Goal: Task Accomplishment & Management: Manage account settings

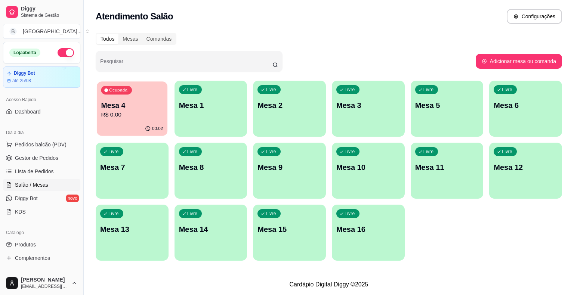
click at [148, 118] on p "R$ 0,00" at bounding box center [132, 115] width 62 height 9
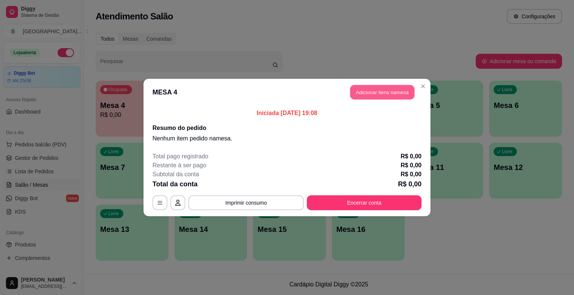
click at [384, 95] on button "Adicionar itens na mesa" at bounding box center [382, 92] width 64 height 15
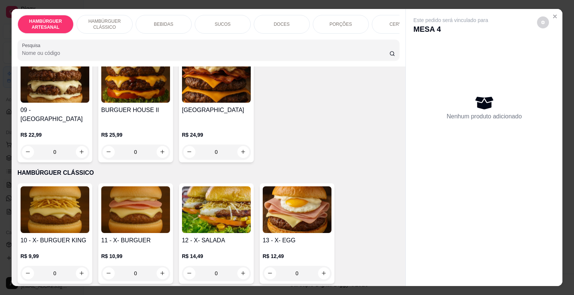
scroll to position [336, 0]
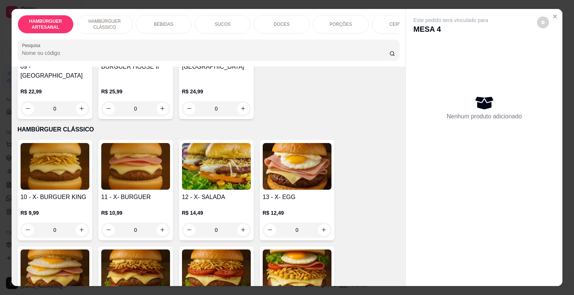
click at [323, 223] on div "0" at bounding box center [297, 230] width 69 height 15
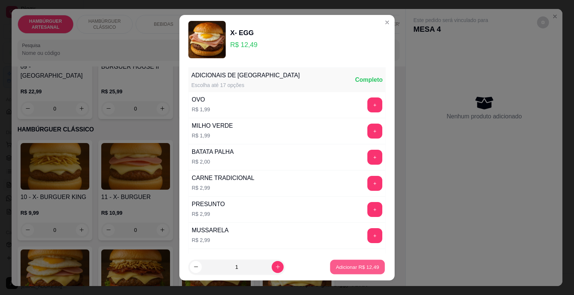
click at [344, 273] on button "Adicionar R$ 12,49" at bounding box center [357, 267] width 55 height 15
type input "1"
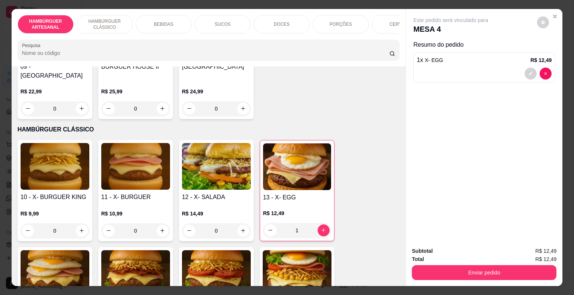
click at [320, 223] on div "1" at bounding box center [297, 230] width 68 height 15
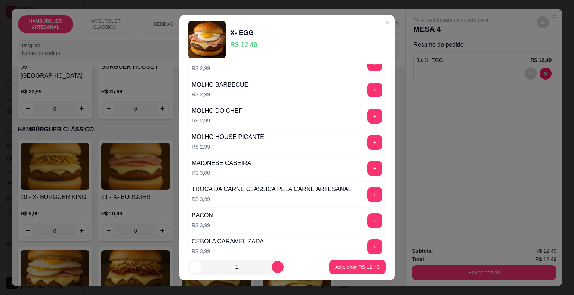
scroll to position [362, 0]
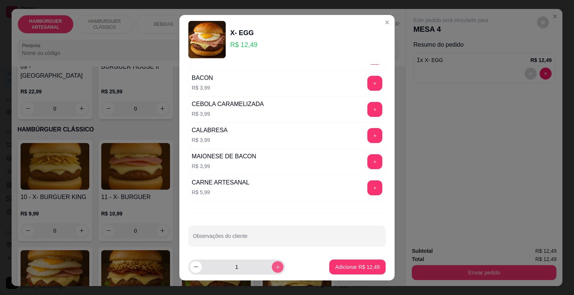
click at [275, 265] on icon "increase-product-quantity" at bounding box center [278, 267] width 6 height 6
type input "2"
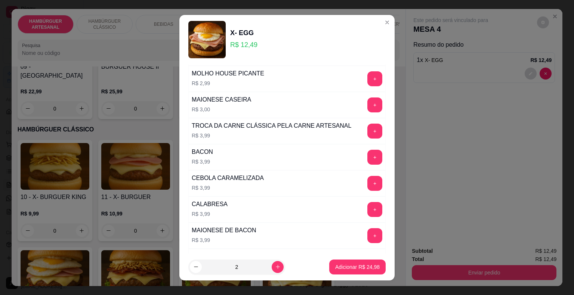
scroll to position [287, 0]
click at [367, 133] on button "+" at bounding box center [374, 131] width 15 height 15
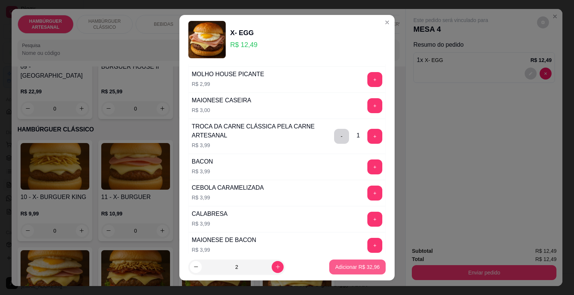
click at [338, 264] on p "Adicionar R$ 32,96" at bounding box center [357, 267] width 44 height 7
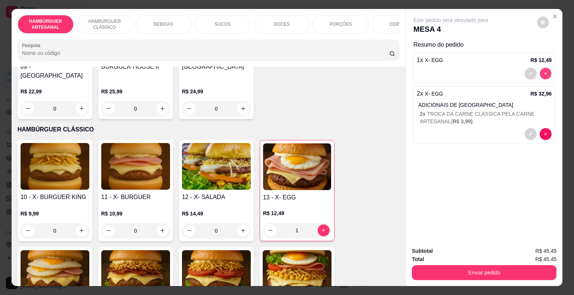
type input "0"
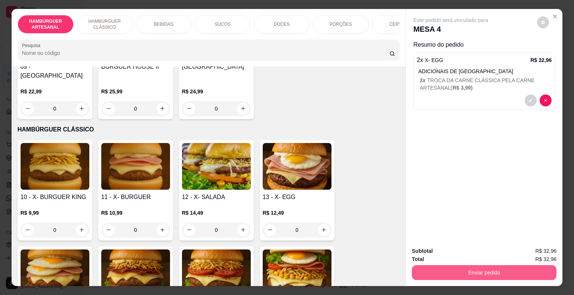
click at [494, 267] on button "Enviar pedido" at bounding box center [484, 272] width 145 height 15
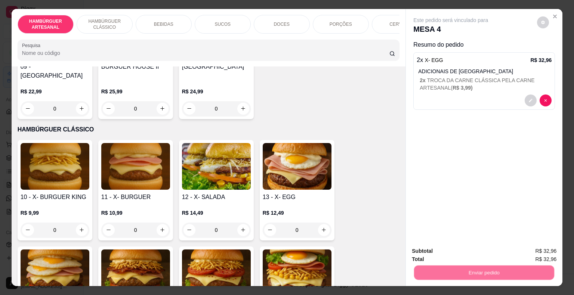
click at [465, 248] on button "Não registrar e enviar pedido" at bounding box center [460, 252] width 78 height 14
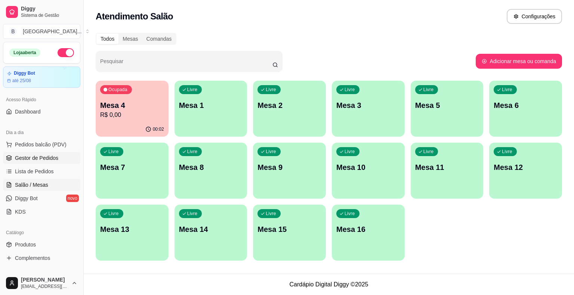
click at [52, 162] on link "Gestor de Pedidos" at bounding box center [41, 158] width 77 height 12
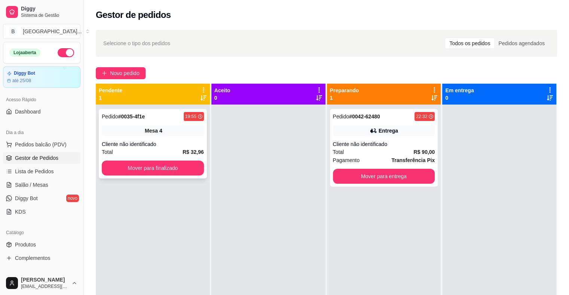
click at [162, 136] on div "Pedido # 0035-4f1e 19:55 Mesa 4 Cliente não identificado Total R$ 32,96 Mover p…" at bounding box center [153, 144] width 108 height 70
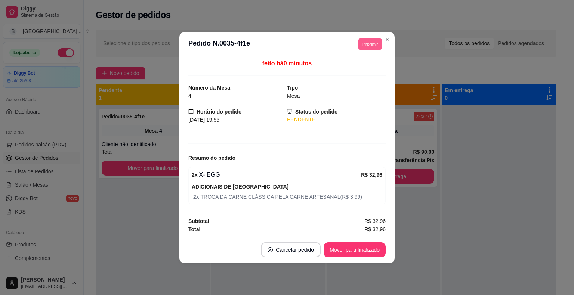
click at [377, 45] on button "Imprimir" at bounding box center [370, 44] width 24 height 12
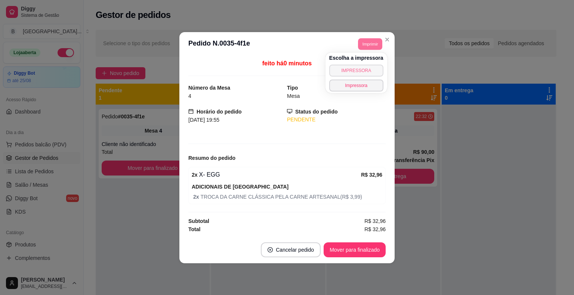
click at [358, 73] on button "IMPRESSORA" at bounding box center [356, 71] width 54 height 12
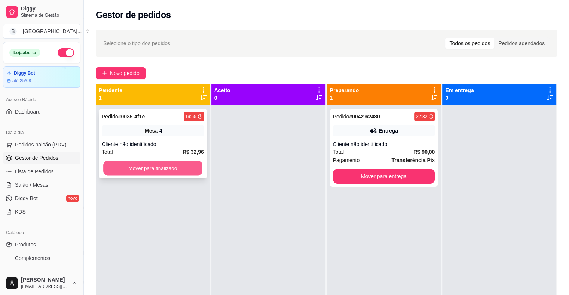
click at [188, 175] on button "Mover para finalizado" at bounding box center [152, 168] width 99 height 15
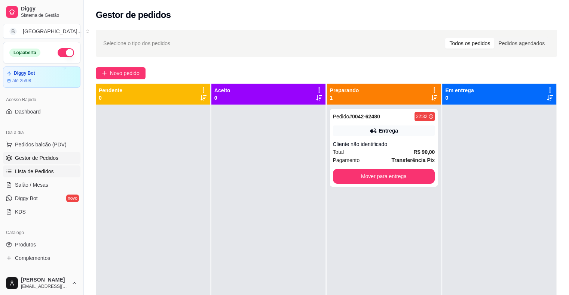
click at [54, 168] on link "Lista de Pedidos" at bounding box center [41, 172] width 77 height 12
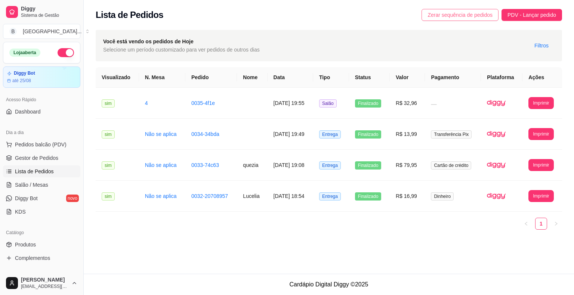
click at [438, 12] on span "Zerar sequência de pedidos" at bounding box center [460, 15] width 65 height 8
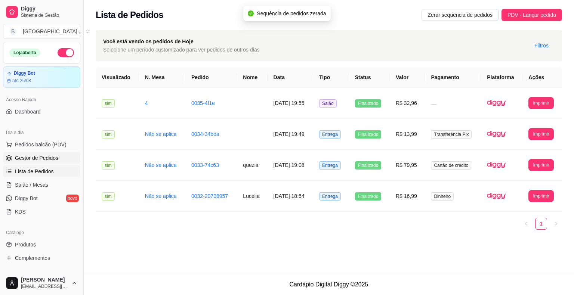
click at [61, 158] on link "Gestor de Pedidos" at bounding box center [41, 158] width 77 height 12
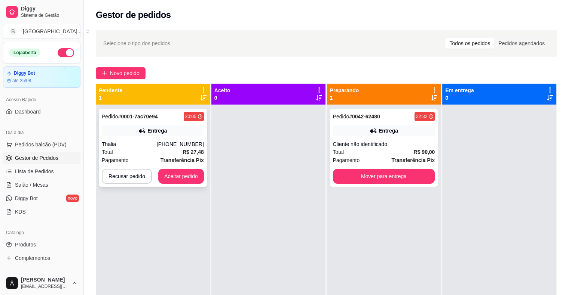
click at [122, 153] on div "Total R$ 27,48" at bounding box center [153, 152] width 102 height 8
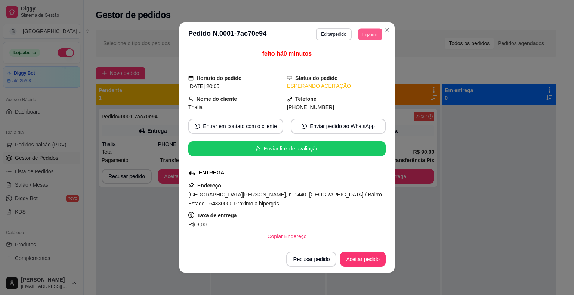
click at [367, 29] on button "Imprimir" at bounding box center [370, 34] width 24 height 12
click at [372, 59] on button "IMPRESSORA" at bounding box center [353, 61] width 54 height 12
click at [353, 259] on button "Aceitar pedido" at bounding box center [363, 259] width 44 height 15
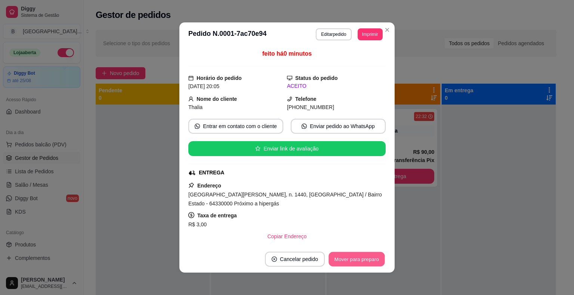
click at [353, 259] on button "Mover para preparo" at bounding box center [357, 259] width 56 height 15
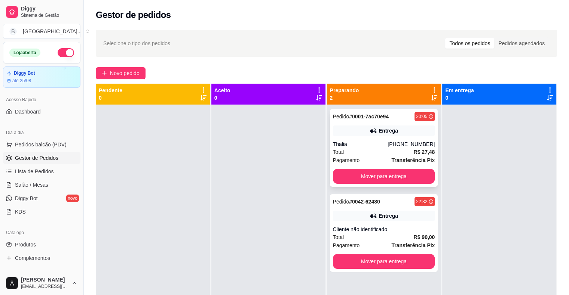
click at [362, 138] on div "Pedido # 0001-7ac70e94 20:05 Entrega Thalia [PHONE_NUMBER] Total R$ 27,48 Pagam…" at bounding box center [384, 148] width 108 height 78
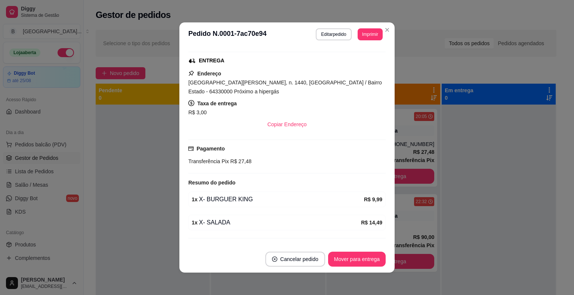
scroll to position [127, 0]
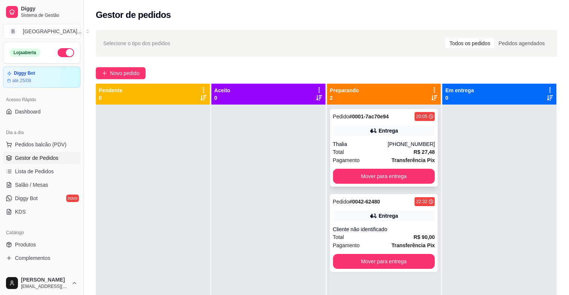
click at [336, 142] on div "Thalia" at bounding box center [360, 144] width 55 height 7
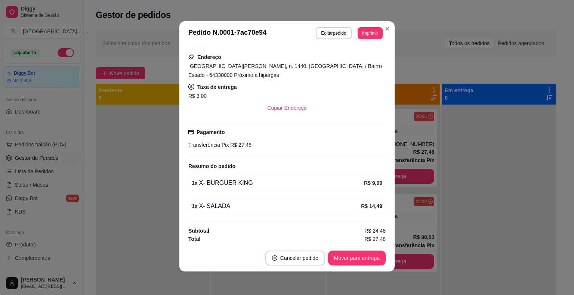
scroll to position [1, 0]
click at [377, 258] on button "Mover para entrega" at bounding box center [357, 258] width 56 height 15
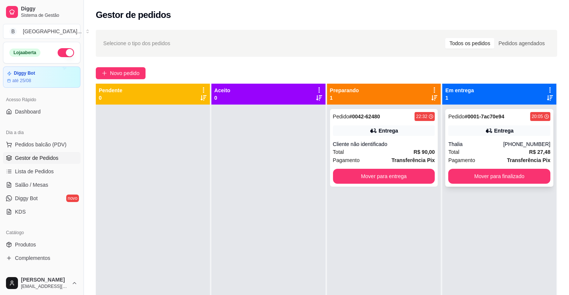
click at [503, 154] on div "Total R$ 27,48" at bounding box center [499, 152] width 102 height 8
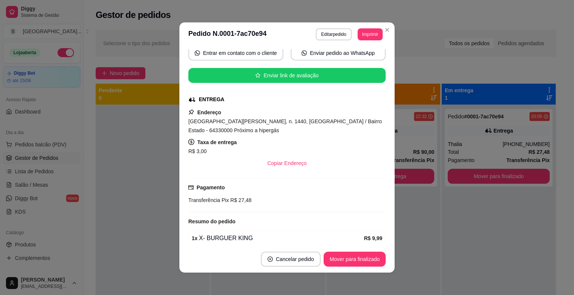
scroll to position [75, 0]
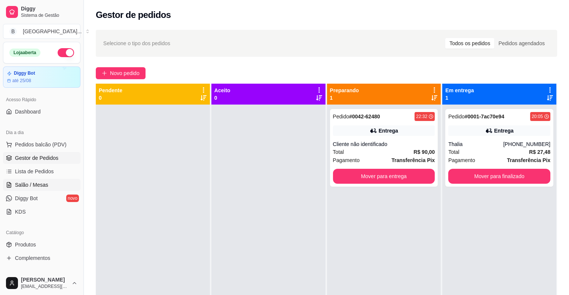
click at [13, 183] on link "Salão / Mesas" at bounding box center [41, 185] width 77 height 12
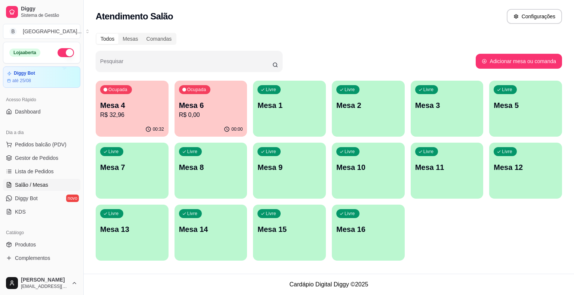
click at [106, 110] on p "Mesa 4" at bounding box center [132, 105] width 64 height 10
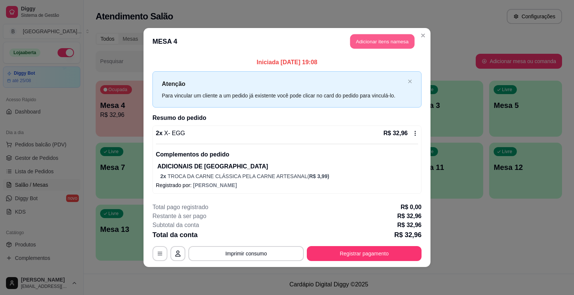
click at [384, 44] on button "Adicionar itens na mesa" at bounding box center [382, 41] width 64 height 15
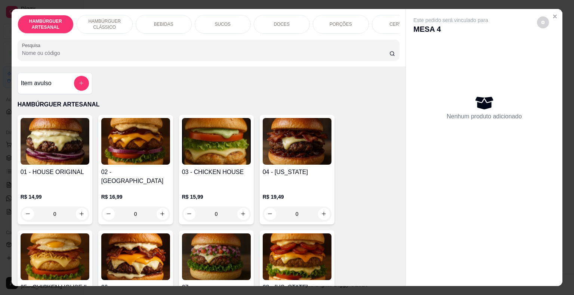
click at [284, 22] on p "DOCES" at bounding box center [282, 24] width 16 height 6
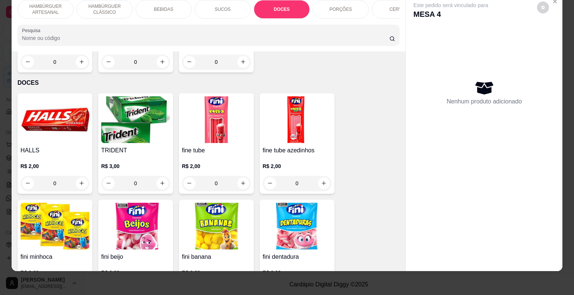
scroll to position [1270, 0]
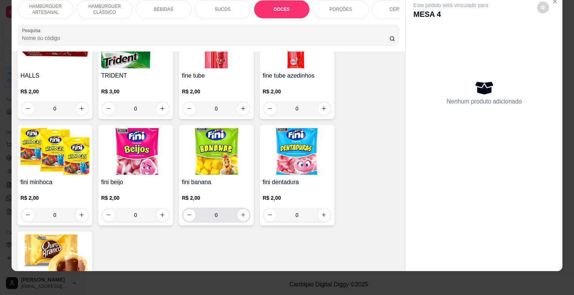
click at [243, 212] on icon "increase-product-quantity" at bounding box center [243, 215] width 6 height 6
type input "1"
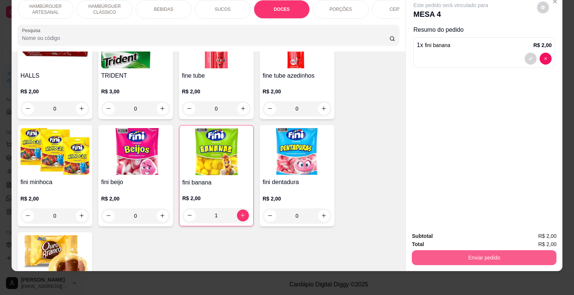
click at [421, 250] on button "Enviar pedido" at bounding box center [484, 257] width 145 height 15
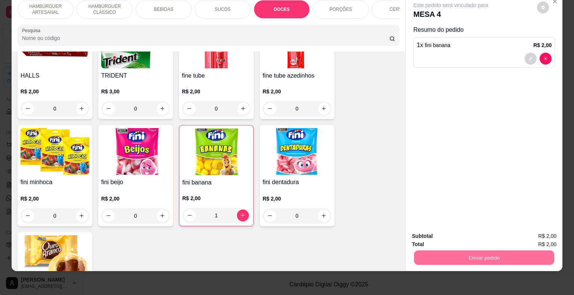
click at [422, 234] on button "Não registrar e enviar pedido" at bounding box center [460, 234] width 78 height 14
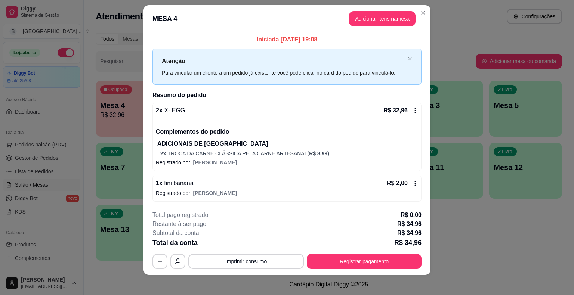
scroll to position [11, 0]
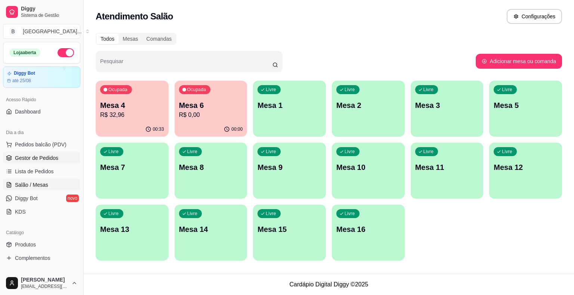
click at [58, 158] on link "Gestor de Pedidos" at bounding box center [41, 158] width 77 height 12
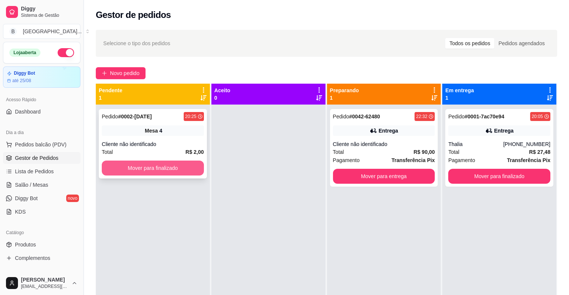
click at [191, 168] on button "Mover para finalizado" at bounding box center [153, 168] width 102 height 15
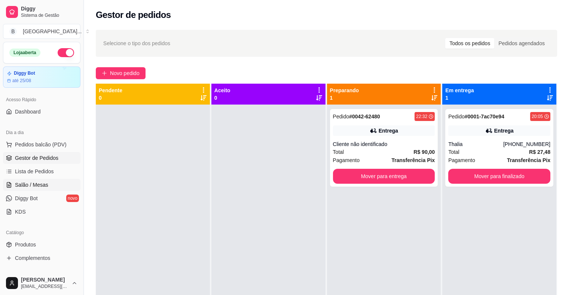
click at [47, 180] on link "Salão / Mesas" at bounding box center [41, 185] width 77 height 12
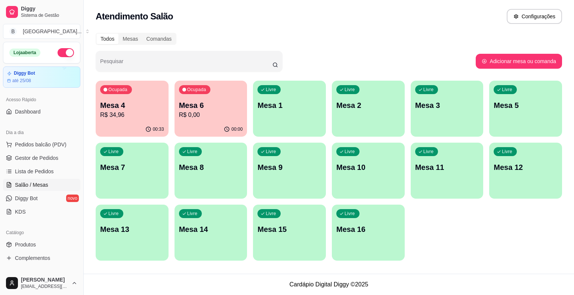
click at [156, 121] on div "Ocupada Mesa 4 R$ 34,96" at bounding box center [132, 101] width 73 height 41
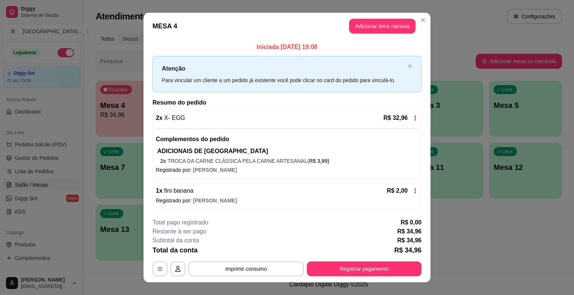
scroll to position [11, 0]
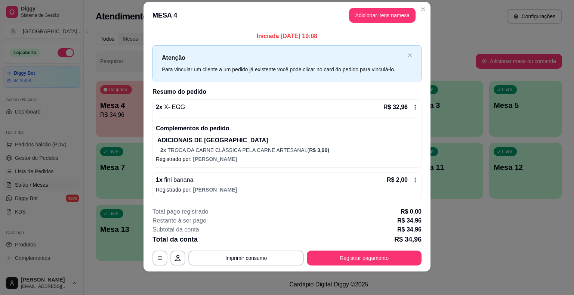
click at [412, 182] on icon at bounding box center [415, 180] width 6 height 6
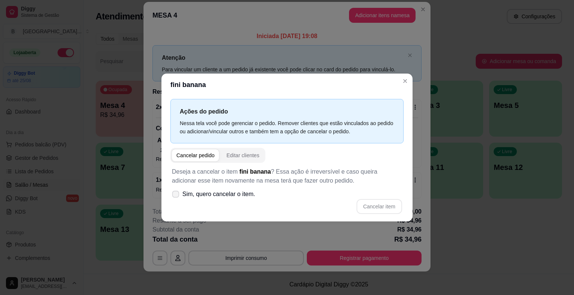
click at [206, 192] on span "Sim, quero cancelar o item." at bounding box center [218, 194] width 73 height 9
click at [176, 196] on input "Sim, quero cancelar o item." at bounding box center [174, 198] width 5 height 5
checkbox input "true"
click at [366, 206] on button "Cancelar item" at bounding box center [379, 207] width 44 height 15
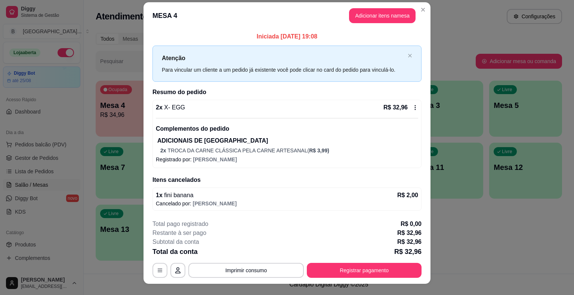
scroll to position [0, 0]
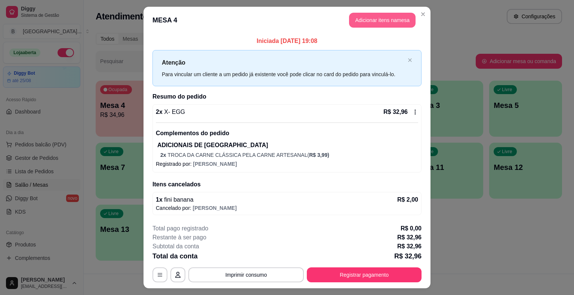
click at [362, 22] on button "Adicionar itens na mesa" at bounding box center [382, 20] width 67 height 15
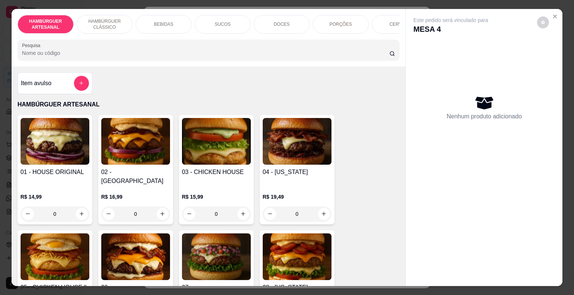
click at [278, 25] on div "DOCES" at bounding box center [282, 24] width 56 height 19
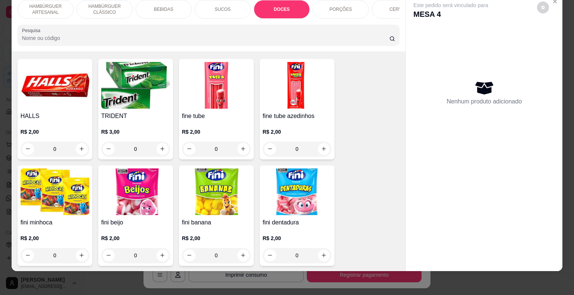
scroll to position [1270, 0]
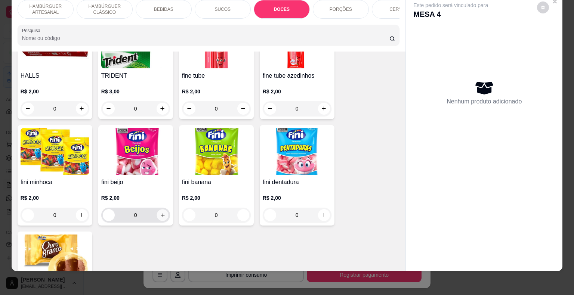
click at [157, 209] on button "increase-product-quantity" at bounding box center [163, 215] width 12 height 12
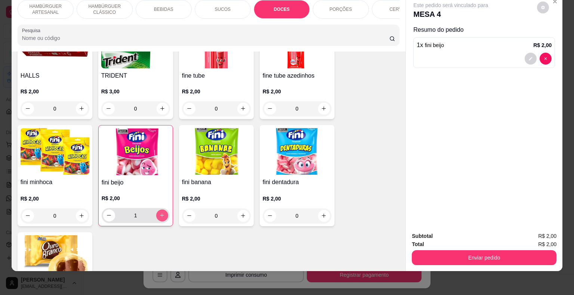
type input "1"
click at [504, 261] on div "Subtotal R$ 2,00 Total R$ 2,00 Enviar pedido" at bounding box center [484, 248] width 157 height 45
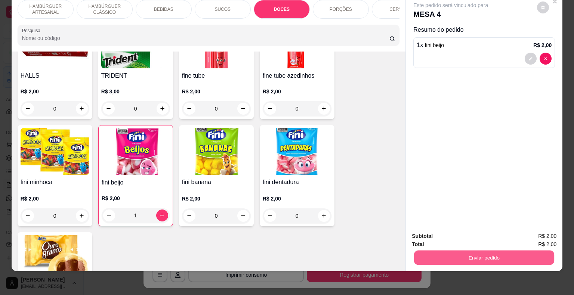
click at [501, 251] on button "Enviar pedido" at bounding box center [484, 258] width 140 height 15
click at [454, 241] on button "Não registrar e enviar pedido" at bounding box center [460, 234] width 76 height 14
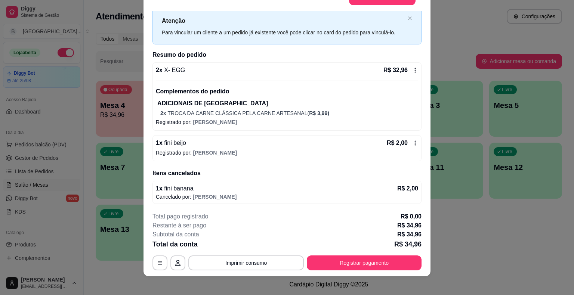
scroll to position [22, 0]
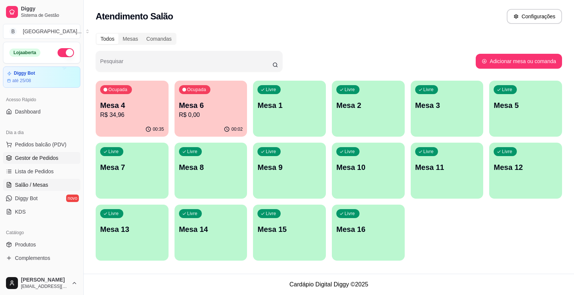
click at [57, 158] on span "Gestor de Pedidos" at bounding box center [36, 157] width 43 height 7
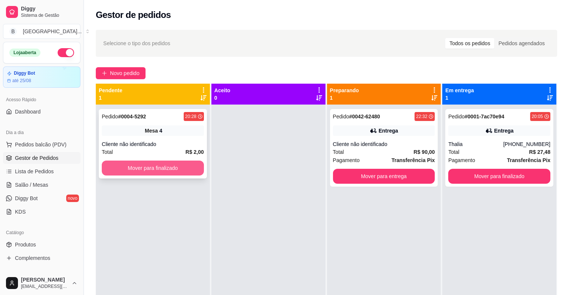
click at [150, 167] on button "Mover para finalizado" at bounding box center [153, 168] width 102 height 15
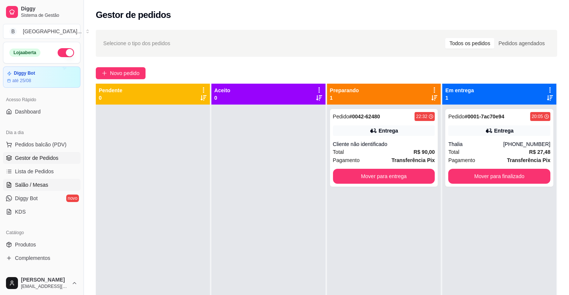
click at [36, 185] on span "Salão / Mesas" at bounding box center [31, 184] width 33 height 7
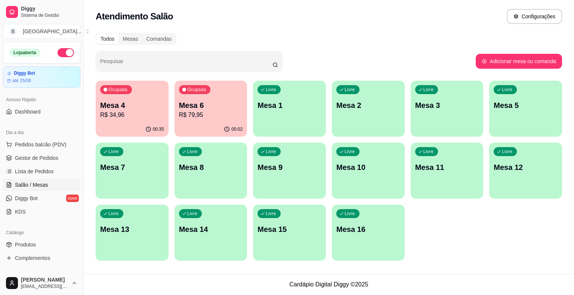
click at [145, 139] on div "Ocupada Mesa 4 R$ 34,96 00:35 Ocupada Mesa 6 R$ 79,95 00:02 Livre Mesa 1 Livre …" at bounding box center [329, 171] width 467 height 180
click at [146, 135] on div "00:35" at bounding box center [132, 129] width 71 height 14
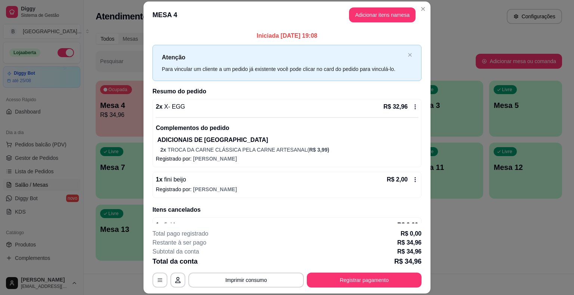
scroll to position [22, 0]
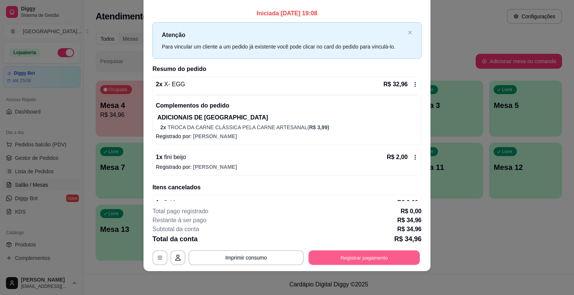
click at [337, 256] on button "Registrar pagamento" at bounding box center [364, 258] width 111 height 15
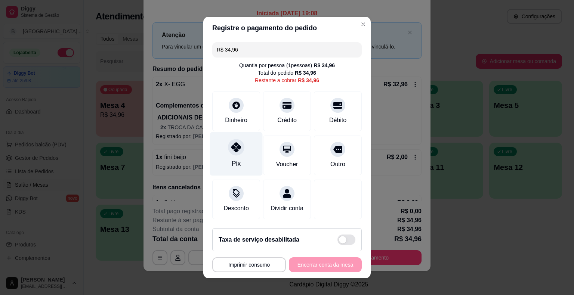
click at [233, 160] on div "Pix" at bounding box center [236, 164] width 9 height 10
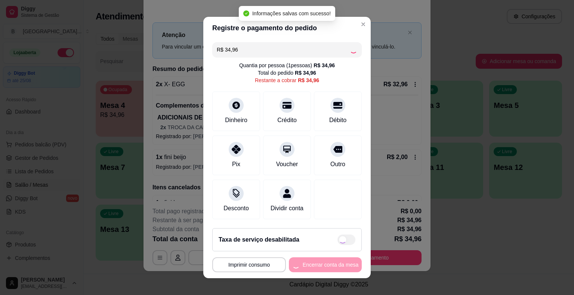
type input "R$ 0,00"
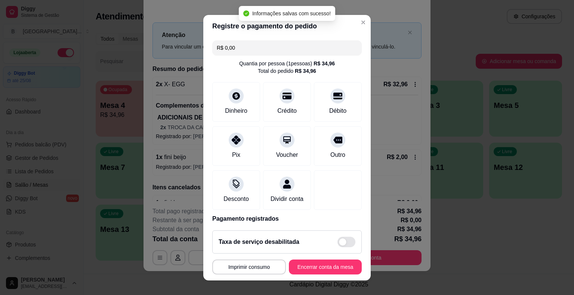
scroll to position [9, 0]
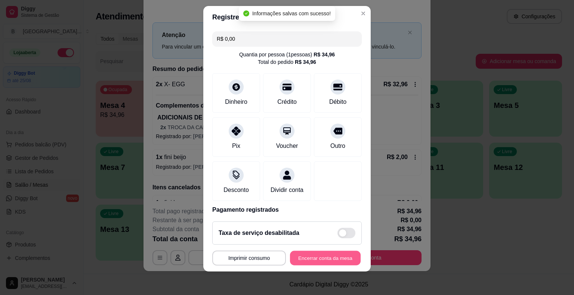
click at [332, 260] on button "Encerrar conta da mesa" at bounding box center [325, 258] width 71 height 15
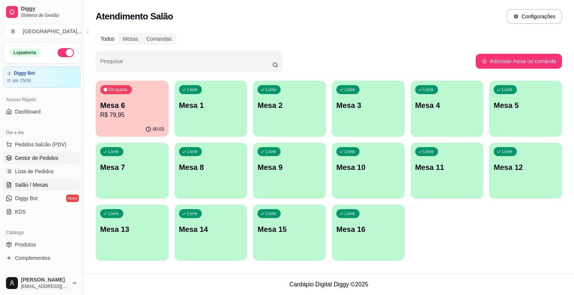
click at [41, 158] on span "Gestor de Pedidos" at bounding box center [36, 157] width 43 height 7
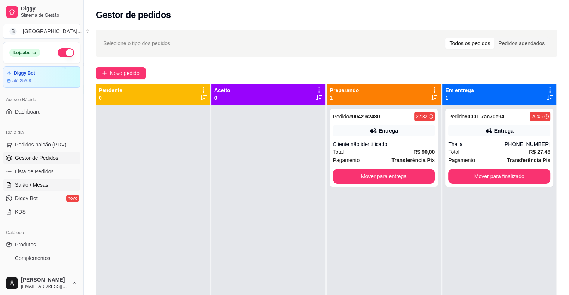
click at [31, 187] on span "Salão / Mesas" at bounding box center [31, 184] width 33 height 7
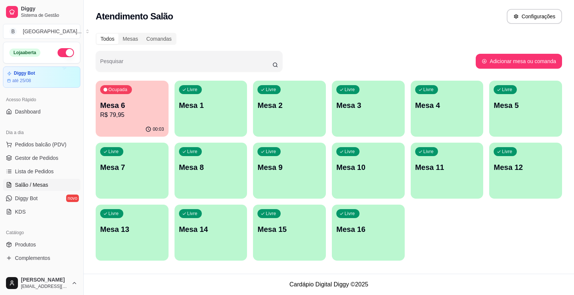
click at [115, 124] on div "00:03" at bounding box center [132, 129] width 73 height 15
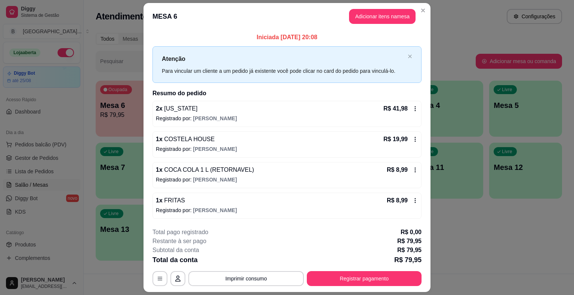
scroll to position [20, 0]
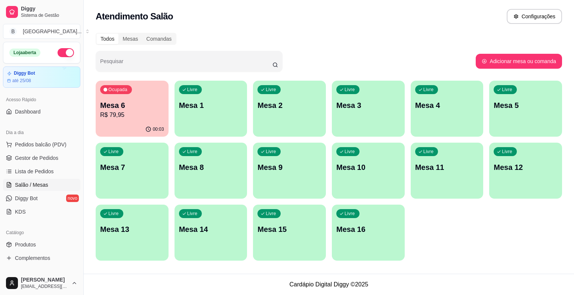
click at [20, 151] on ul "Pedidos balcão (PDV) Gestor de Pedidos Lista de Pedidos Salão / Mesas Diggy Bot…" at bounding box center [41, 178] width 77 height 79
click at [19, 159] on span "Gestor de Pedidos" at bounding box center [36, 157] width 43 height 7
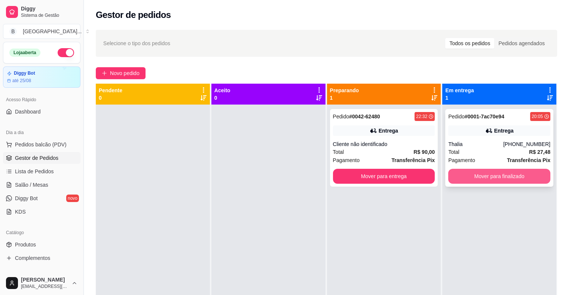
click at [473, 178] on button "Mover para finalizado" at bounding box center [499, 176] width 102 height 15
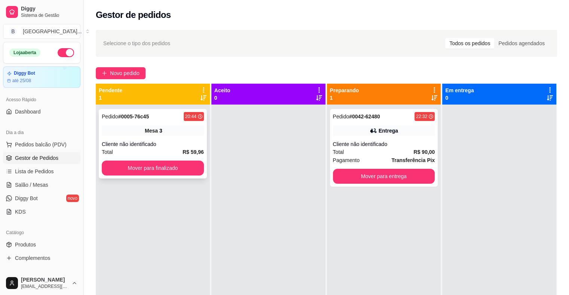
click at [191, 148] on span "R$ 59,96" at bounding box center [192, 152] width 21 height 8
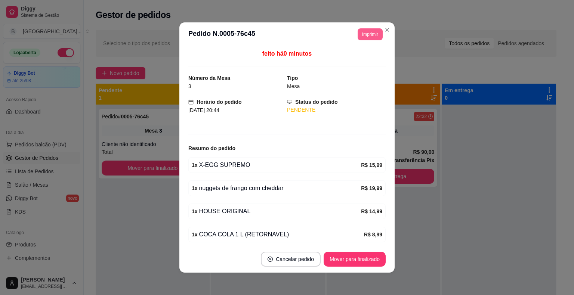
click at [371, 38] on button "Imprimir" at bounding box center [370, 34] width 25 height 12
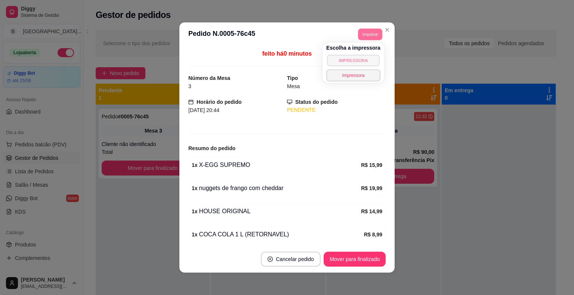
click at [363, 60] on button "IMPRESSORA" at bounding box center [353, 61] width 52 height 12
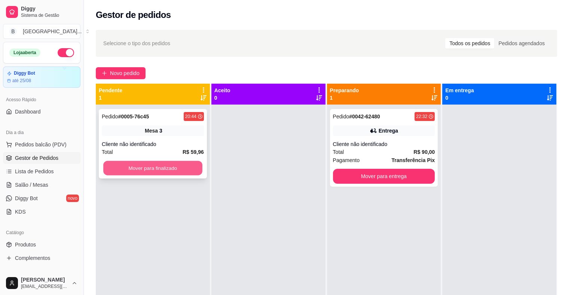
click at [173, 169] on button "Mover para finalizado" at bounding box center [152, 168] width 99 height 15
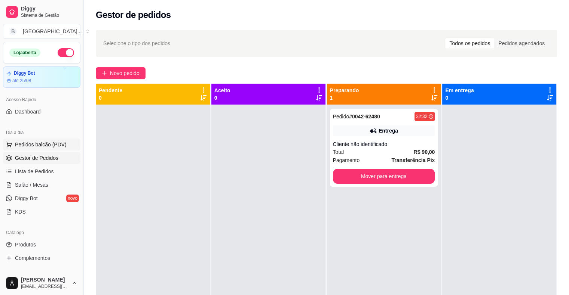
click at [31, 147] on span "Pedidos balcão (PDV)" at bounding box center [41, 144] width 52 height 7
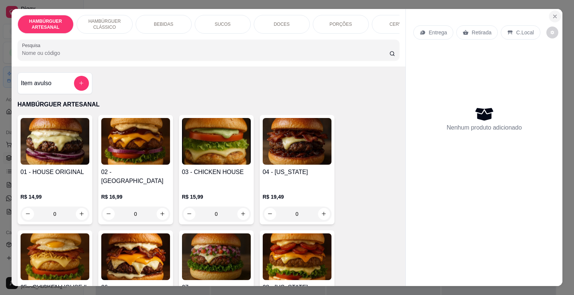
click at [553, 14] on icon "Close" at bounding box center [555, 16] width 6 height 6
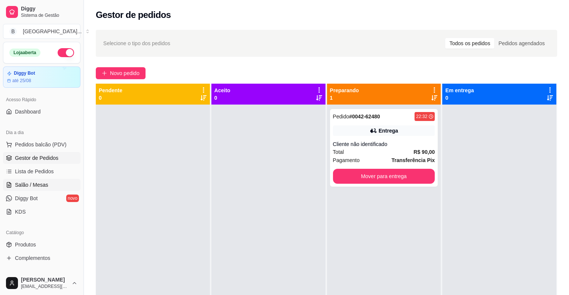
click at [51, 182] on link "Salão / Mesas" at bounding box center [41, 185] width 77 height 12
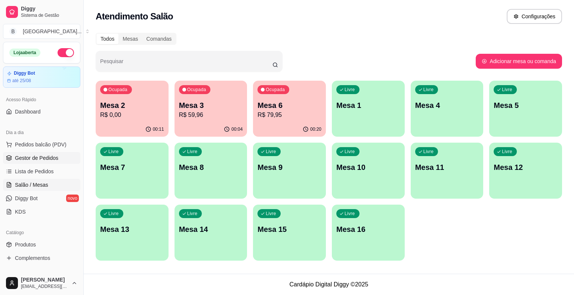
click at [21, 156] on span "Gestor de Pedidos" at bounding box center [36, 157] width 43 height 7
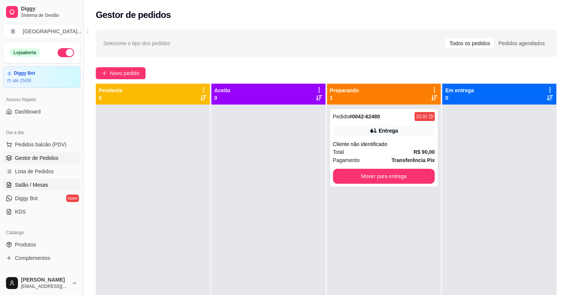
click at [50, 186] on link "Salão / Mesas" at bounding box center [41, 185] width 77 height 12
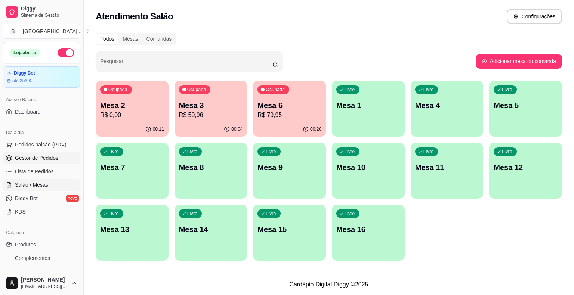
click at [58, 160] on link "Gestor de Pedidos" at bounding box center [41, 158] width 77 height 12
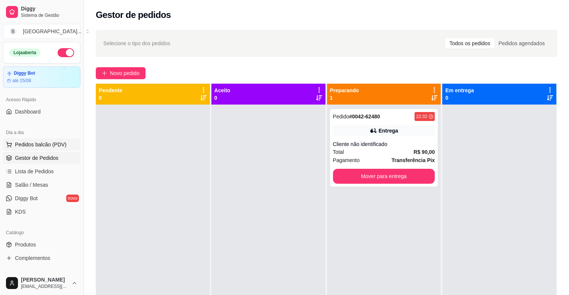
click at [57, 141] on span "Pedidos balcão (PDV)" at bounding box center [41, 144] width 52 height 7
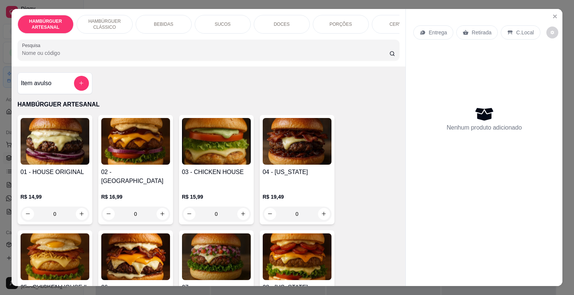
click at [261, 23] on div "DOCES" at bounding box center [282, 24] width 56 height 19
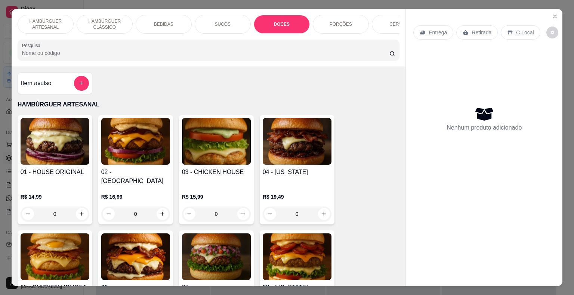
scroll to position [18, 0]
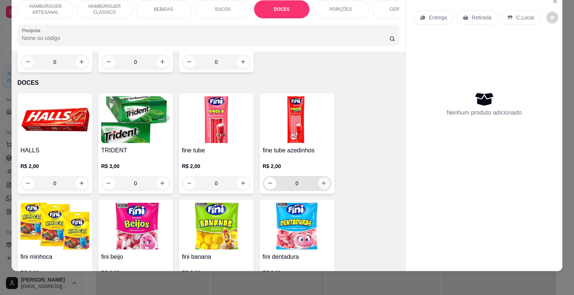
click at [321, 181] on icon "increase-product-quantity" at bounding box center [324, 184] width 6 height 6
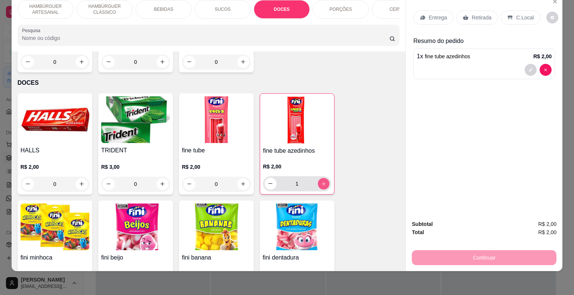
click at [321, 181] on icon "increase-product-quantity" at bounding box center [324, 184] width 6 height 6
type input "2"
click at [464, 15] on div "Retirada" at bounding box center [476, 17] width 41 height 14
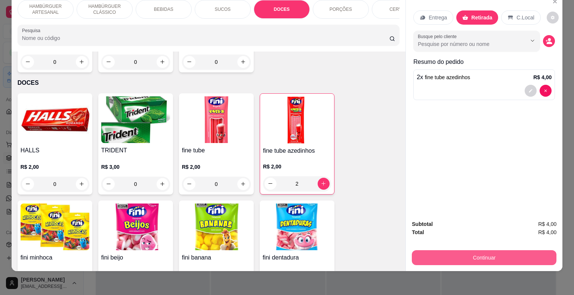
click at [453, 254] on button "Continuar" at bounding box center [484, 257] width 145 height 15
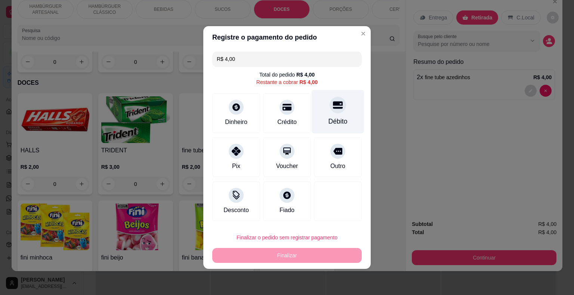
click at [334, 132] on div "Débito" at bounding box center [338, 112] width 53 height 44
type input "R$ 0,00"
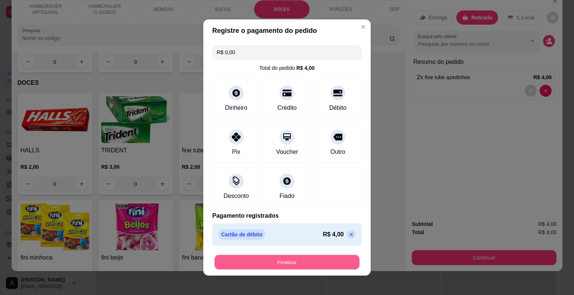
click at [306, 258] on button "Finalizar" at bounding box center [287, 262] width 145 height 15
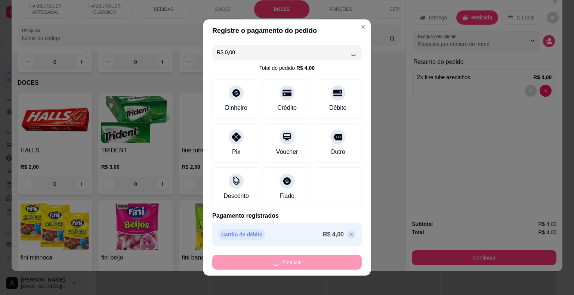
type input "0"
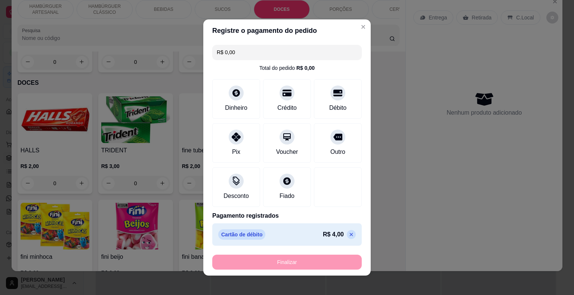
type input "-R$ 4,00"
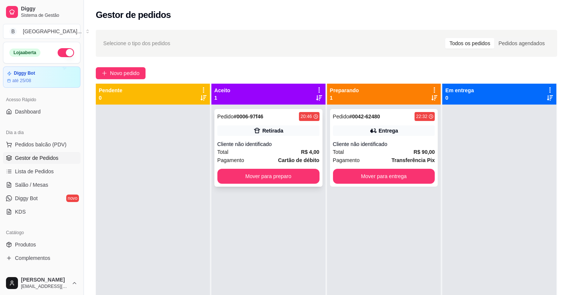
click at [273, 135] on div "Retirada" at bounding box center [268, 131] width 102 height 10
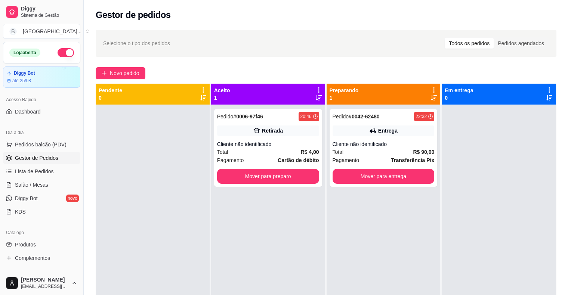
scroll to position [1, 0]
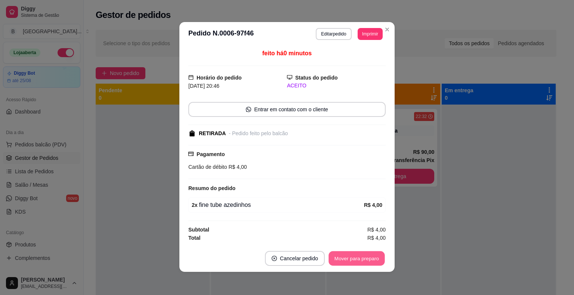
click at [335, 256] on button "Mover para preparo" at bounding box center [357, 258] width 56 height 15
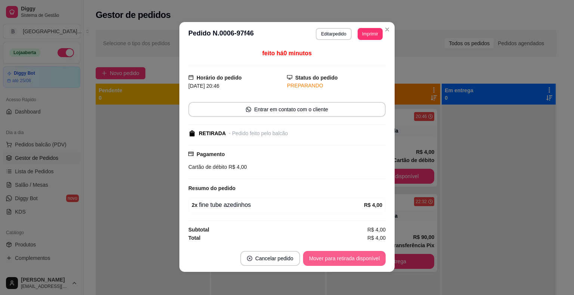
click at [335, 256] on button "Mover para retirada disponível" at bounding box center [344, 258] width 83 height 15
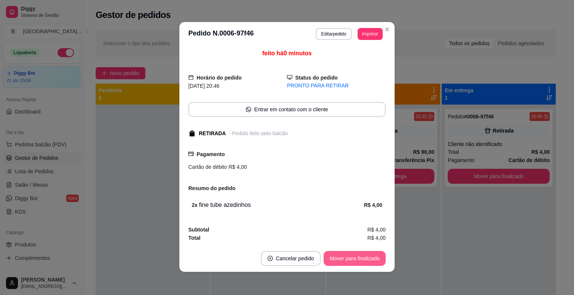
click at [335, 256] on button "Mover para finalizado" at bounding box center [355, 258] width 62 height 15
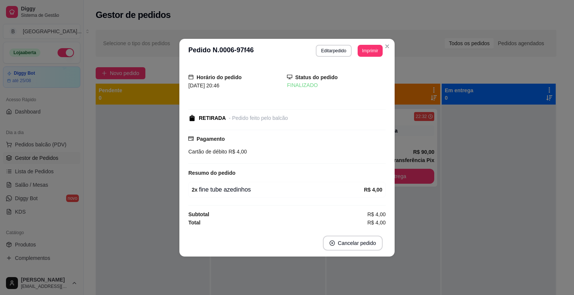
scroll to position [0, 0]
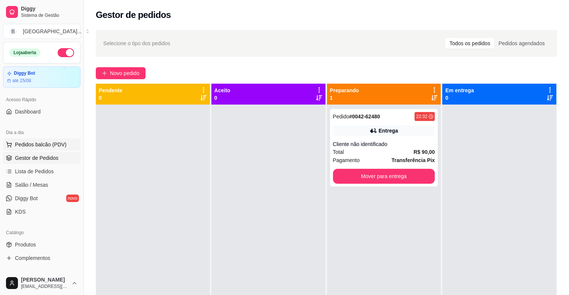
click at [52, 146] on span "Pedidos balcão (PDV)" at bounding box center [41, 144] width 52 height 7
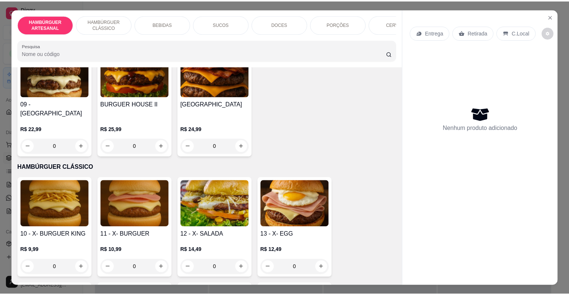
scroll to position [411, 0]
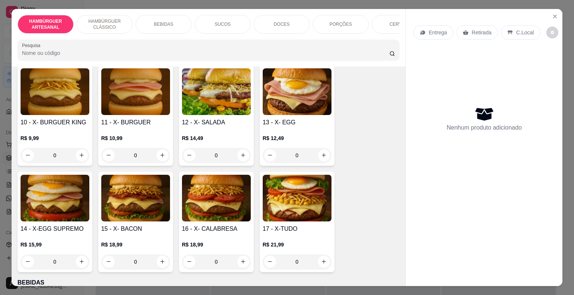
click at [322, 148] on div "0" at bounding box center [297, 155] width 69 height 15
click at [342, 268] on p "Adicionar R$ 12,49" at bounding box center [357, 267] width 45 height 7
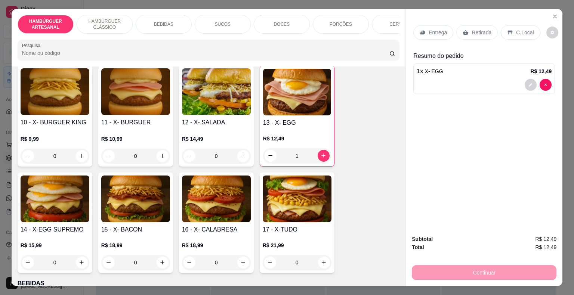
type input "1"
click at [468, 25] on div "Retirada" at bounding box center [476, 32] width 41 height 14
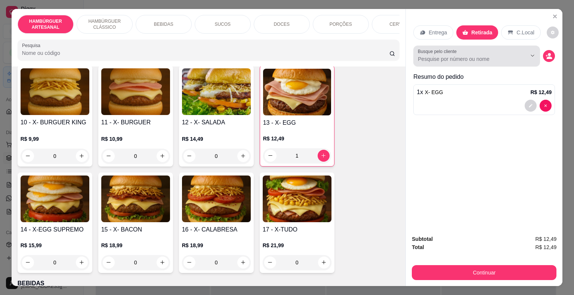
click at [470, 50] on div at bounding box center [477, 56] width 118 height 15
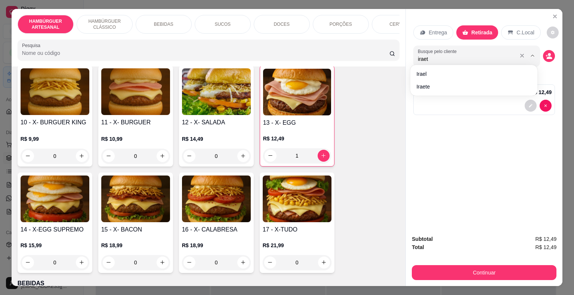
type input "iraete"
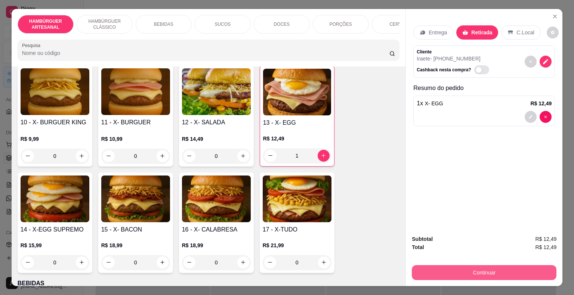
click at [486, 267] on button "Continuar" at bounding box center [484, 272] width 145 height 15
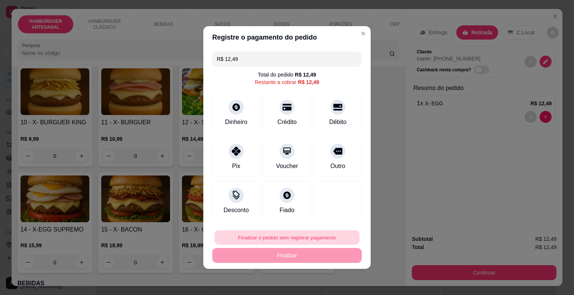
click at [260, 233] on button "Finalizar o pedido sem registrar pagamento" at bounding box center [287, 238] width 145 height 15
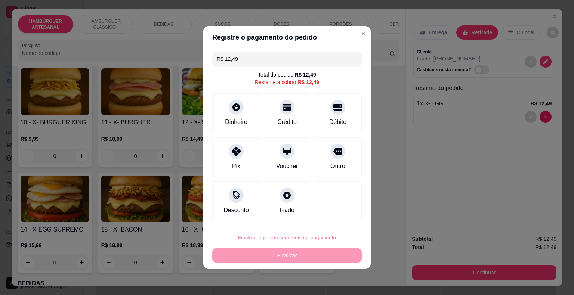
click at [328, 216] on button "Confirmar" at bounding box center [333, 217] width 28 height 12
type input "0"
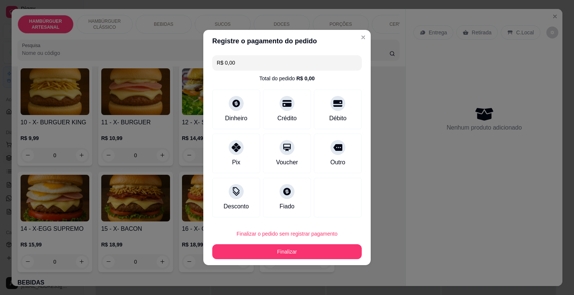
type input "R$ 0,00"
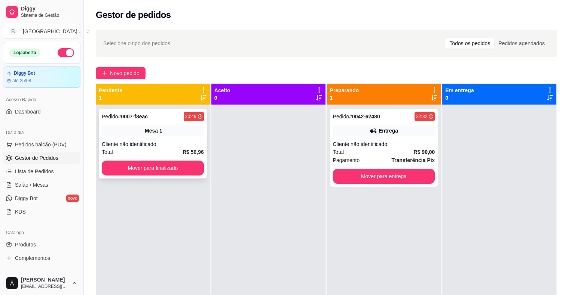
click at [196, 146] on div "Cliente não identificado" at bounding box center [153, 144] width 102 height 7
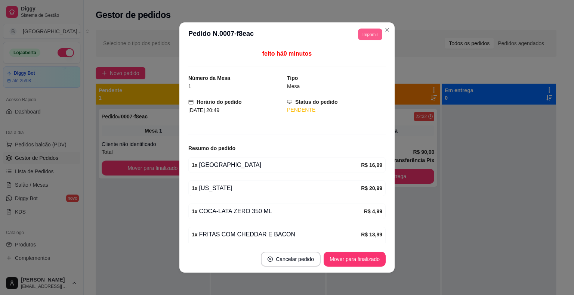
click at [364, 38] on button "Imprimir" at bounding box center [370, 34] width 24 height 12
click at [355, 60] on button "IMPRESSORA" at bounding box center [353, 61] width 54 height 12
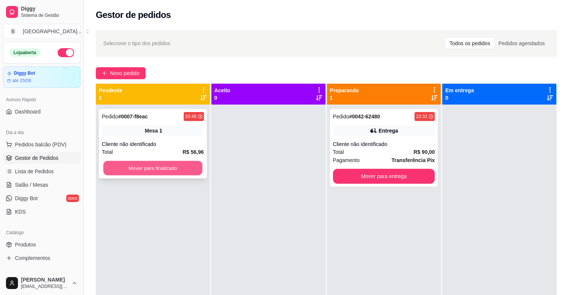
click at [176, 166] on button "Mover para finalizado" at bounding box center [152, 168] width 99 height 15
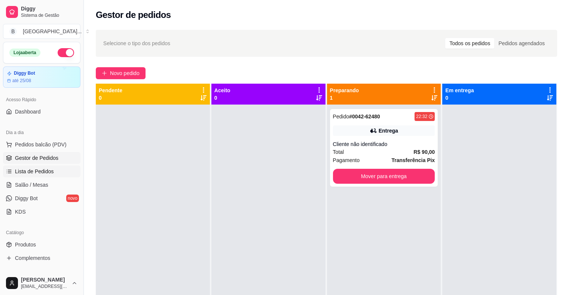
click at [28, 172] on span "Lista de Pedidos" at bounding box center [34, 171] width 39 height 7
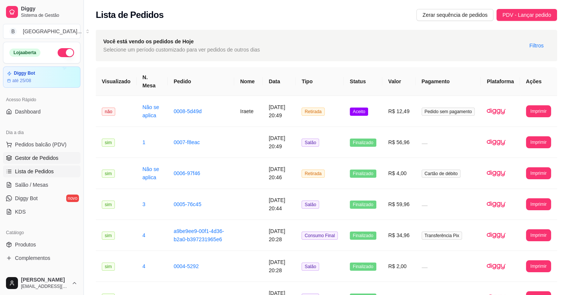
click at [16, 153] on link "Gestor de Pedidos" at bounding box center [41, 158] width 77 height 12
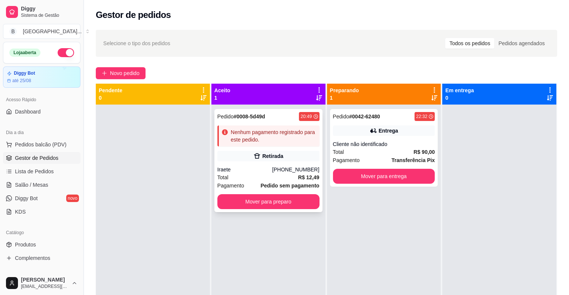
click at [240, 164] on div "Pedido # 0008-5d49d 20:49 Nenhum pagamento registrado para este pedido. Retirad…" at bounding box center [268, 160] width 108 height 103
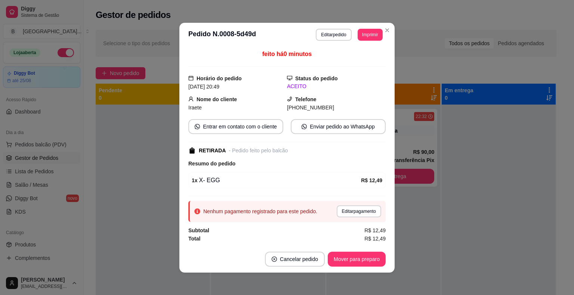
click at [353, 40] on div "**********" at bounding box center [349, 35] width 67 height 12
click at [359, 40] on button "Imprimir" at bounding box center [370, 35] width 24 height 12
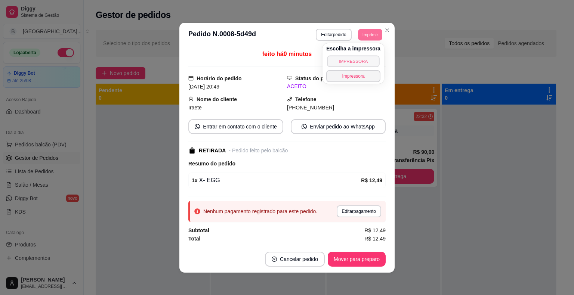
click at [356, 57] on button "IMPRESSORA" at bounding box center [353, 61] width 52 height 12
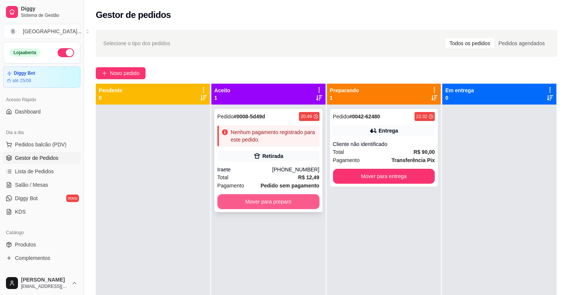
click at [304, 201] on button "Mover para preparo" at bounding box center [268, 201] width 102 height 15
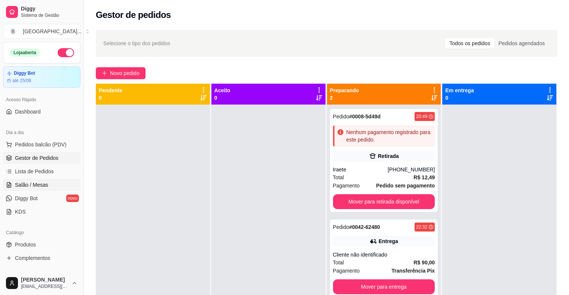
click at [52, 185] on link "Salão / Mesas" at bounding box center [41, 185] width 77 height 12
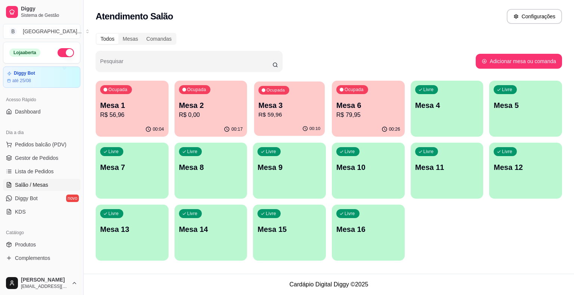
click at [292, 126] on div "00:10" at bounding box center [289, 129] width 71 height 14
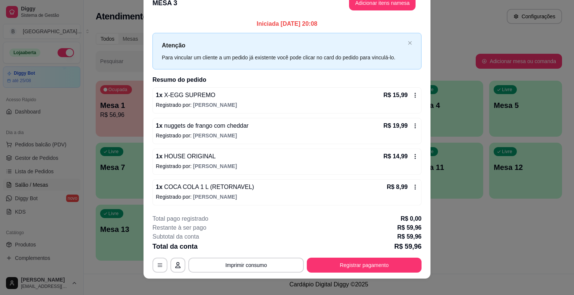
scroll to position [20, 0]
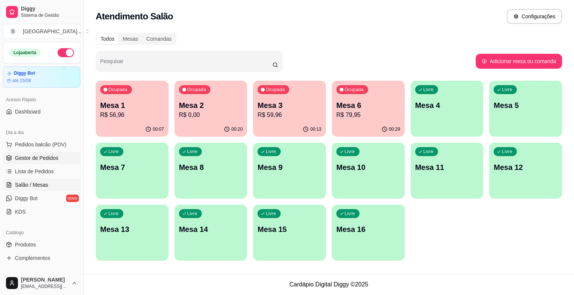
click at [50, 156] on span "Gestor de Pedidos" at bounding box center [36, 157] width 43 height 7
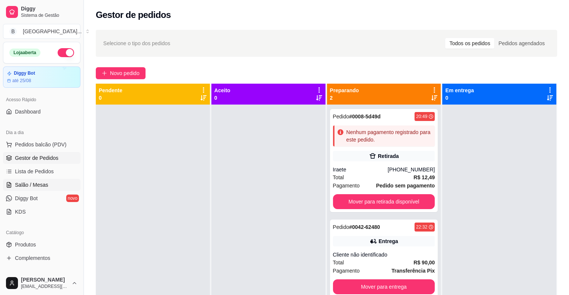
click at [50, 185] on link "Salão / Mesas" at bounding box center [41, 185] width 77 height 12
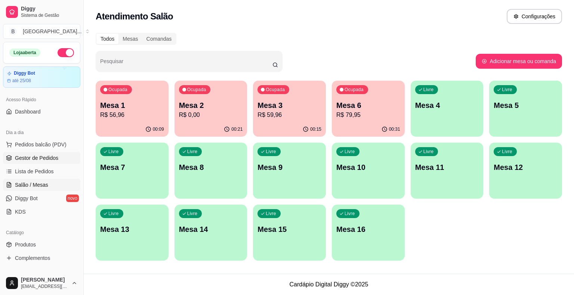
click at [53, 158] on span "Gestor de Pedidos" at bounding box center [36, 157] width 43 height 7
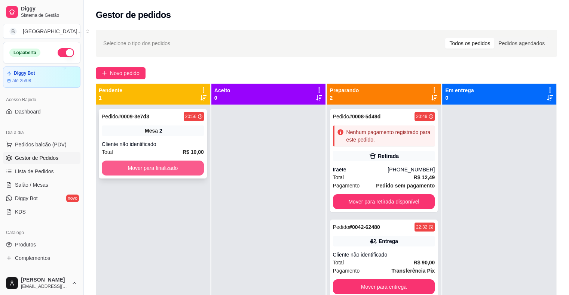
click at [169, 165] on button "Mover para finalizado" at bounding box center [153, 168] width 102 height 15
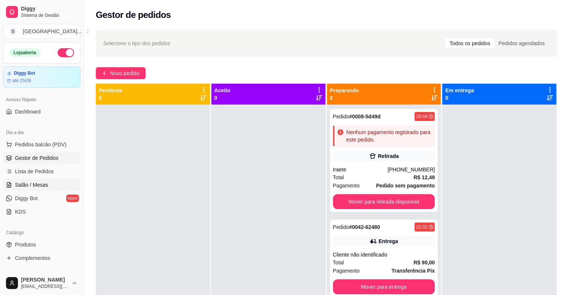
click at [51, 186] on link "Salão / Mesas" at bounding box center [41, 185] width 77 height 12
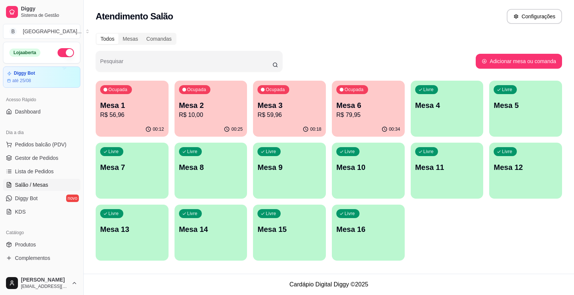
click at [142, 96] on div "Ocupada Mesa 1 R$ 56,96" at bounding box center [132, 101] width 73 height 41
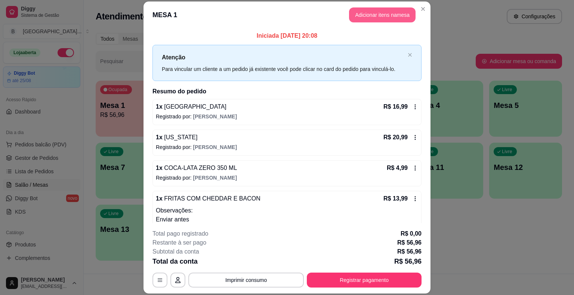
click at [382, 14] on button "Adicionar itens na mesa" at bounding box center [382, 14] width 67 height 15
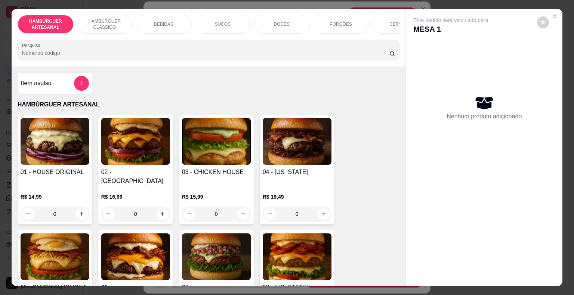
click at [154, 21] on p "BEBIDAS" at bounding box center [163, 24] width 19 height 6
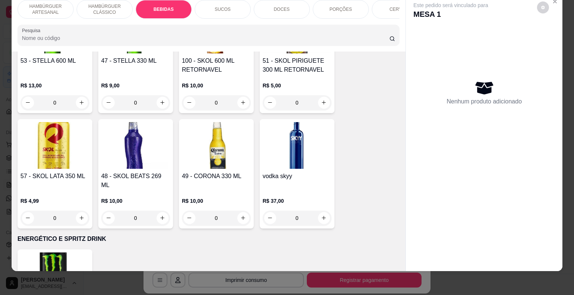
scroll to position [1867, 0]
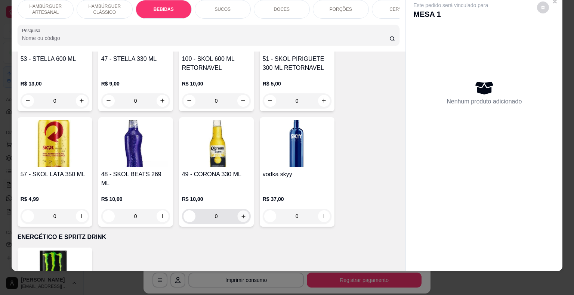
click at [240, 213] on icon "increase-product-quantity" at bounding box center [243, 216] width 6 height 6
type input "1"
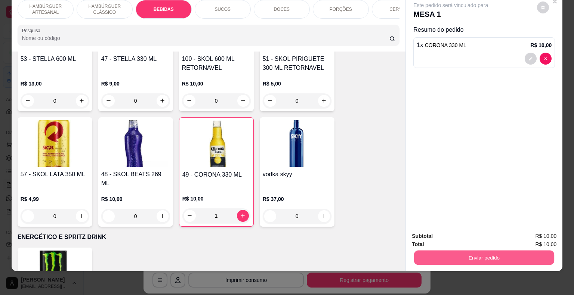
click at [419, 251] on button "Enviar pedido" at bounding box center [484, 258] width 140 height 15
click at [427, 228] on button "Não registrar e enviar pedido" at bounding box center [460, 234] width 76 height 14
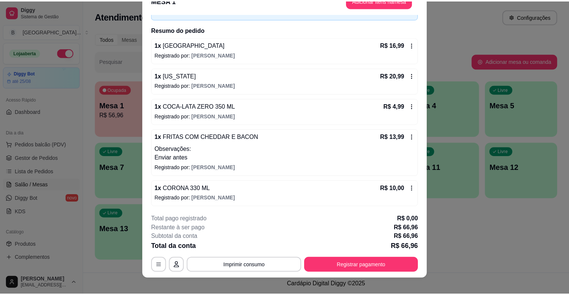
scroll to position [22, 0]
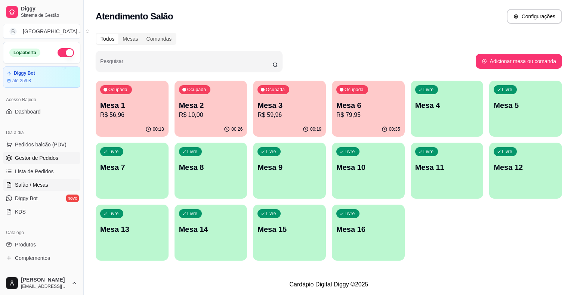
click at [21, 156] on span "Gestor de Pedidos" at bounding box center [36, 157] width 43 height 7
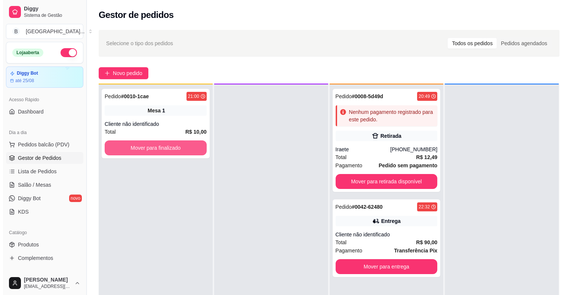
scroll to position [21, 0]
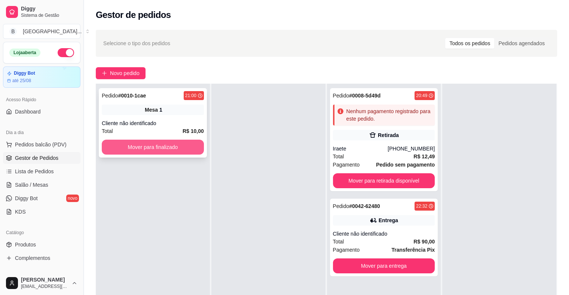
click at [144, 142] on button "Mover para finalizado" at bounding box center [153, 147] width 102 height 15
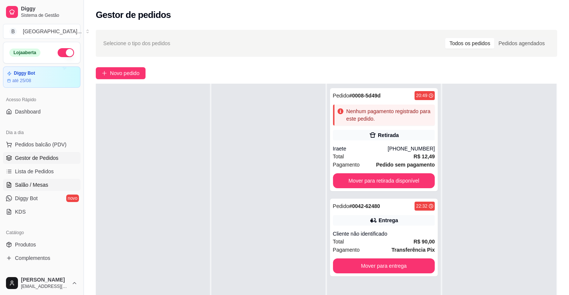
click at [55, 181] on link "Salão / Mesas" at bounding box center [41, 185] width 77 height 12
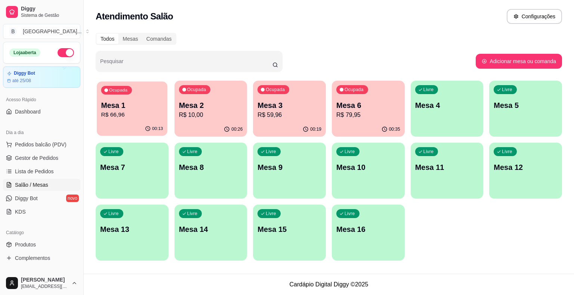
click at [132, 124] on div "00:13" at bounding box center [132, 129] width 71 height 14
click at [63, 153] on link "Gestor de Pedidos" at bounding box center [41, 158] width 77 height 12
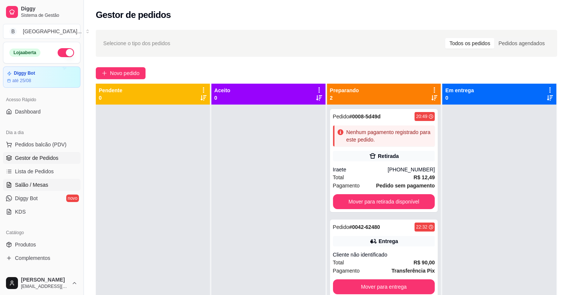
click at [19, 186] on span "Salão / Mesas" at bounding box center [31, 184] width 33 height 7
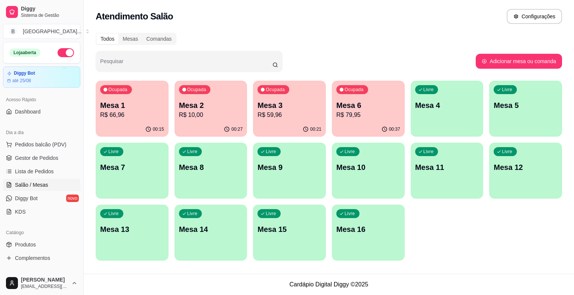
click at [359, 116] on p "R$ 79,95" at bounding box center [368, 115] width 64 height 9
click at [38, 150] on button "Pedidos balcão (PDV)" at bounding box center [41, 145] width 77 height 12
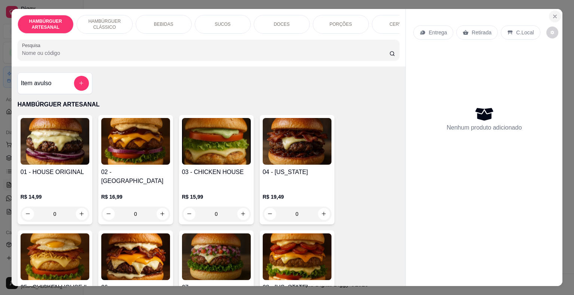
click at [552, 13] on icon "Close" at bounding box center [555, 16] width 6 height 6
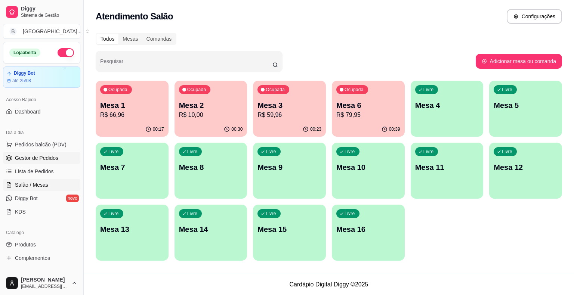
click at [57, 161] on span "Gestor de Pedidos" at bounding box center [36, 157] width 43 height 7
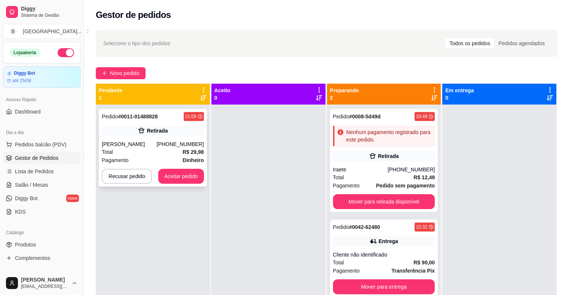
click at [167, 151] on div "Total R$ 29,98" at bounding box center [153, 152] width 102 height 8
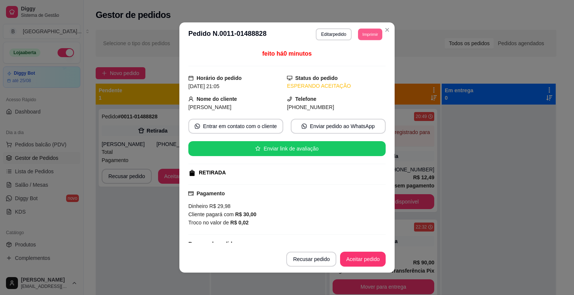
click at [369, 30] on button "Imprimir" at bounding box center [370, 34] width 24 height 12
click at [362, 59] on button "IMPRESSORA" at bounding box center [353, 61] width 54 height 12
click at [343, 261] on button "Aceitar pedido" at bounding box center [363, 259] width 44 height 15
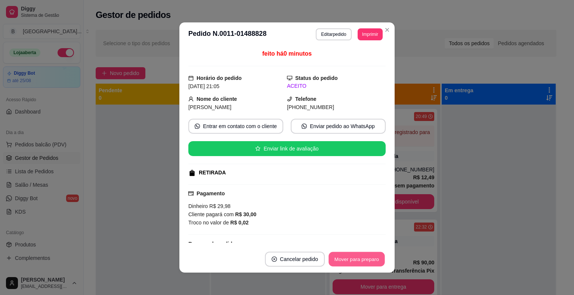
click at [347, 259] on button "Mover para preparo" at bounding box center [357, 259] width 56 height 15
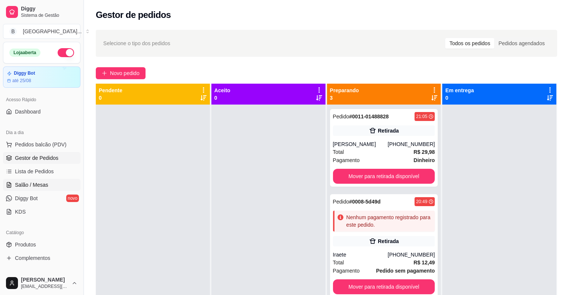
click at [18, 185] on span "Salão / Mesas" at bounding box center [31, 184] width 33 height 7
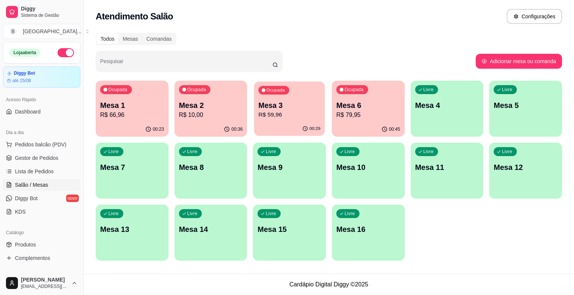
click at [277, 126] on div "00:29" at bounding box center [289, 129] width 71 height 14
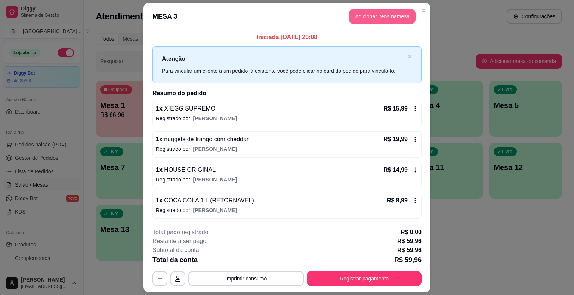
click at [381, 11] on button "Adicionar itens na mesa" at bounding box center [382, 16] width 67 height 15
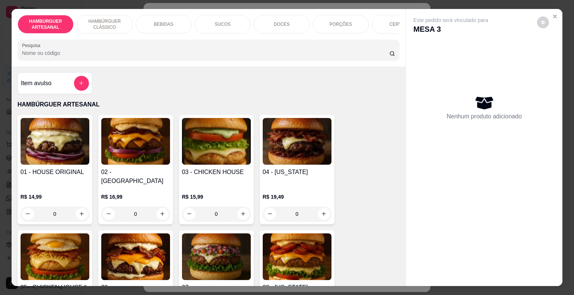
click at [166, 23] on p "BEBIDAS" at bounding box center [163, 24] width 19 height 6
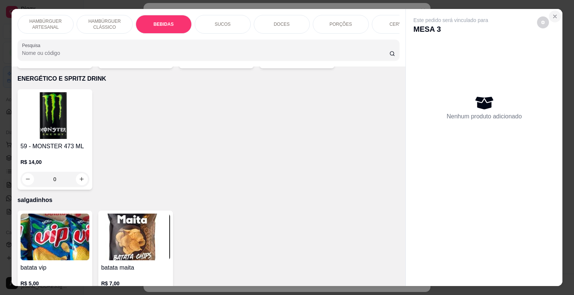
click at [551, 18] on button "Close" at bounding box center [555, 16] width 12 height 12
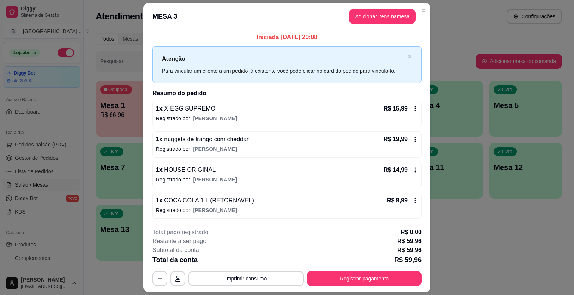
scroll to position [20, 0]
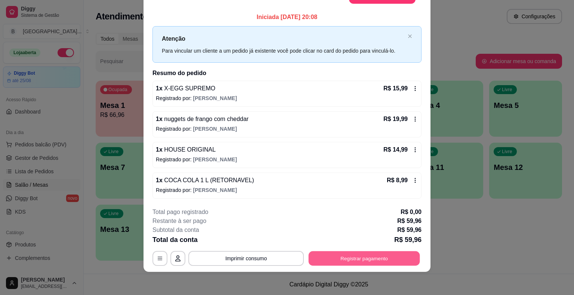
click at [377, 257] on button "Registrar pagamento" at bounding box center [364, 258] width 111 height 15
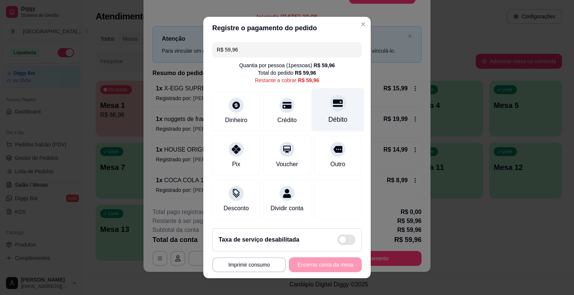
click at [329, 119] on div "Débito" at bounding box center [338, 120] width 19 height 10
type input "R$ 0,00"
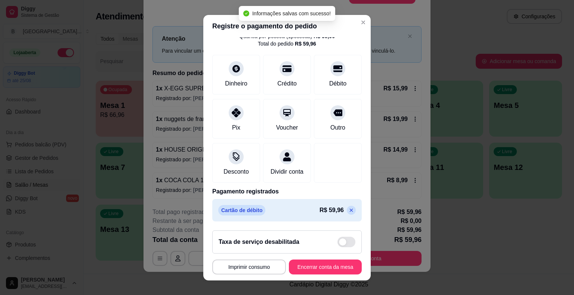
scroll to position [9, 0]
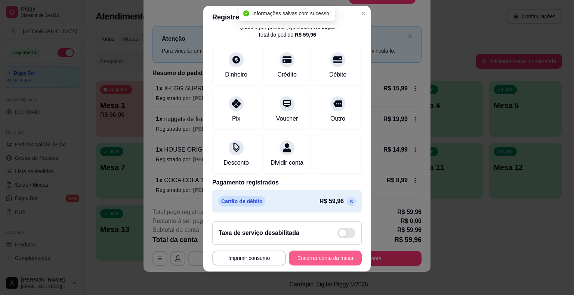
click at [309, 261] on button "Encerrar conta da mesa" at bounding box center [325, 258] width 73 height 15
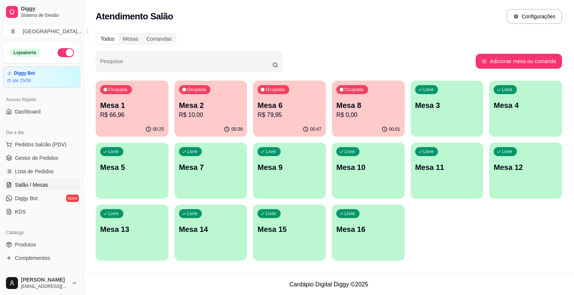
click at [369, 124] on div "00:01" at bounding box center [368, 129] width 73 height 15
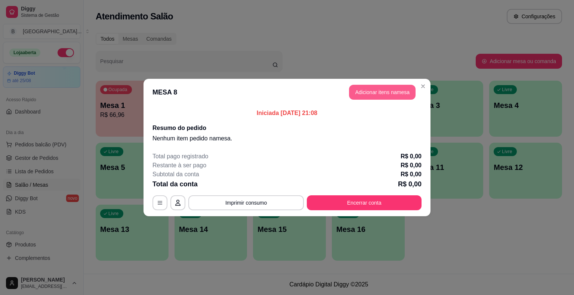
click at [364, 95] on button "Adicionar itens na mesa" at bounding box center [382, 92] width 67 height 15
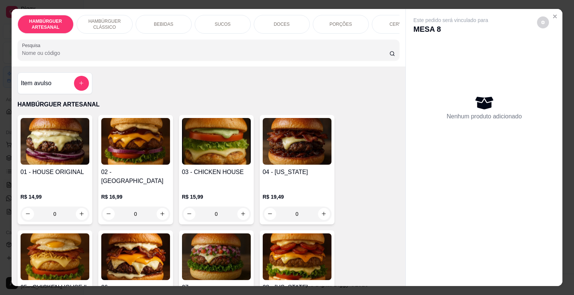
drag, startPoint x: 130, startPoint y: 14, endPoint x: 142, endPoint y: 19, distance: 12.8
click at [130, 15] on div "HAMBÚRGUER ARTESANAL HAMBÚRGUER CLÁSSICO BEBIDAS SUCOS DOCES PORÇÕES CERVEJA EN…" at bounding box center [209, 24] width 382 height 19
click at [142, 19] on div "BEBIDAS" at bounding box center [164, 24] width 56 height 19
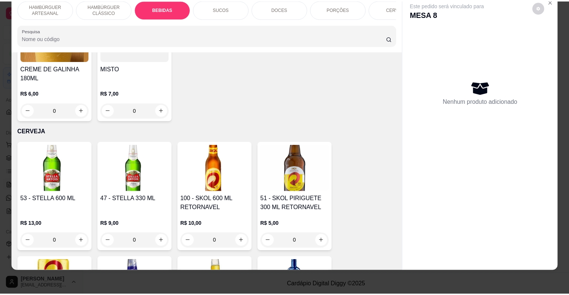
scroll to position [1717, 0]
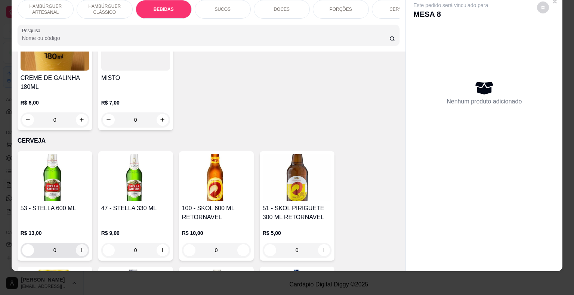
click at [83, 244] on button "increase-product-quantity" at bounding box center [82, 250] width 12 height 12
type input "1"
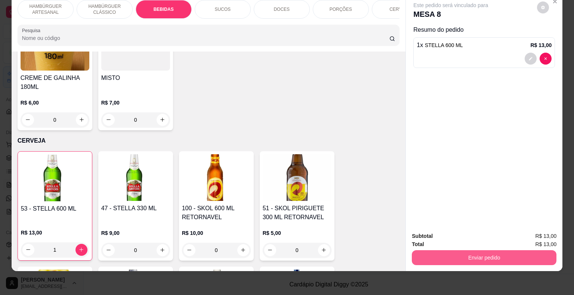
click at [471, 250] on button "Enviar pedido" at bounding box center [484, 257] width 145 height 15
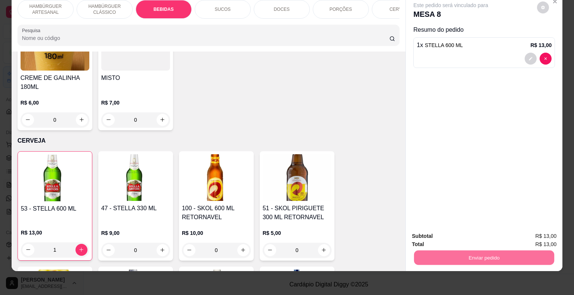
click at [457, 240] on button "Não registrar e enviar pedido" at bounding box center [460, 234] width 76 height 14
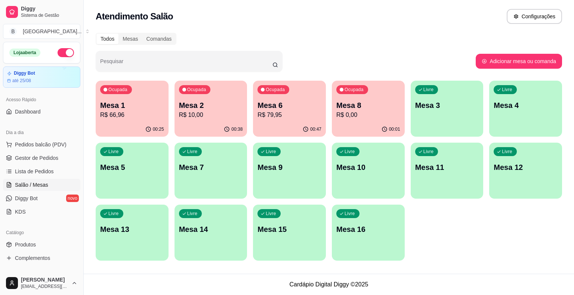
click at [61, 164] on link "Gestor de Pedidos" at bounding box center [41, 158] width 77 height 12
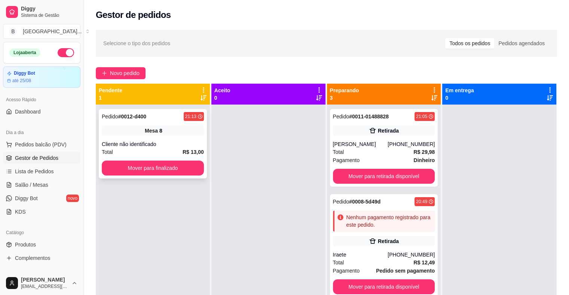
click at [150, 158] on div "Pedido # 0012-d400 21:13 Mesa 8 Cliente não identificado Total R$ 13,00 Mover p…" at bounding box center [153, 144] width 108 height 70
click at [150, 174] on button "Mover para finalizado" at bounding box center [152, 168] width 99 height 15
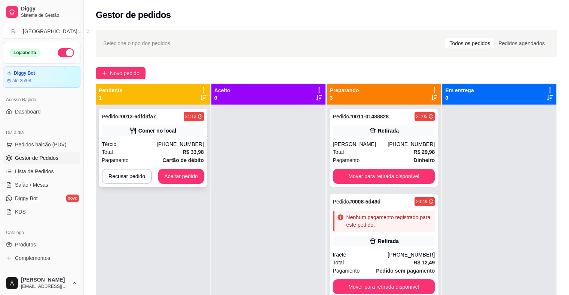
click at [157, 143] on div "Tércio" at bounding box center [129, 144] width 55 height 7
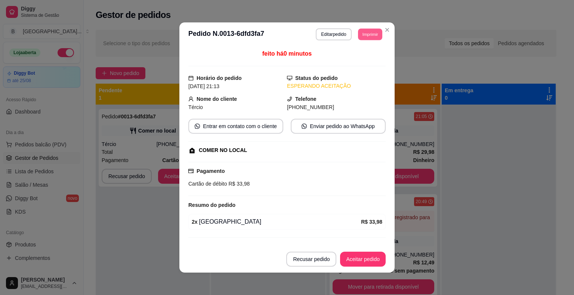
click at [376, 32] on button "Imprimir" at bounding box center [370, 34] width 24 height 12
click at [367, 58] on button "IMPRESSORA" at bounding box center [353, 61] width 54 height 12
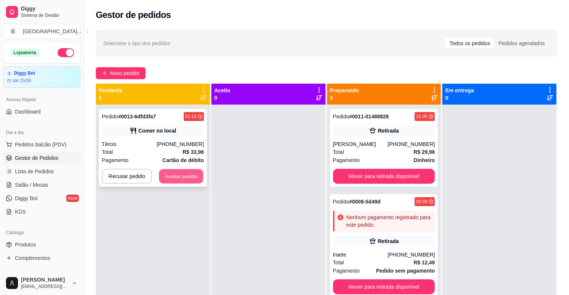
click at [193, 178] on button "Aceitar pedido" at bounding box center [181, 176] width 44 height 15
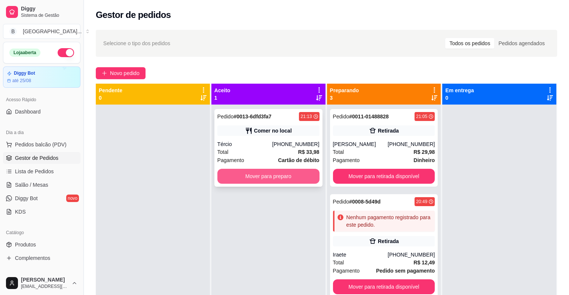
click at [232, 176] on button "Mover para preparo" at bounding box center [268, 176] width 102 height 15
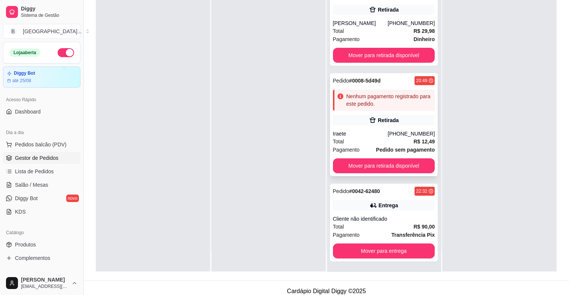
scroll to position [114, 0]
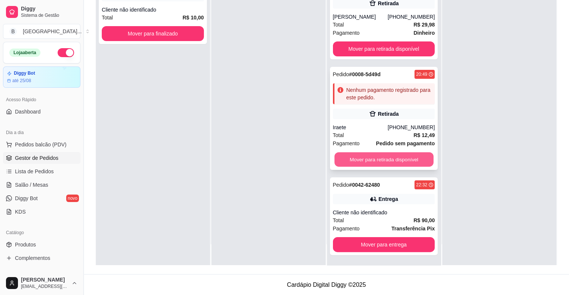
click at [399, 157] on button "Mover para retirada disponível" at bounding box center [383, 160] width 99 height 15
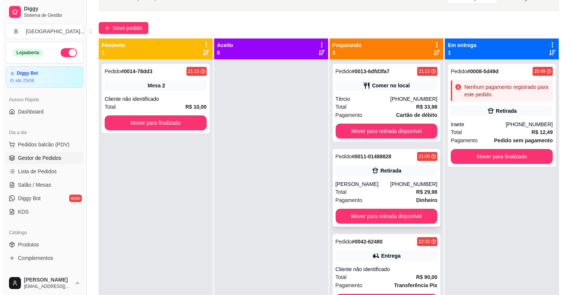
scroll to position [0, 0]
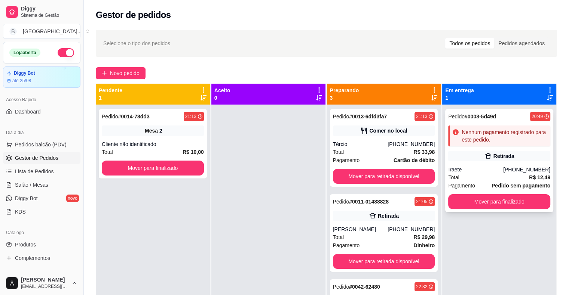
click at [503, 166] on div "Iraete" at bounding box center [475, 169] width 55 height 7
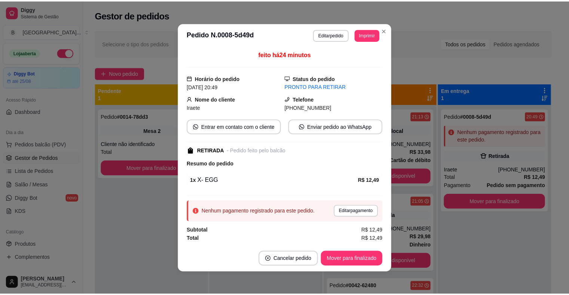
scroll to position [1, 0]
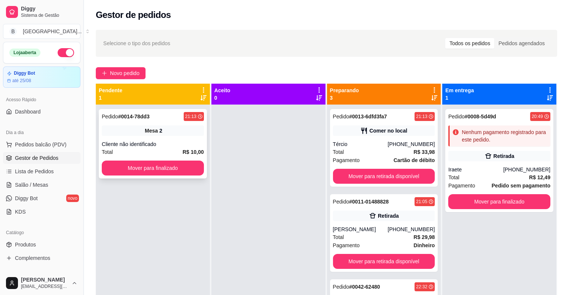
click at [130, 135] on div "Mesa 2" at bounding box center [153, 131] width 102 height 10
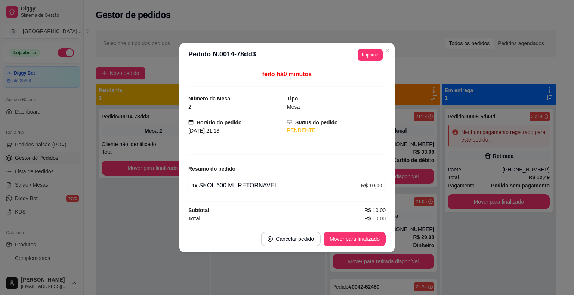
click at [111, 145] on div "Cliente não identificado" at bounding box center [153, 144] width 102 height 7
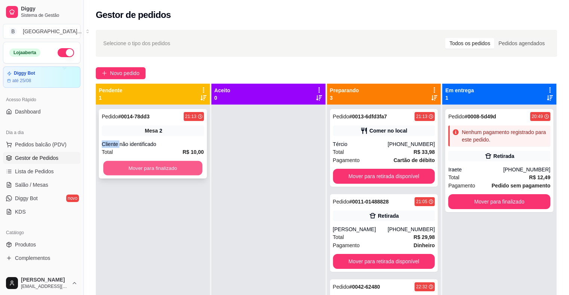
click at [138, 170] on button "Mover para finalizado" at bounding box center [152, 168] width 99 height 15
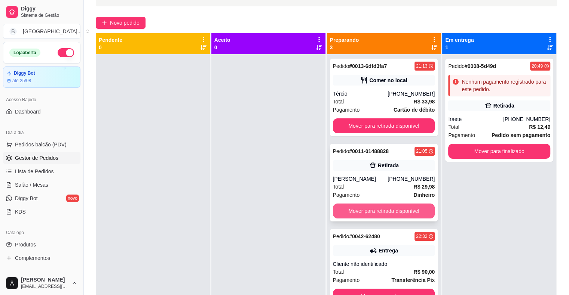
scroll to position [37, 0]
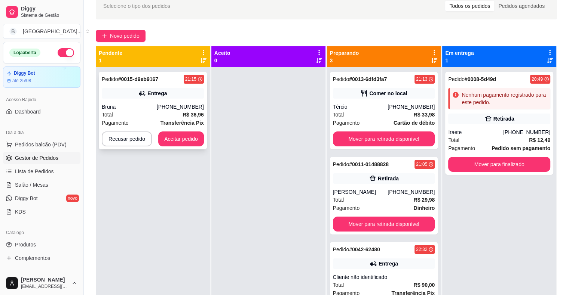
click at [159, 95] on div "Entrega" at bounding box center [156, 93] width 19 height 7
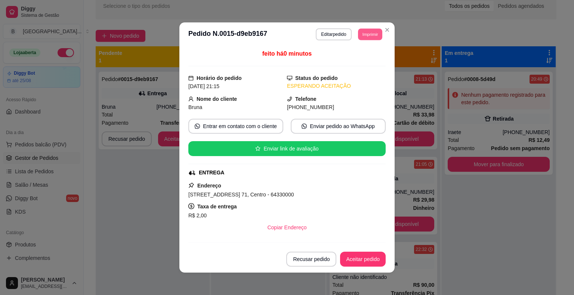
click at [373, 40] on button "Imprimir" at bounding box center [370, 34] width 24 height 12
click at [360, 62] on button "IMPRESSORA" at bounding box center [353, 61] width 54 height 12
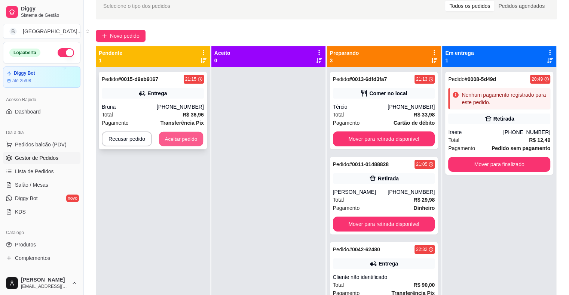
click at [172, 139] on button "Aceitar pedido" at bounding box center [181, 139] width 44 height 15
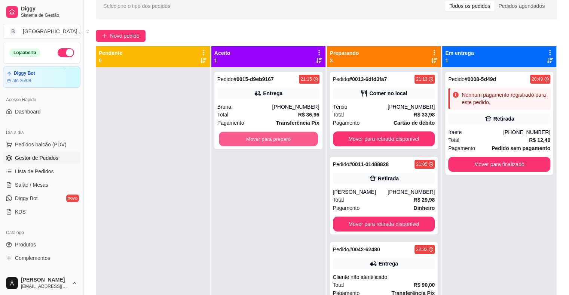
click at [255, 142] on button "Mover para preparo" at bounding box center [268, 139] width 99 height 15
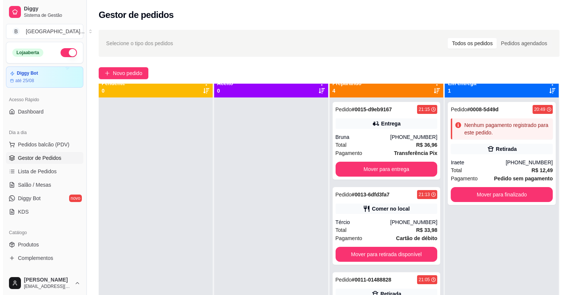
scroll to position [0, 0]
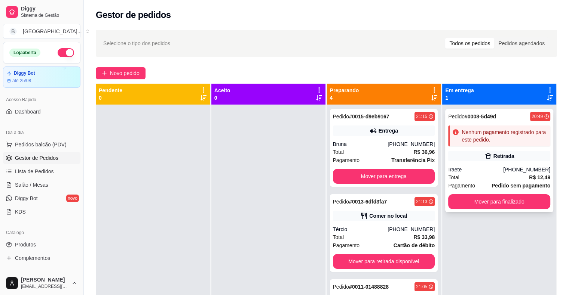
click at [457, 176] on div "Total R$ 12,49" at bounding box center [499, 177] width 102 height 8
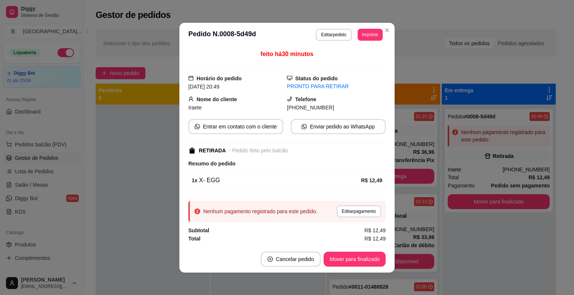
scroll to position [1, 0]
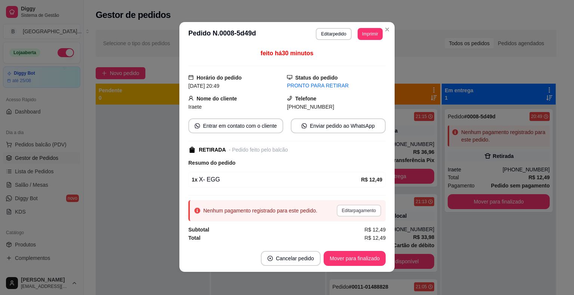
click at [349, 207] on button "Editar pagamento" at bounding box center [359, 211] width 44 height 12
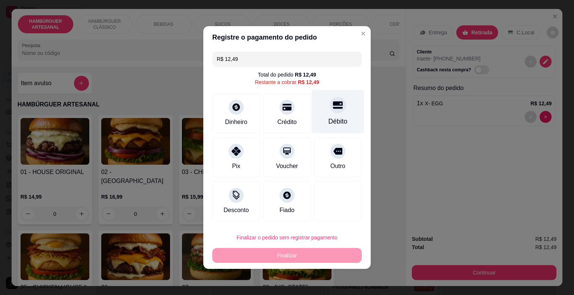
click at [335, 128] on div "Débito" at bounding box center [338, 112] width 53 height 44
type input "R$ 0,00"
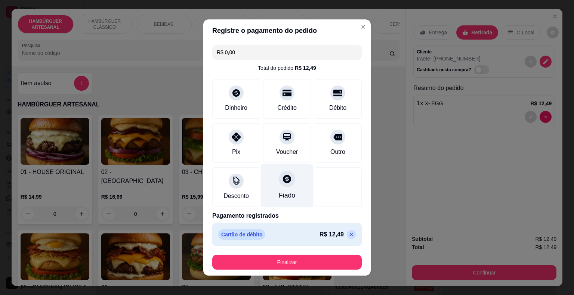
scroll to position [4, 0]
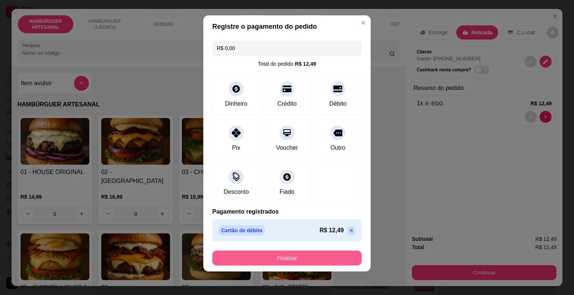
click at [287, 260] on button "Finalizar" at bounding box center [287, 258] width 150 height 15
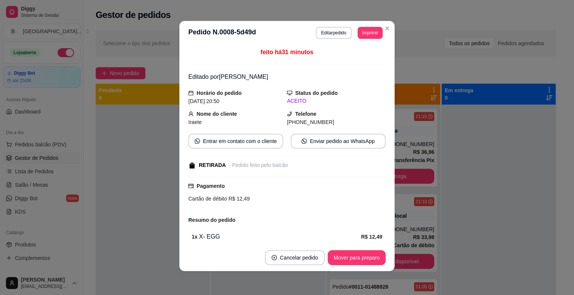
scroll to position [31, 0]
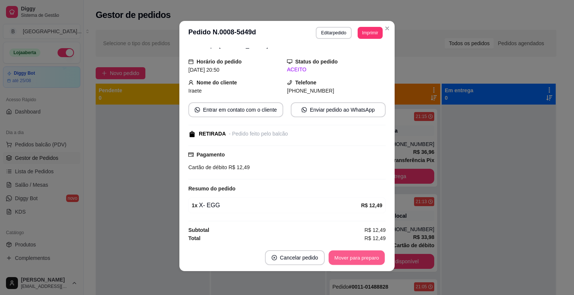
click at [363, 258] on button "Mover para preparo" at bounding box center [357, 258] width 56 height 15
click at [363, 258] on div "Mover para preparo" at bounding box center [351, 257] width 68 height 15
click at [357, 258] on button "Mover para retirada disponível" at bounding box center [344, 257] width 83 height 15
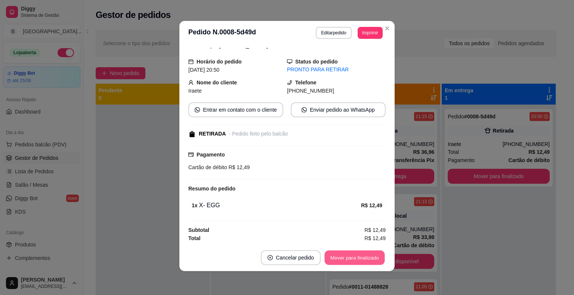
click at [357, 258] on button "Mover para finalizado" at bounding box center [355, 258] width 60 height 15
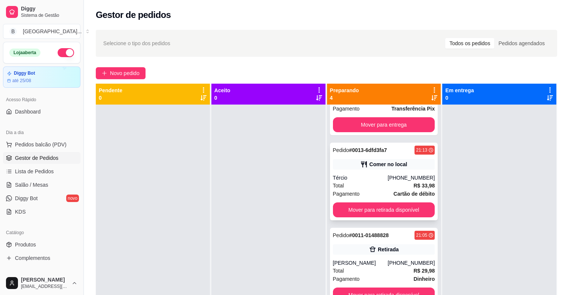
scroll to position [53, 0]
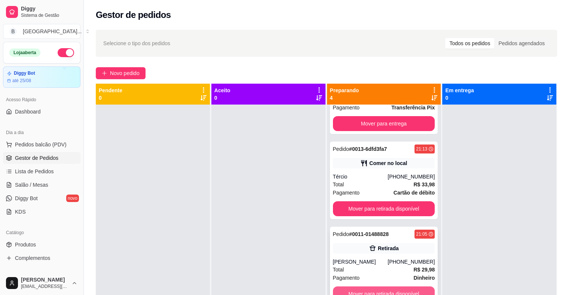
click at [383, 288] on button "Mover para retirada disponível" at bounding box center [384, 294] width 102 height 15
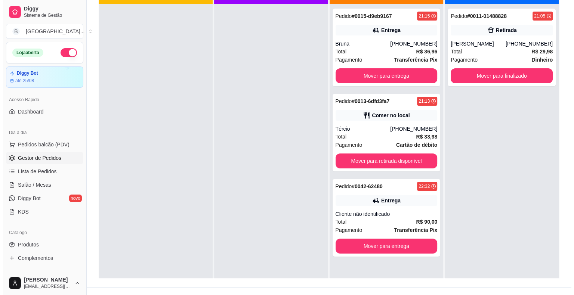
scroll to position [112, 0]
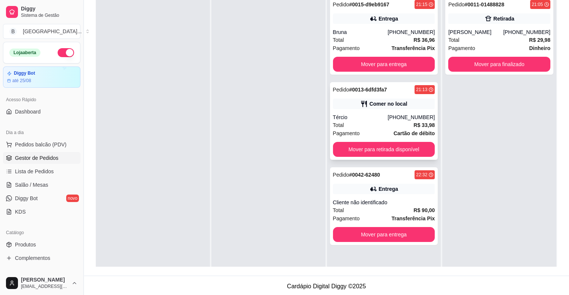
click at [339, 112] on div "Pedido # 0013-6dfd3fa7 21:13 Comer no local Tércio [PHONE_NUMBER] Total R$ 33,9…" at bounding box center [384, 121] width 108 height 78
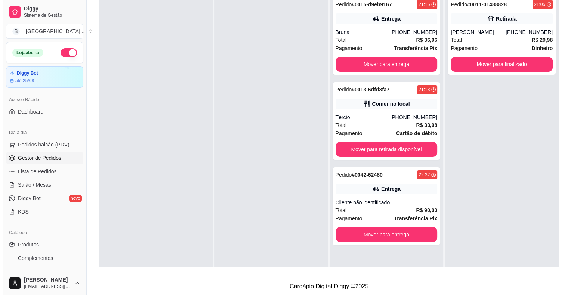
scroll to position [0, 0]
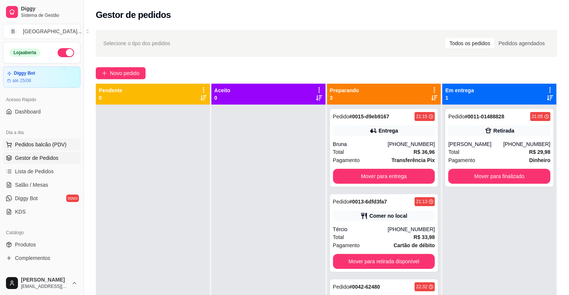
click at [39, 147] on span "Pedidos balcão (PDV)" at bounding box center [41, 144] width 52 height 7
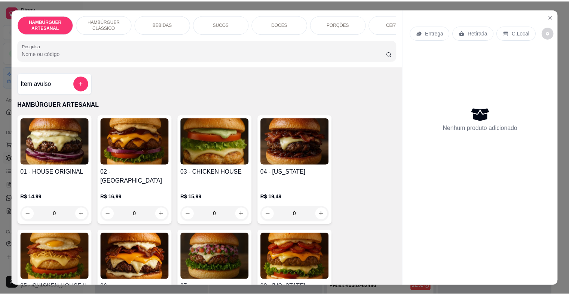
scroll to position [374, 0]
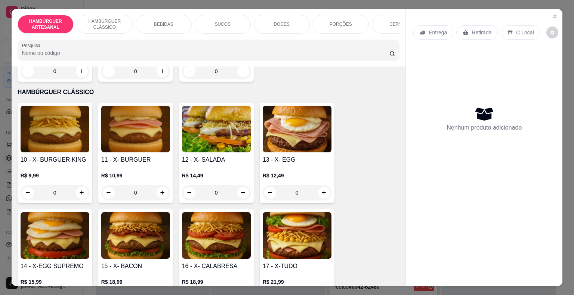
click at [81, 172] on div "R$ 9,99 0" at bounding box center [55, 186] width 69 height 28
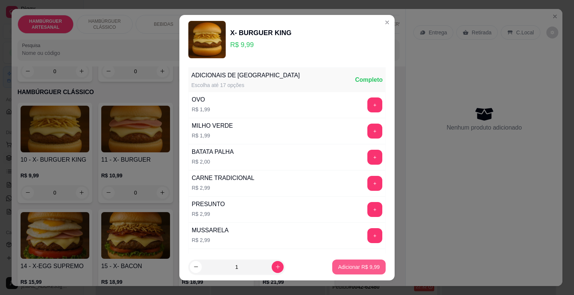
click at [339, 267] on p "Adicionar R$ 9,99" at bounding box center [358, 267] width 41 height 7
type input "1"
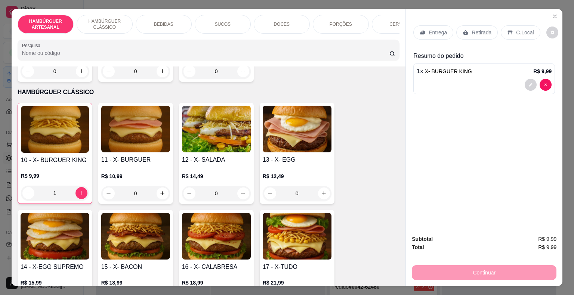
click at [472, 29] on p "Retirada" at bounding box center [482, 32] width 20 height 7
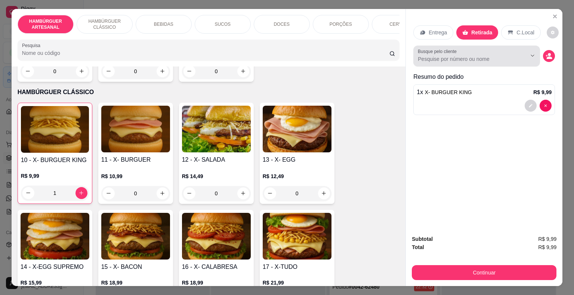
click at [466, 61] on div "Busque pelo cliente" at bounding box center [476, 56] width 127 height 21
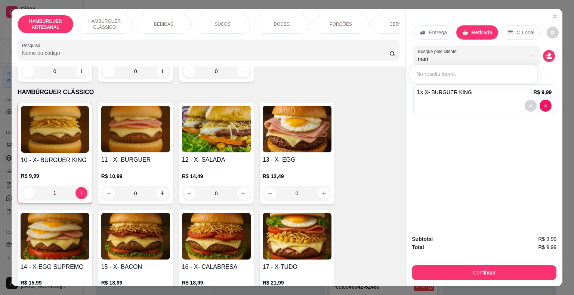
type input "maria"
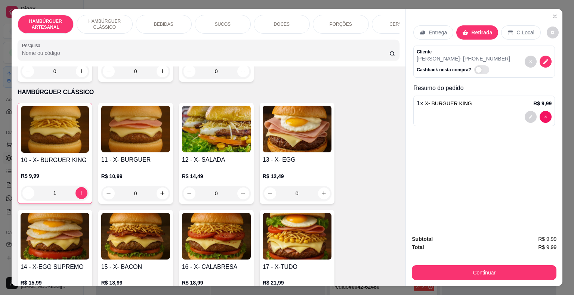
click at [516, 57] on div "Cliente [PERSON_NAME] - [PHONE_NUMBER] Cashback nesta compra?" at bounding box center [484, 62] width 142 height 32
click at [542, 63] on button "decrease-product-quantity" at bounding box center [546, 62] width 12 height 12
click at [544, 60] on icon "decrease-product-quantity" at bounding box center [546, 61] width 5 height 5
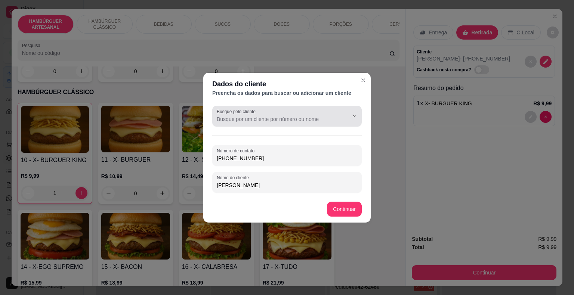
click at [355, 122] on div at bounding box center [348, 116] width 24 height 14
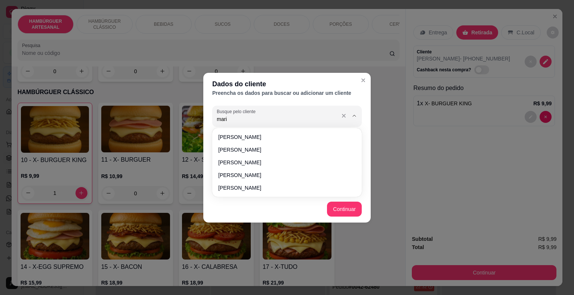
type input "maria"
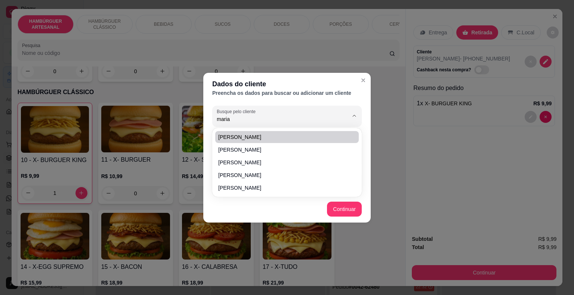
click at [483, 152] on div "Dados do cliente Preencha os dados para buscar ou adicionar um cliente Busque p…" at bounding box center [287, 147] width 574 height 295
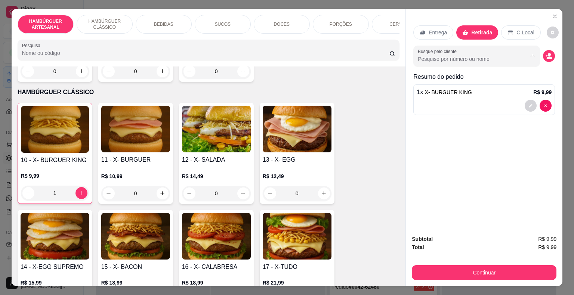
click at [465, 58] on input "Busque pelo cliente" at bounding box center [466, 58] width 97 height 7
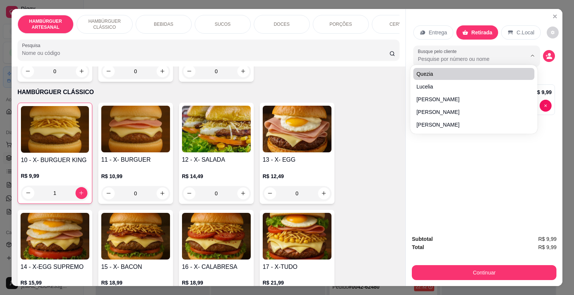
drag, startPoint x: 439, startPoint y: 58, endPoint x: 574, endPoint y: 34, distance: 137.4
click at [441, 58] on input "Busque pelo cliente" at bounding box center [466, 58] width 97 height 7
click at [549, 56] on icon "decrease-product-quantity" at bounding box center [550, 57] width 6 height 3
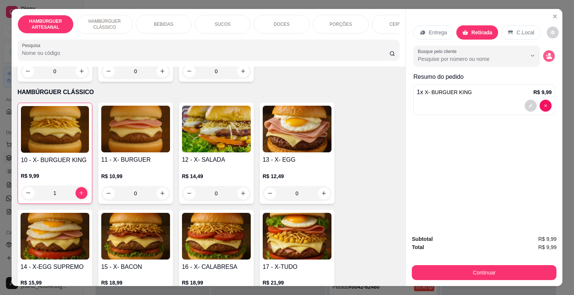
click at [549, 56] on icon "decrease-product-quantity" at bounding box center [549, 57] width 5 height 3
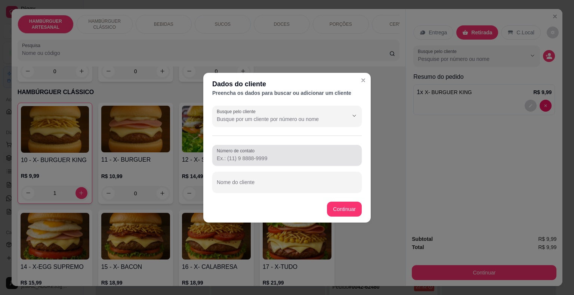
click at [346, 148] on div at bounding box center [287, 155] width 141 height 15
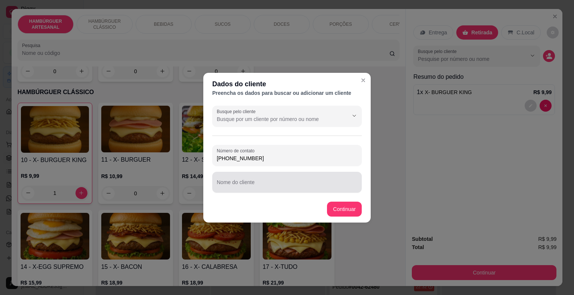
type input "[PHONE_NUMBER]"
click at [271, 183] on input "Nome do cliente" at bounding box center [287, 185] width 141 height 7
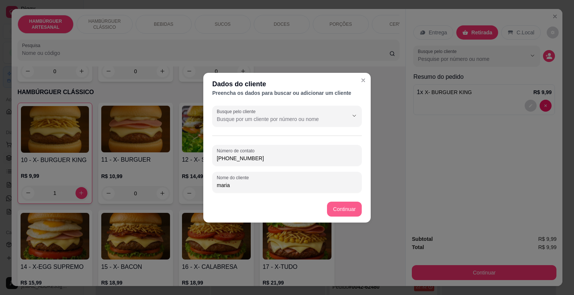
type input "maria"
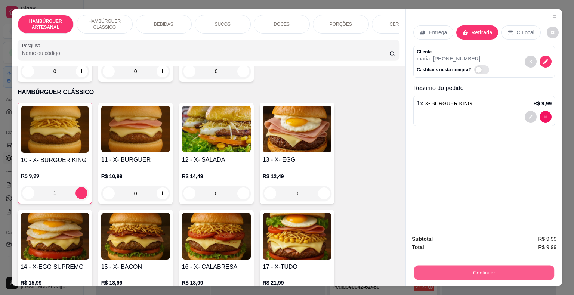
click at [441, 268] on button "Continuar" at bounding box center [484, 273] width 140 height 15
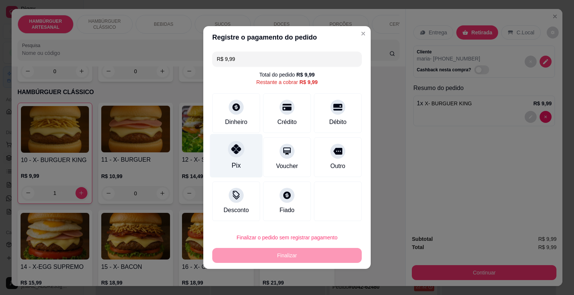
click at [236, 161] on div "Pix" at bounding box center [236, 166] width 9 height 10
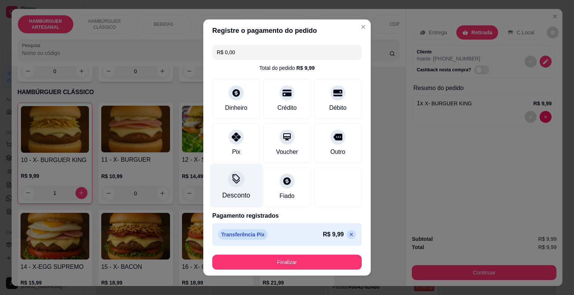
type input "R$ 0,00"
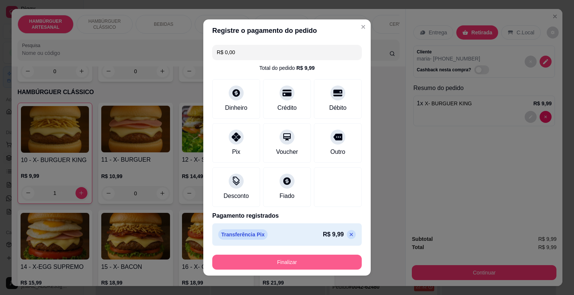
click at [280, 267] on button "Finalizar" at bounding box center [287, 262] width 150 height 15
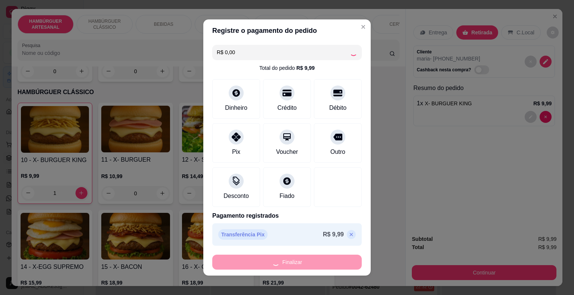
type input "0"
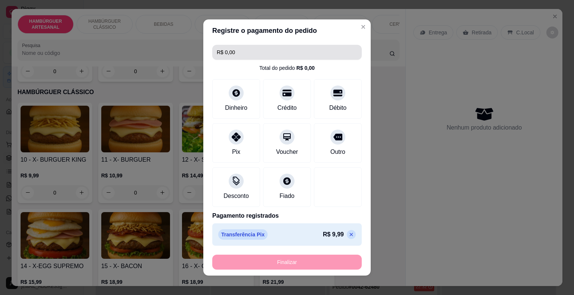
type input "-R$ 9,99"
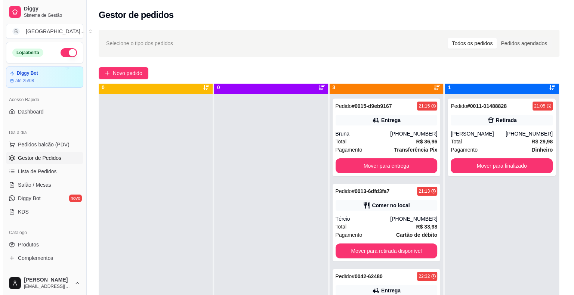
scroll to position [21, 0]
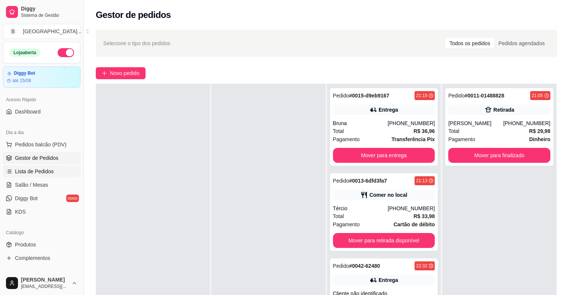
click at [47, 176] on link "Lista de Pedidos" at bounding box center [41, 172] width 77 height 12
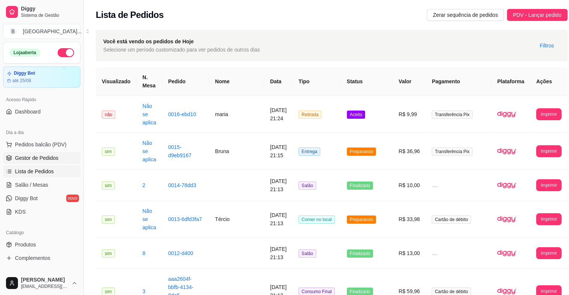
click at [40, 152] on link "Gestor de Pedidos" at bounding box center [41, 158] width 77 height 12
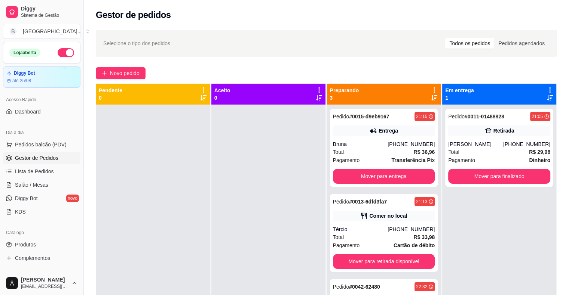
click at [40, 153] on link "Gestor de Pedidos" at bounding box center [41, 158] width 77 height 12
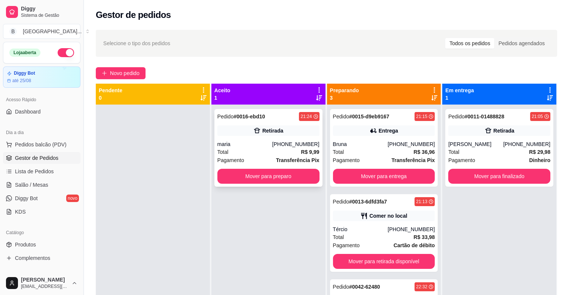
click at [219, 146] on div "maria" at bounding box center [244, 144] width 55 height 7
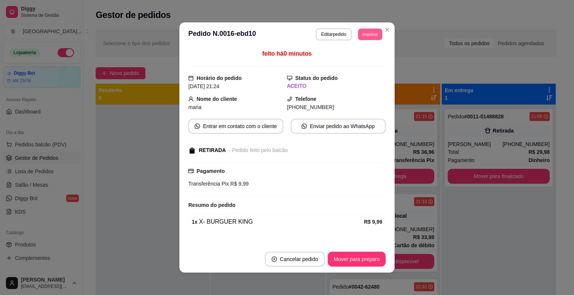
click at [370, 34] on button "Imprimir" at bounding box center [370, 34] width 24 height 12
click at [360, 58] on button "IMPRESSORA" at bounding box center [353, 61] width 52 height 12
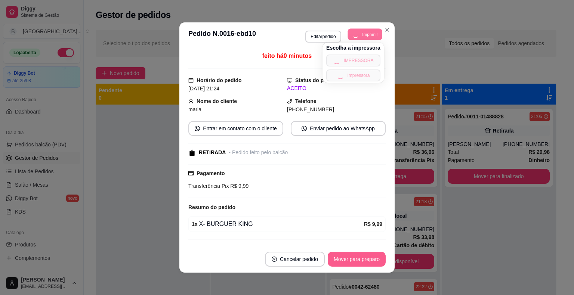
click at [345, 256] on button "Mover para preparo" at bounding box center [357, 259] width 58 height 15
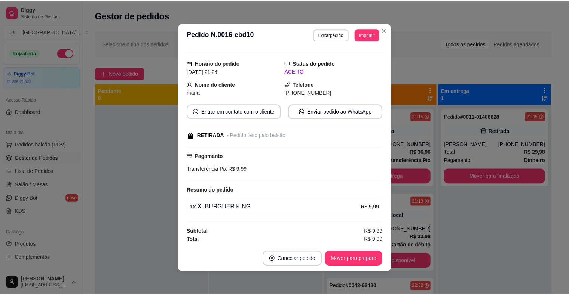
scroll to position [1, 0]
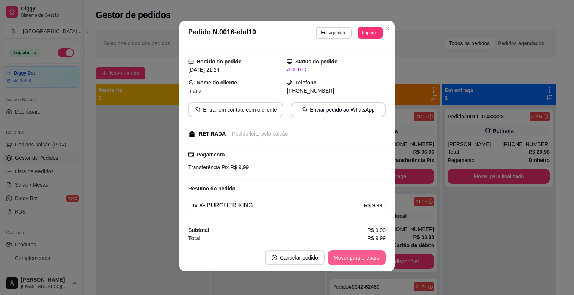
click at [350, 256] on button "Mover para preparo" at bounding box center [357, 257] width 58 height 15
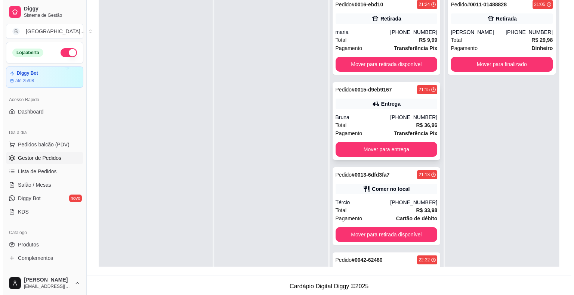
scroll to position [0, 0]
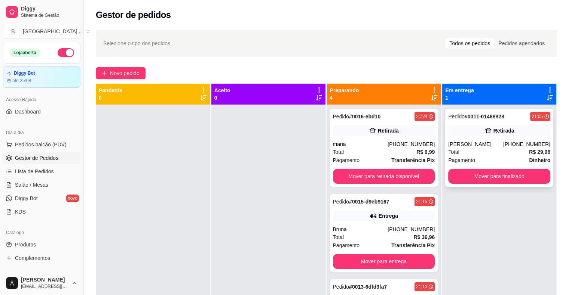
click at [485, 147] on div "[PERSON_NAME]" at bounding box center [475, 144] width 55 height 7
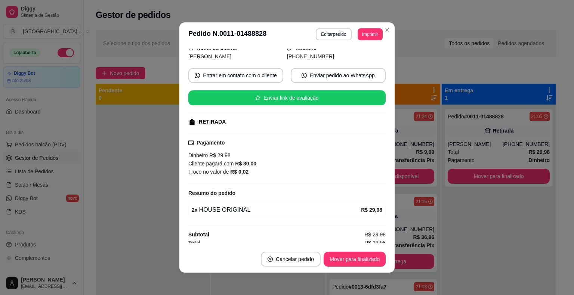
scroll to position [54, 0]
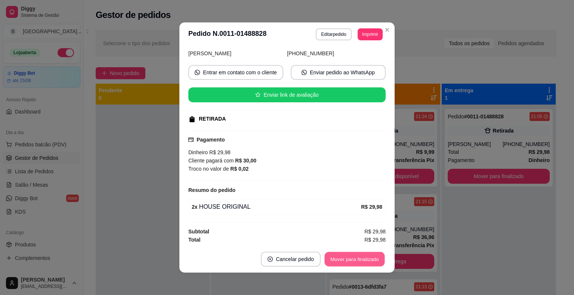
click at [353, 259] on button "Mover para finalizado" at bounding box center [355, 259] width 60 height 15
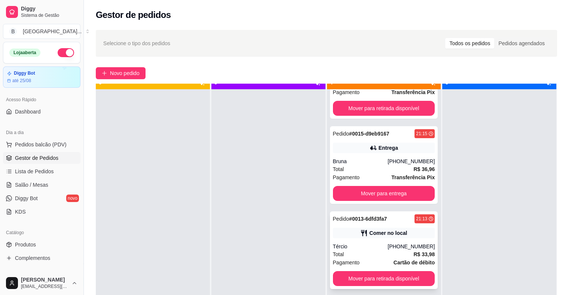
scroll to position [21, 0]
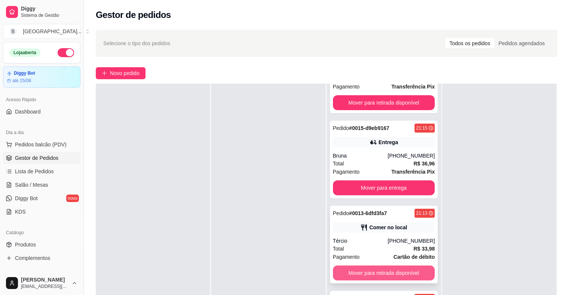
click at [393, 273] on button "Mover para retirada disponível" at bounding box center [384, 273] width 102 height 15
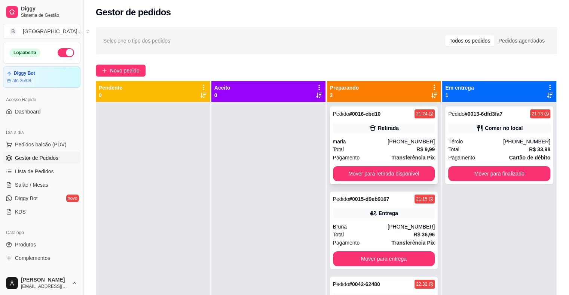
scroll to position [0, 0]
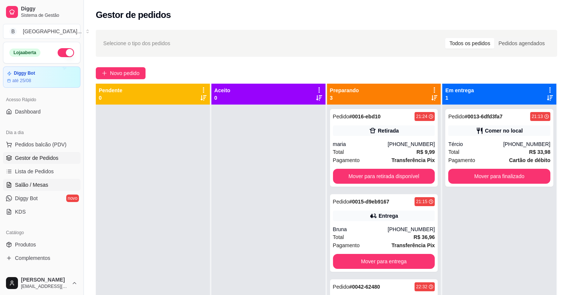
click at [41, 182] on span "Salão / Mesas" at bounding box center [31, 184] width 33 height 7
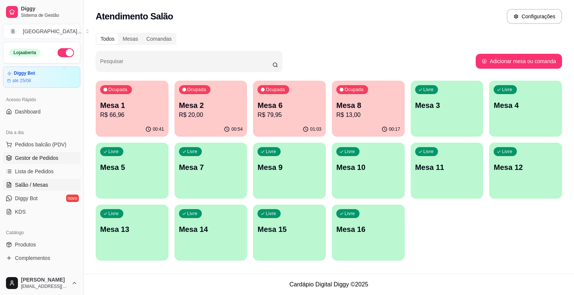
click at [58, 157] on link "Gestor de Pedidos" at bounding box center [41, 158] width 77 height 12
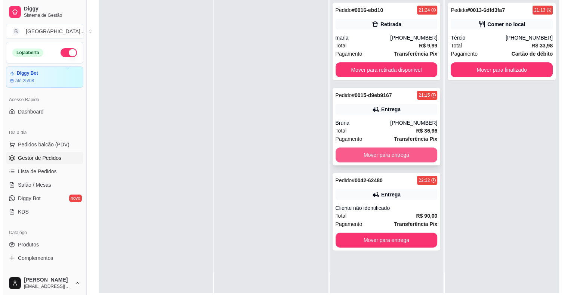
scroll to position [75, 0]
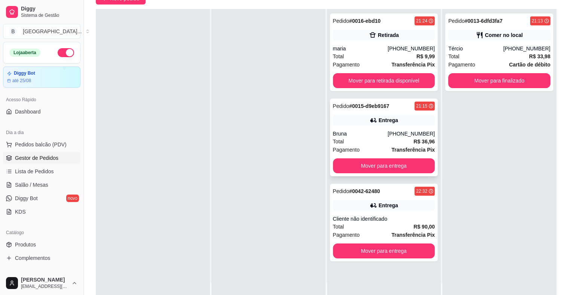
click at [376, 138] on div "Total R$ 36,96" at bounding box center [384, 142] width 102 height 8
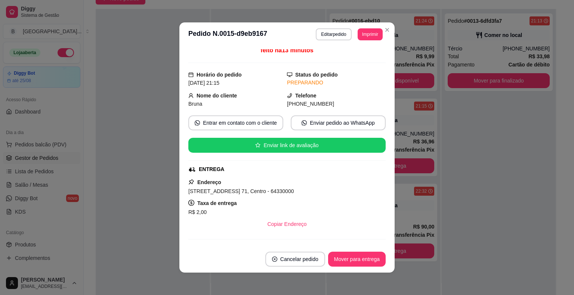
scroll to position [0, 0]
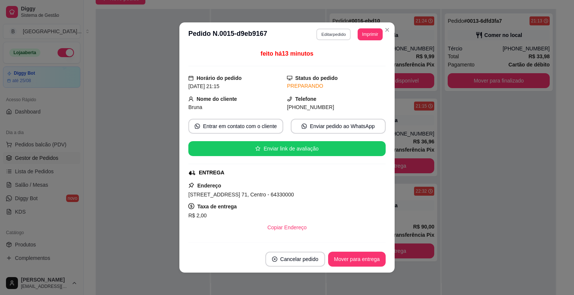
click at [336, 36] on button "Editar pedido" at bounding box center [334, 34] width 35 height 12
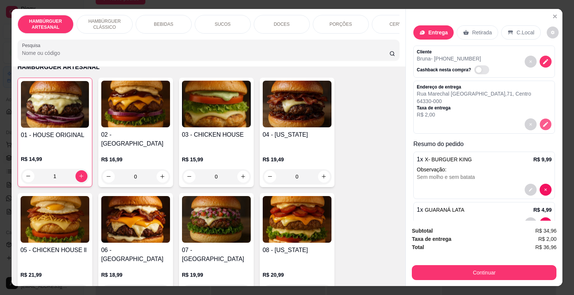
click at [544, 122] on icon "decrease-product-quantity" at bounding box center [546, 124] width 5 height 5
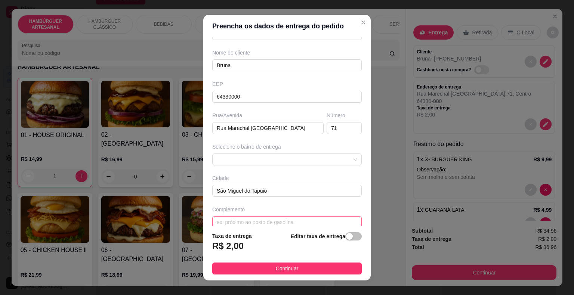
scroll to position [62, 0]
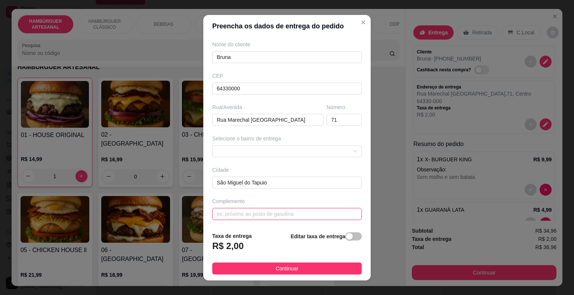
click at [317, 216] on input "text" at bounding box center [287, 214] width 150 height 12
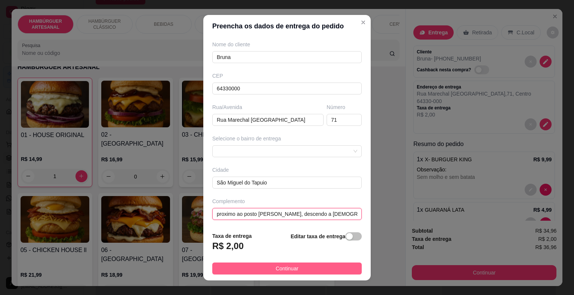
type input "proximo ao posto [PERSON_NAME], descendo a [DEMOGRAPHIC_DATA]"
click at [243, 272] on button "Continuar" at bounding box center [287, 269] width 150 height 12
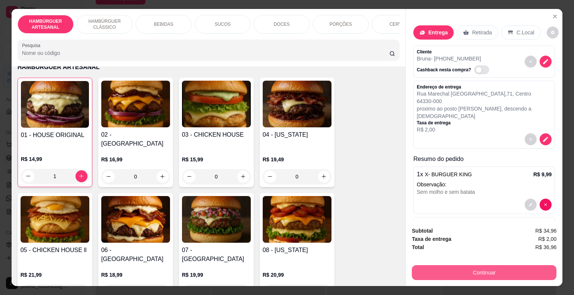
click at [434, 265] on button "Continuar" at bounding box center [484, 272] width 145 height 15
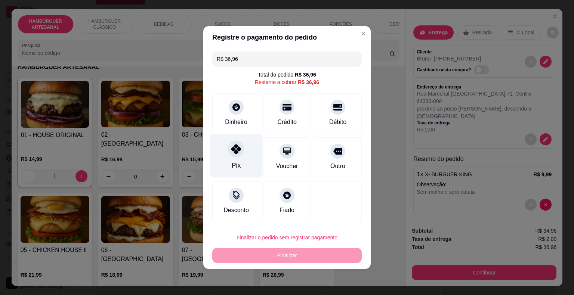
click at [232, 167] on div "Pix" at bounding box center [236, 166] width 9 height 10
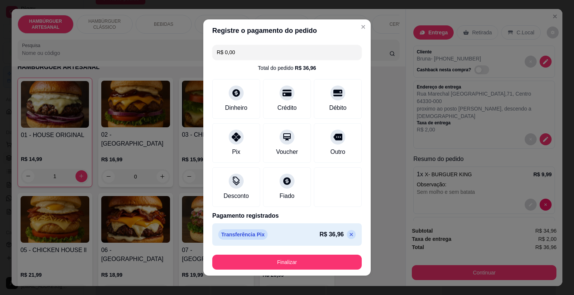
type input "R$ 0,00"
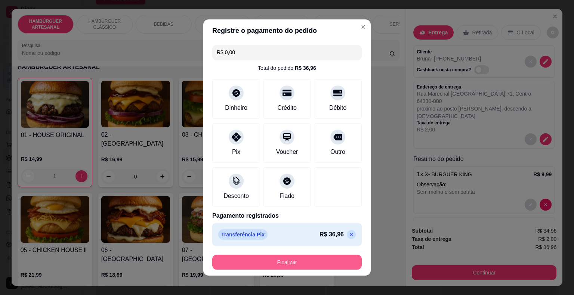
click at [283, 261] on button "Finalizar" at bounding box center [287, 262] width 150 height 15
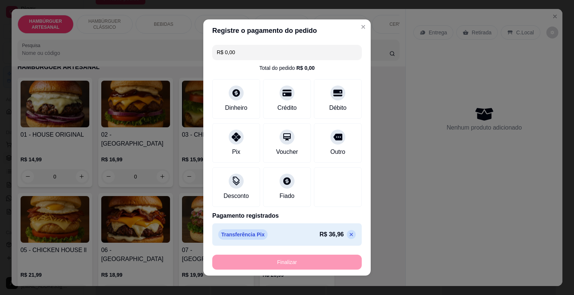
type input "0"
type input "-R$ 36,96"
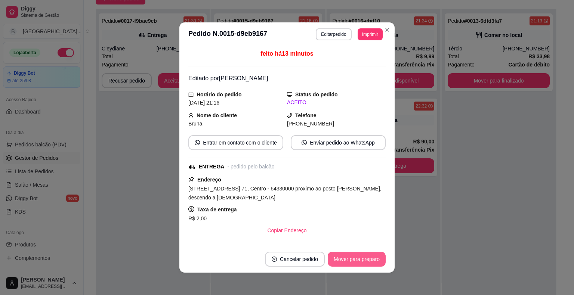
click at [337, 261] on button "Mover para preparo" at bounding box center [357, 259] width 58 height 15
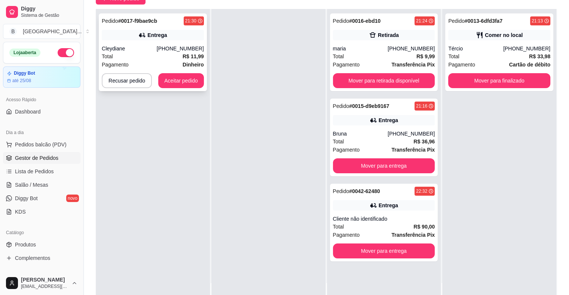
click at [188, 52] on span "R$ 11,99" at bounding box center [192, 56] width 21 height 8
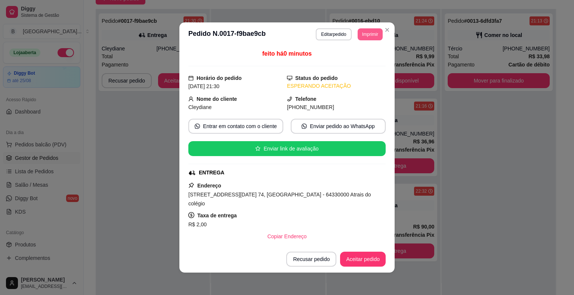
click at [359, 34] on button "Imprimir" at bounding box center [370, 34] width 25 height 12
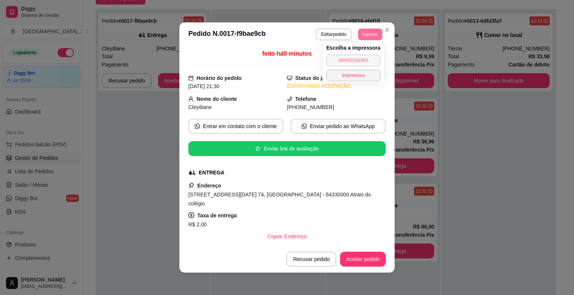
click at [359, 55] on button "IMPRESSORA" at bounding box center [353, 61] width 54 height 12
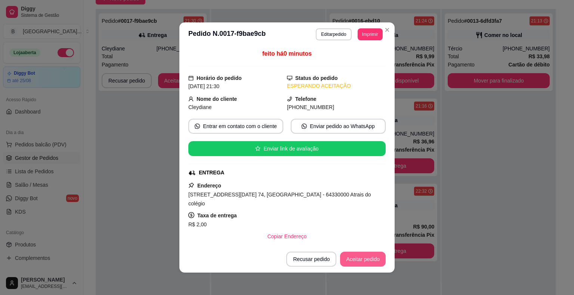
click at [367, 257] on button "Aceitar pedido" at bounding box center [363, 259] width 46 height 15
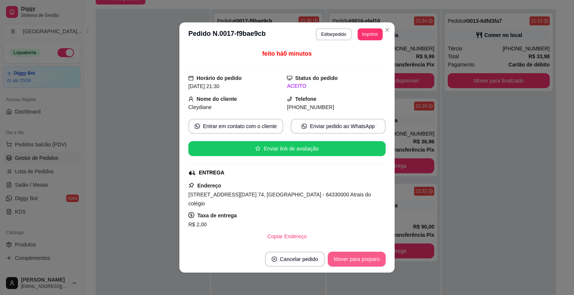
click at [367, 257] on button "Mover para preparo" at bounding box center [357, 259] width 58 height 15
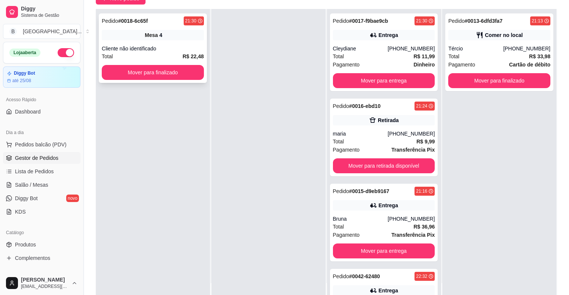
click at [164, 43] on div "Pedido # 0018-6c65f 21:30 Mesa 4 Cliente não identificado Total R$ 22,48 Mover …" at bounding box center [153, 48] width 108 height 70
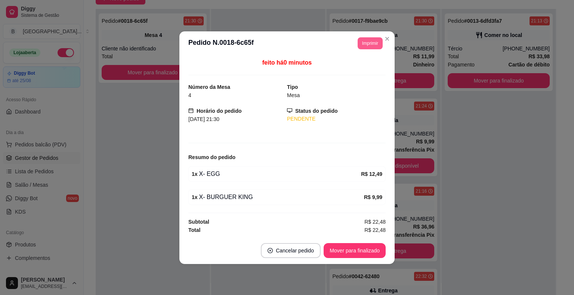
click at [360, 41] on button "Imprimir" at bounding box center [370, 43] width 25 height 12
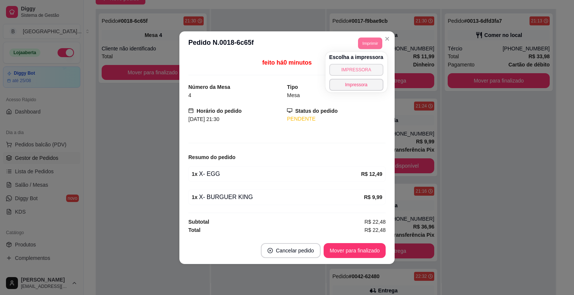
click at [362, 69] on button "IMPRESSORA" at bounding box center [356, 70] width 54 height 12
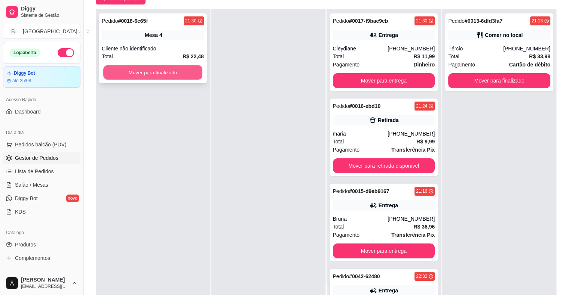
click at [160, 74] on button "Mover para finalizado" at bounding box center [152, 72] width 99 height 15
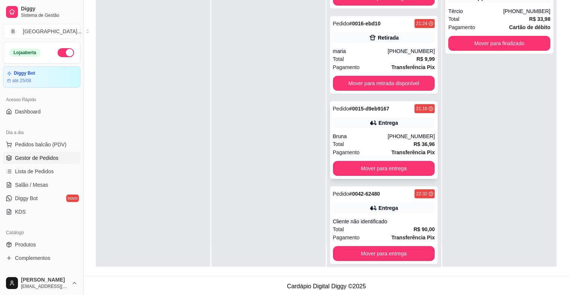
scroll to position [53, 0]
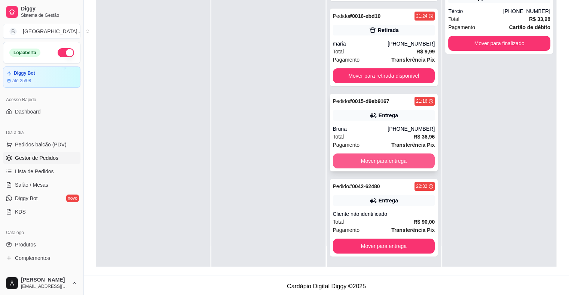
click at [351, 160] on button "Mover para entrega" at bounding box center [384, 161] width 102 height 15
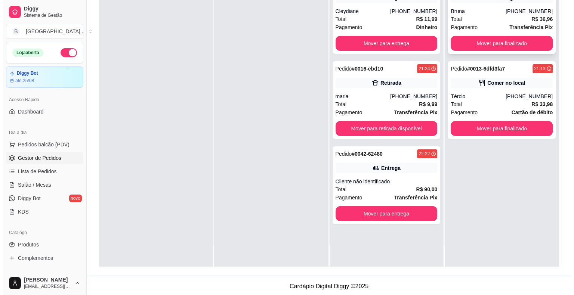
scroll to position [0, 0]
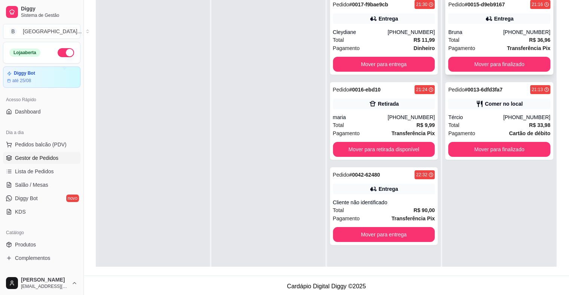
click at [456, 36] on div "Total R$ 36,96" at bounding box center [499, 40] width 102 height 8
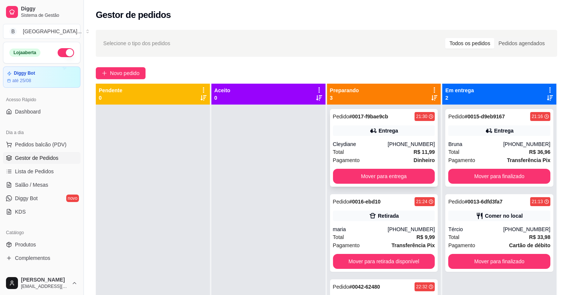
click at [388, 156] on div "Total R$ 11,99" at bounding box center [384, 152] width 102 height 8
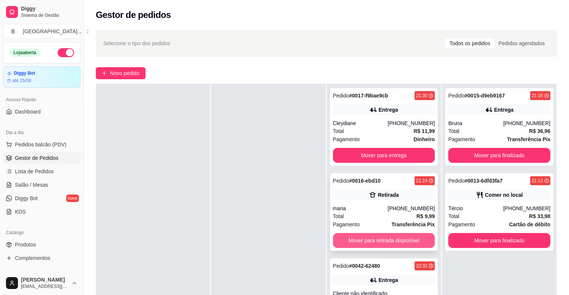
click at [375, 244] on button "Mover para retirada disponível" at bounding box center [384, 240] width 102 height 15
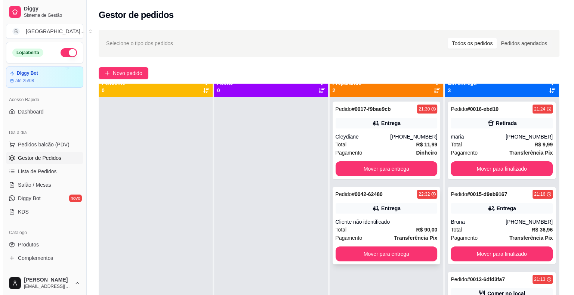
scroll to position [0, 0]
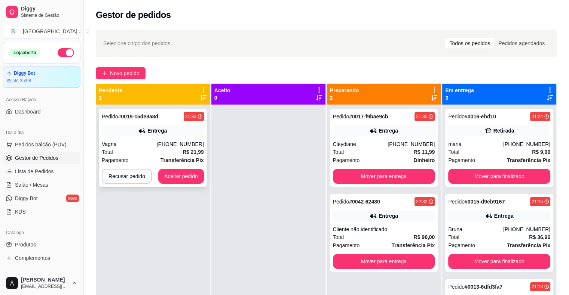
click at [156, 143] on div "Vagna" at bounding box center [129, 144] width 55 height 7
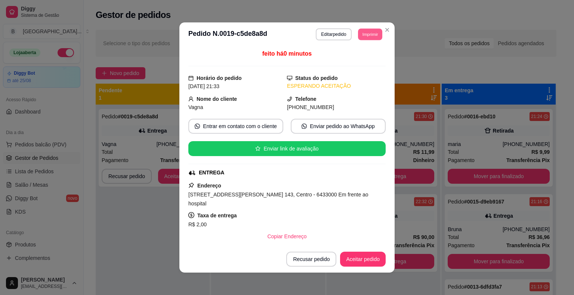
click at [379, 32] on button "Imprimir" at bounding box center [370, 34] width 24 height 12
click at [371, 63] on button "IMPRESSORA" at bounding box center [353, 61] width 52 height 12
click at [362, 261] on button "Aceitar pedido" at bounding box center [363, 259] width 44 height 15
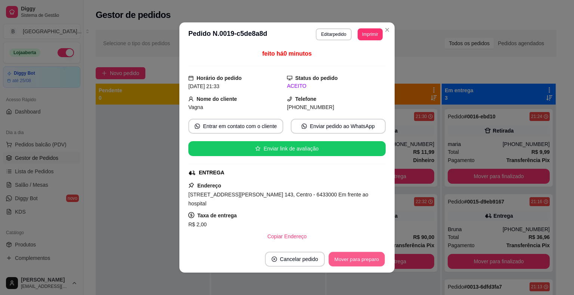
click at [362, 261] on button "Mover para preparo" at bounding box center [357, 259] width 56 height 15
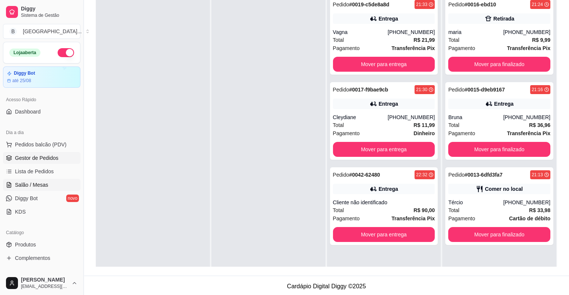
click at [22, 189] on link "Salão / Mesas" at bounding box center [41, 185] width 77 height 12
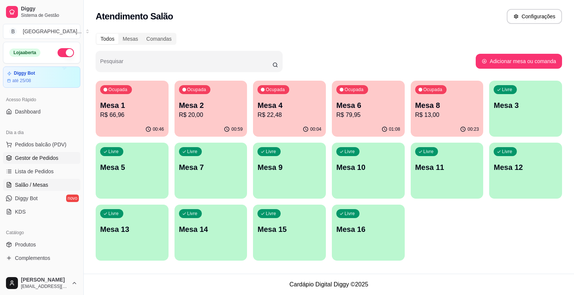
click at [36, 156] on span "Gestor de Pedidos" at bounding box center [36, 157] width 43 height 7
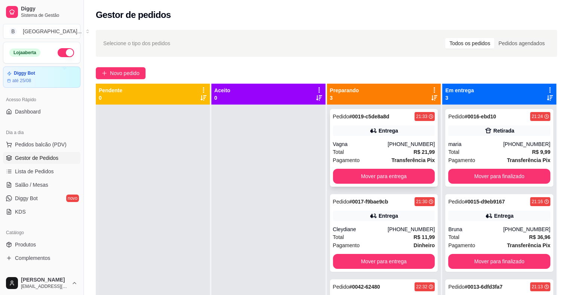
click at [357, 143] on div "Vagna" at bounding box center [360, 144] width 55 height 7
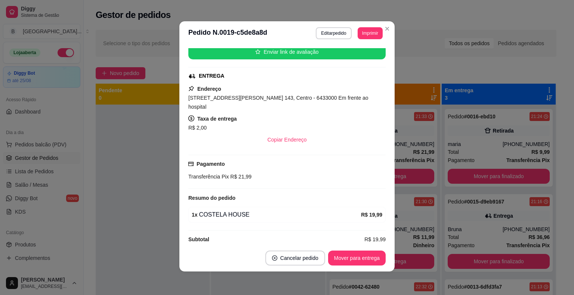
scroll to position [1, 0]
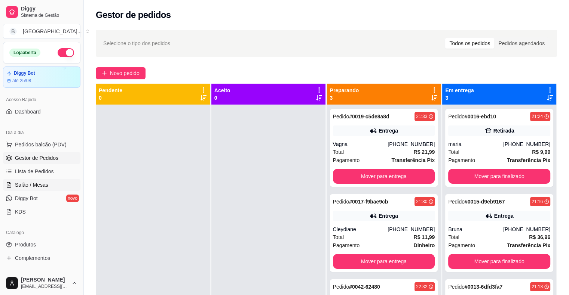
click at [44, 187] on span "Salão / Mesas" at bounding box center [31, 184] width 33 height 7
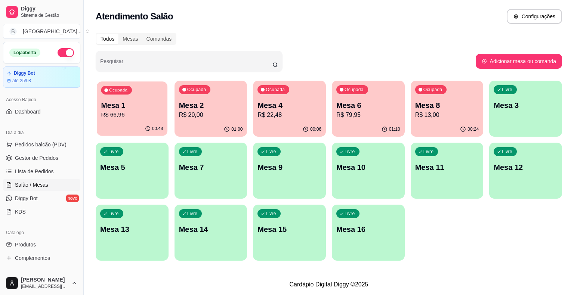
click at [138, 123] on div "00:48" at bounding box center [132, 129] width 71 height 14
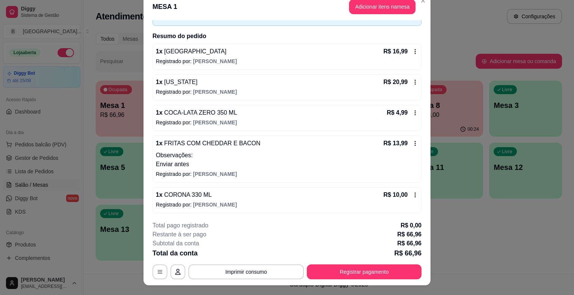
scroll to position [22, 0]
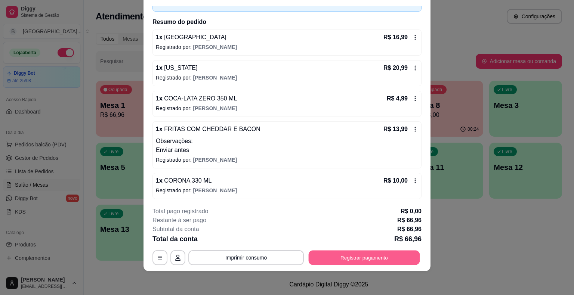
click at [406, 258] on button "Registrar pagamento" at bounding box center [364, 258] width 111 height 15
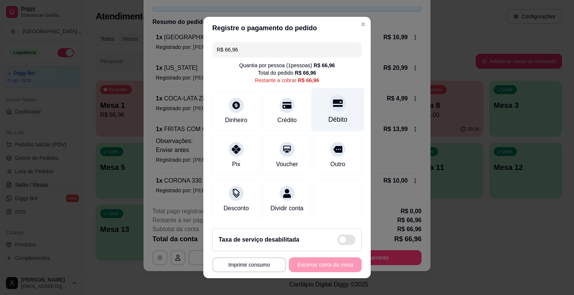
click at [319, 111] on div "Débito" at bounding box center [338, 110] width 53 height 44
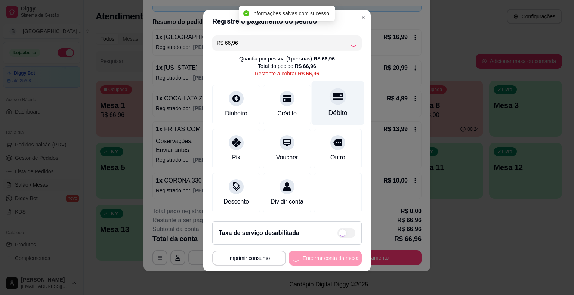
type input "R$ 0,00"
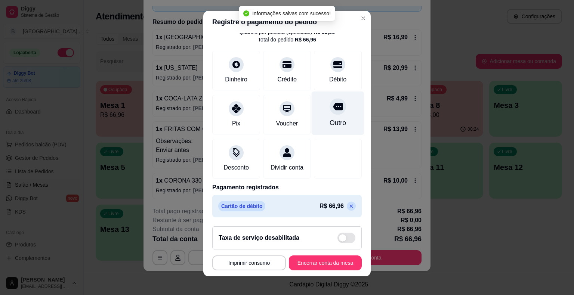
scroll to position [9, 0]
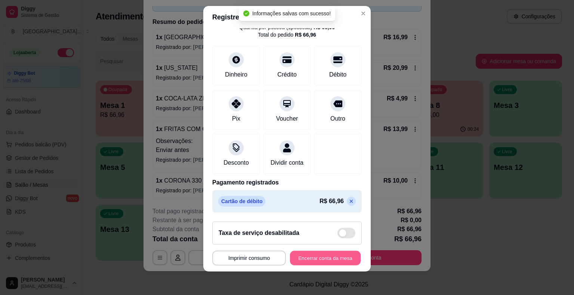
click at [337, 260] on button "Encerrar conta da mesa" at bounding box center [325, 258] width 71 height 15
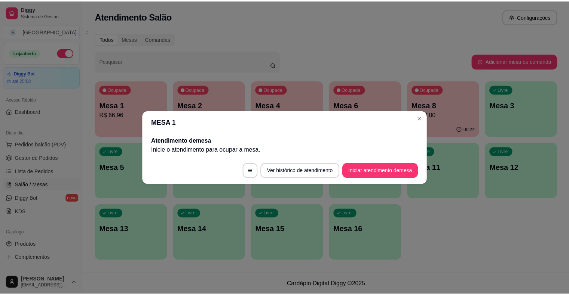
scroll to position [0, 0]
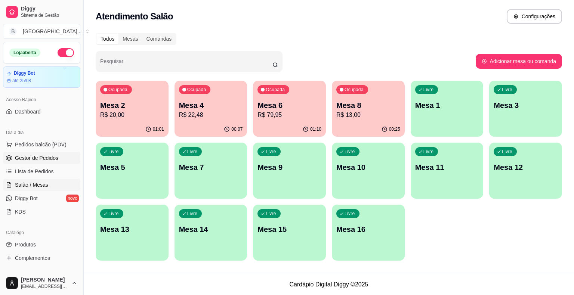
click at [62, 154] on link "Gestor de Pedidos" at bounding box center [41, 158] width 77 height 12
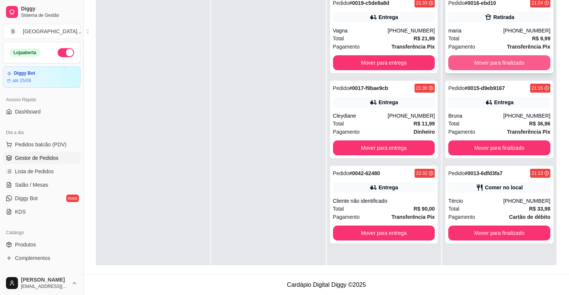
click at [529, 56] on button "Mover para finalizado" at bounding box center [499, 62] width 102 height 15
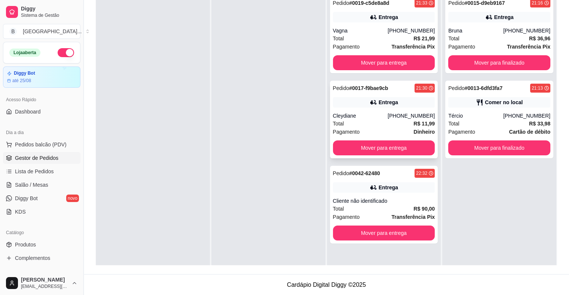
click at [369, 119] on div "Cleydiane" at bounding box center [360, 115] width 55 height 7
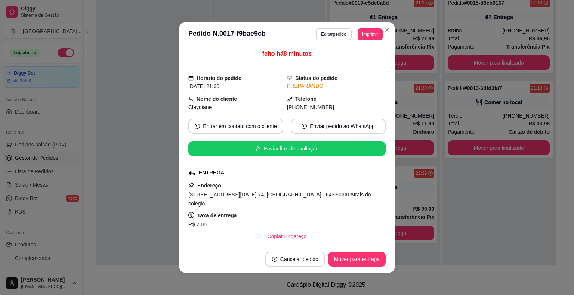
scroll to position [1, 0]
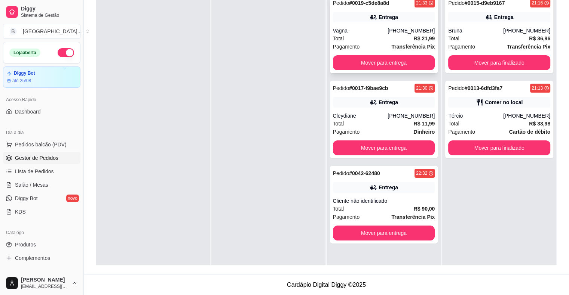
click at [348, 29] on div "Vagna" at bounding box center [360, 30] width 55 height 7
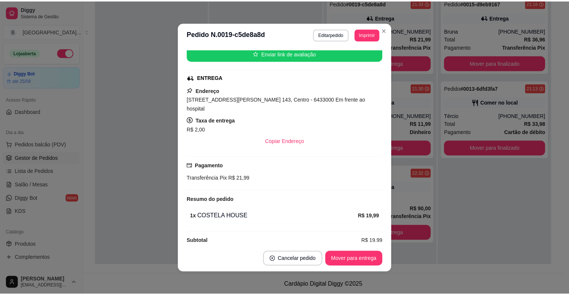
scroll to position [96, 0]
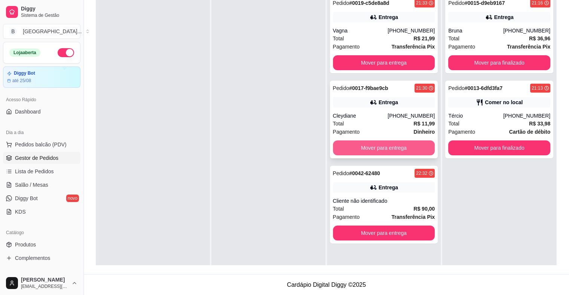
click at [356, 148] on button "Mover para entrega" at bounding box center [384, 148] width 102 height 15
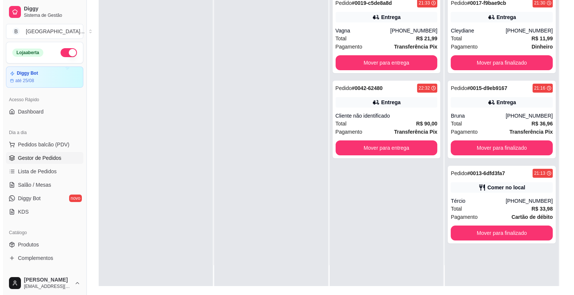
scroll to position [114, 0]
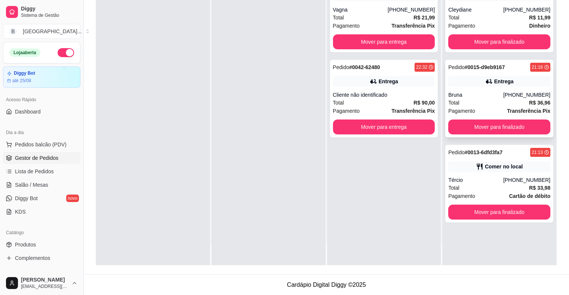
click at [470, 99] on div "Total R$ 36,96" at bounding box center [499, 103] width 102 height 8
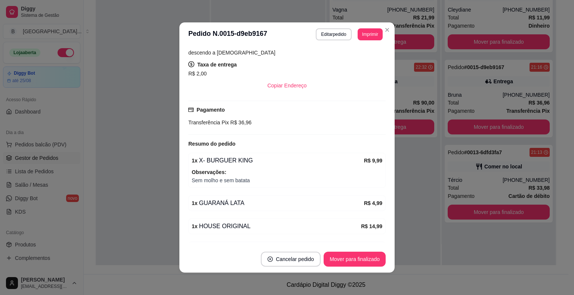
scroll to position [187, 0]
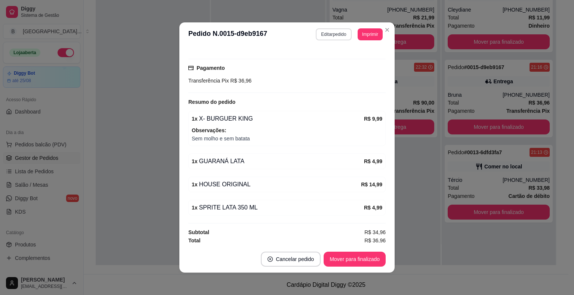
click at [332, 25] on header "**********" at bounding box center [286, 34] width 215 height 24
click at [332, 32] on button "Editar pedido" at bounding box center [334, 34] width 36 height 12
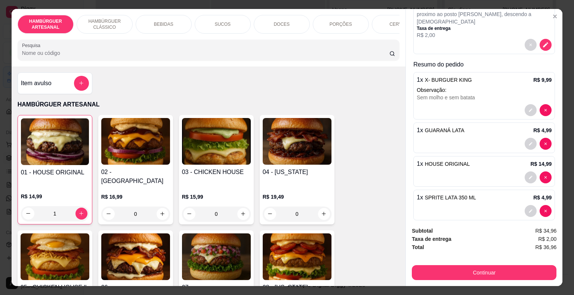
scroll to position [96, 0]
click at [459, 90] on div "1 x X- BURGUER KING R$ 9,99 Observação: Sem molho e sem batata" at bounding box center [484, 94] width 142 height 47
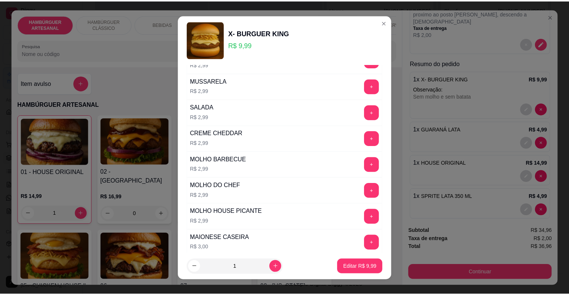
scroll to position [0, 0]
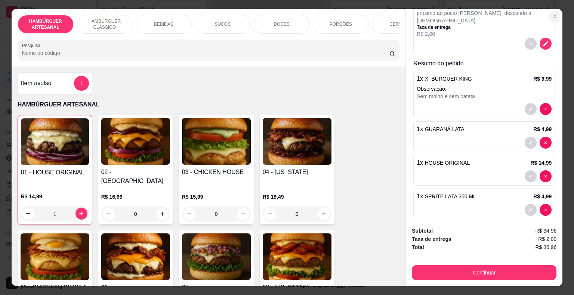
click at [553, 17] on button "Close" at bounding box center [555, 16] width 12 height 12
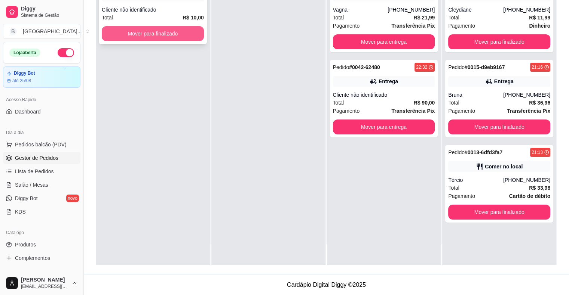
click at [143, 30] on button "Mover para finalizado" at bounding box center [153, 33] width 102 height 15
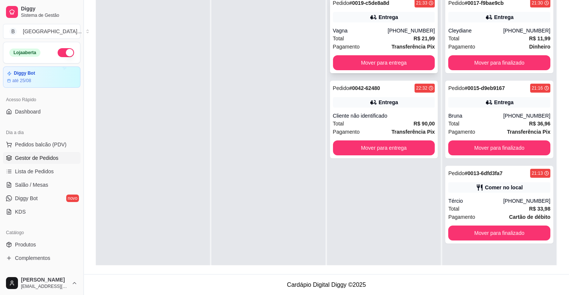
click at [356, 45] on div "Pagamento Transferência Pix" at bounding box center [384, 47] width 102 height 8
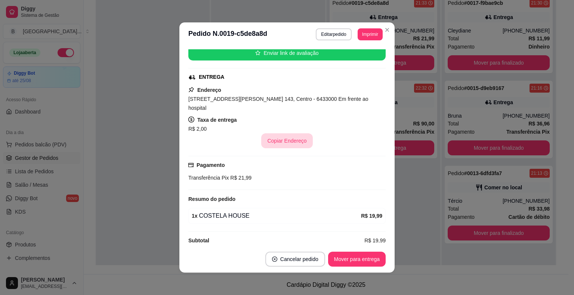
scroll to position [1, 0]
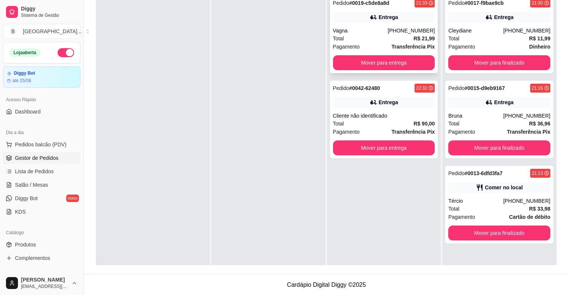
click at [377, 43] on div "Pagamento Transferência Pix" at bounding box center [384, 47] width 102 height 8
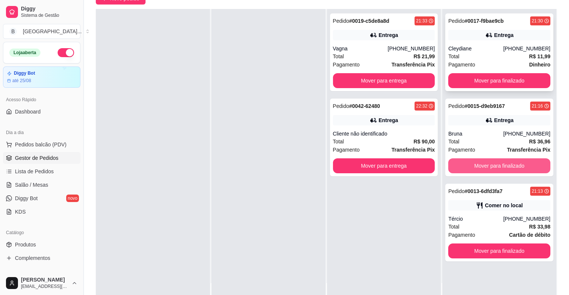
scroll to position [0, 0]
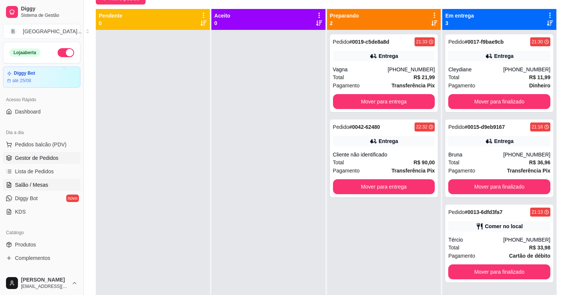
click at [28, 183] on span "Salão / Mesas" at bounding box center [31, 184] width 33 height 7
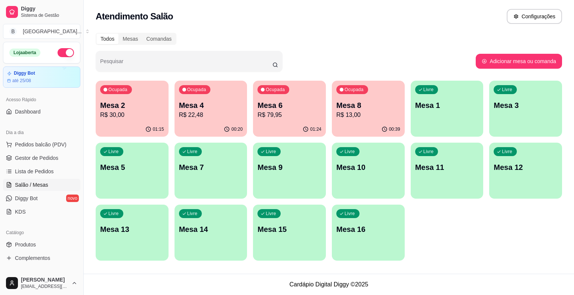
click at [296, 113] on p "R$ 79,95" at bounding box center [290, 115] width 64 height 9
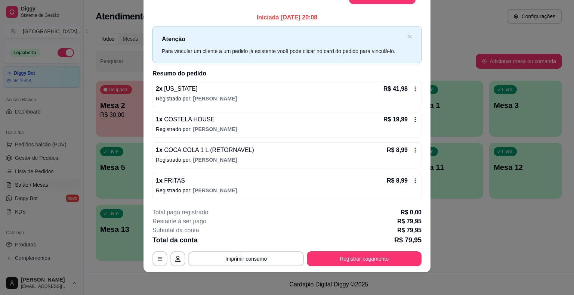
scroll to position [20, 0]
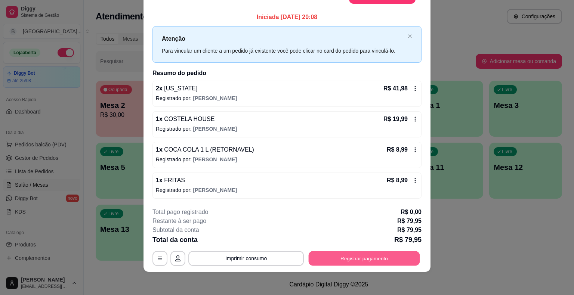
click at [319, 255] on button "Registrar pagamento" at bounding box center [364, 258] width 111 height 15
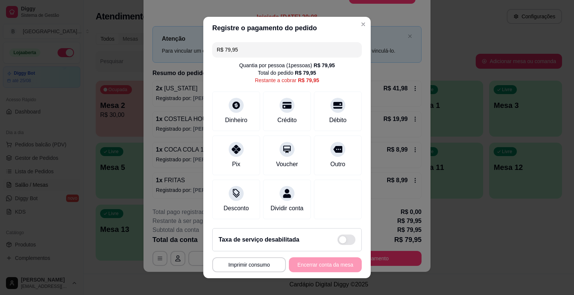
click at [288, 55] on input "R$ 79,95" at bounding box center [287, 49] width 141 height 15
click at [242, 159] on div "Pix" at bounding box center [236, 154] width 53 height 44
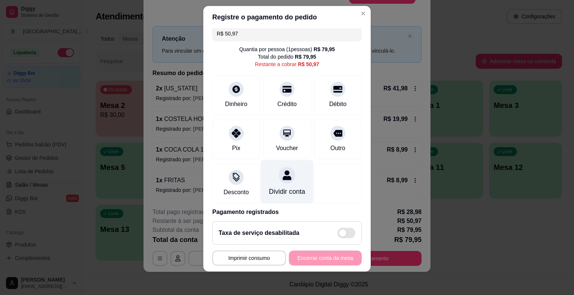
scroll to position [0, 0]
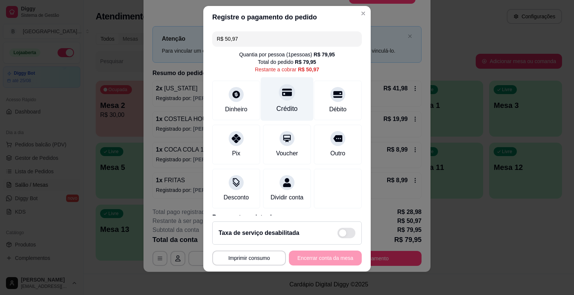
click at [290, 106] on div "Crédito" at bounding box center [287, 99] width 53 height 44
type input "R$ 0,00"
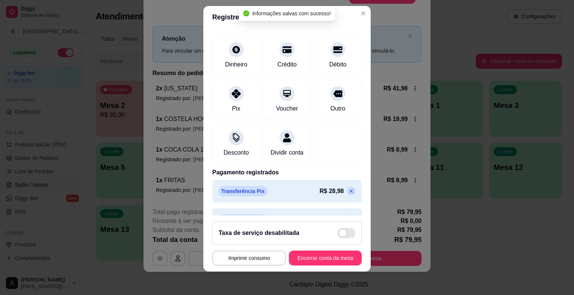
scroll to position [64, 0]
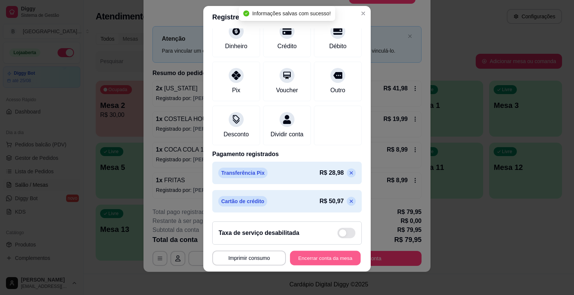
click at [332, 254] on button "Encerrar conta da mesa" at bounding box center [325, 258] width 71 height 15
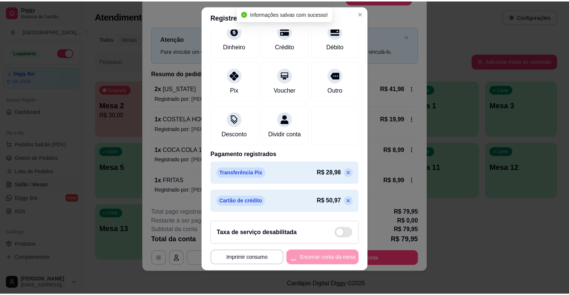
scroll to position [0, 0]
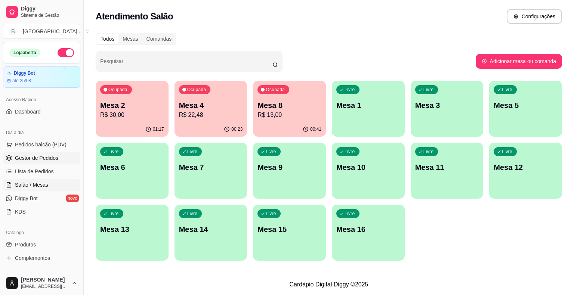
click at [28, 157] on span "Gestor de Pedidos" at bounding box center [36, 157] width 43 height 7
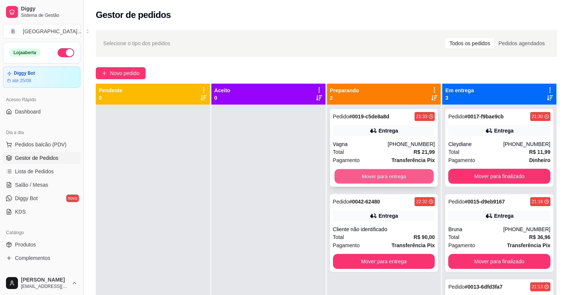
click at [359, 179] on button "Mover para entrega" at bounding box center [383, 176] width 99 height 15
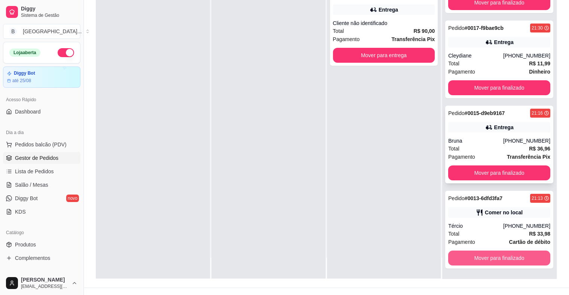
scroll to position [76, 0]
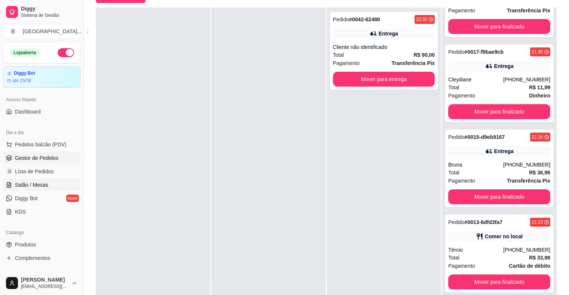
click at [36, 185] on span "Salão / Mesas" at bounding box center [31, 184] width 33 height 7
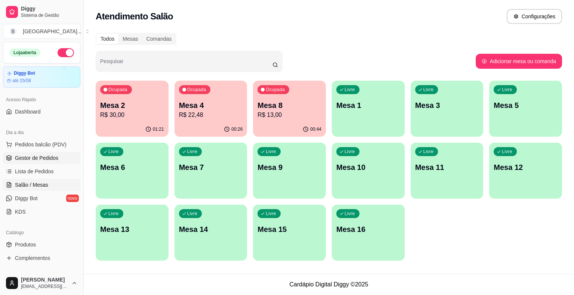
click at [45, 161] on span "Gestor de Pedidos" at bounding box center [36, 157] width 43 height 7
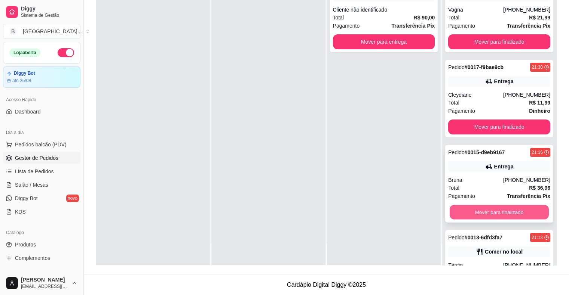
click at [471, 216] on button "Mover para finalizado" at bounding box center [498, 212] width 99 height 15
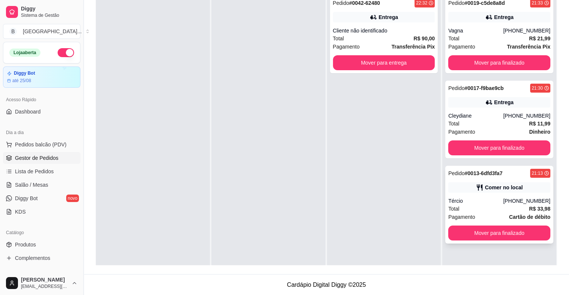
click at [480, 197] on div "Tércio" at bounding box center [475, 200] width 55 height 7
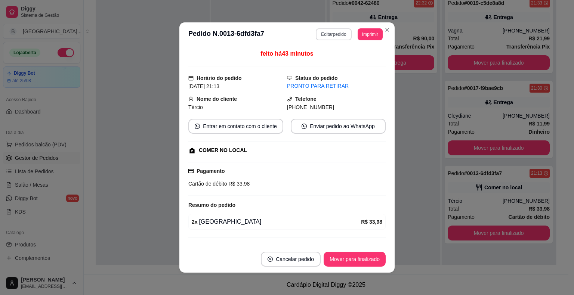
click at [342, 32] on button "Editar pedido" at bounding box center [334, 34] width 36 height 12
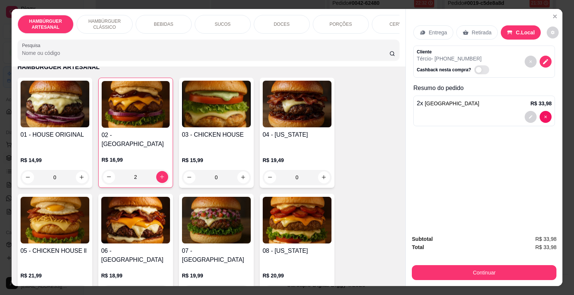
click at [161, 25] on div "BEBIDAS" at bounding box center [164, 24] width 56 height 19
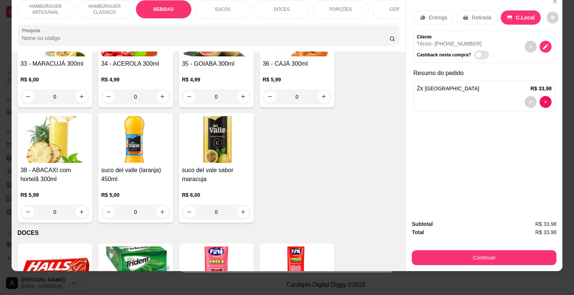
scroll to position [933, 0]
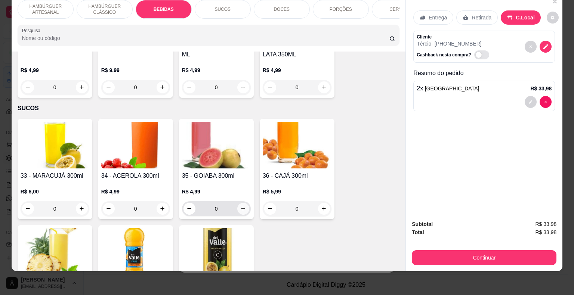
click at [241, 206] on icon "increase-product-quantity" at bounding box center [243, 209] width 6 height 6
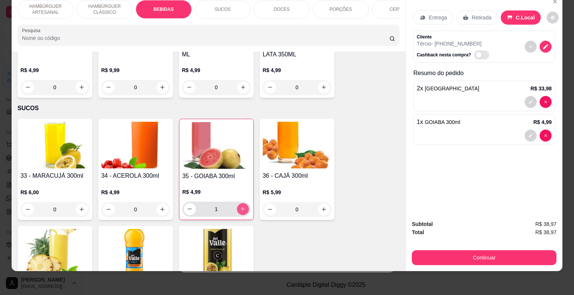
type input "1"
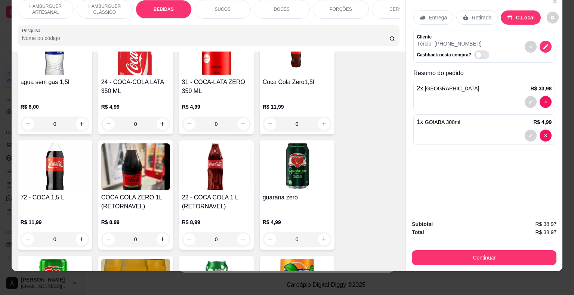
scroll to position [733, 0]
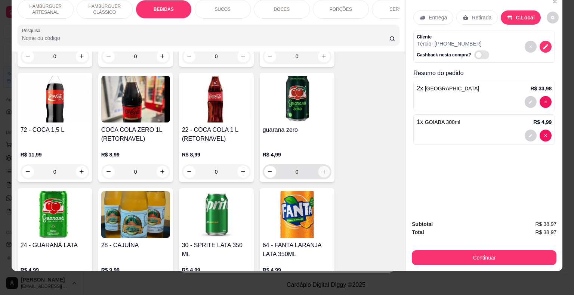
click at [318, 166] on button "increase-product-quantity" at bounding box center [324, 172] width 12 height 12
type input "1"
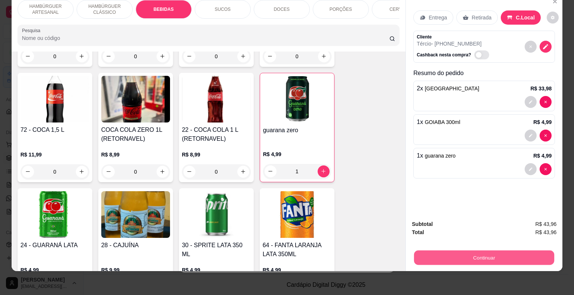
click at [480, 251] on button "Continuar" at bounding box center [484, 258] width 140 height 15
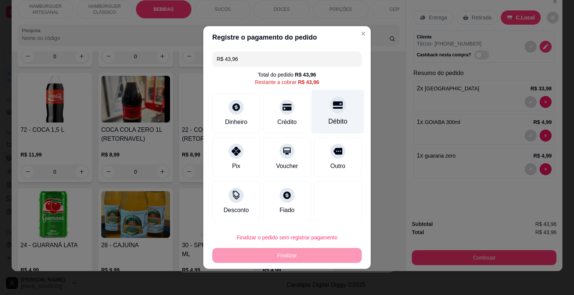
click at [341, 110] on div "Débito" at bounding box center [338, 112] width 53 height 44
type input "R$ 0,00"
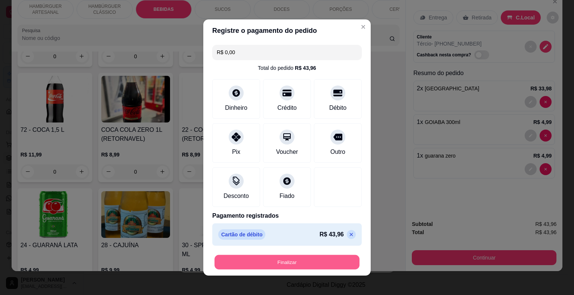
click at [302, 261] on button "Finalizar" at bounding box center [287, 262] width 145 height 15
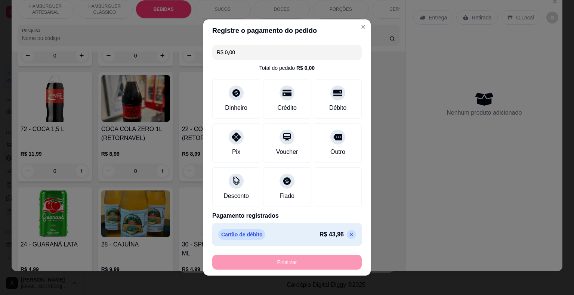
type input "0"
type input "-R$ 43,96"
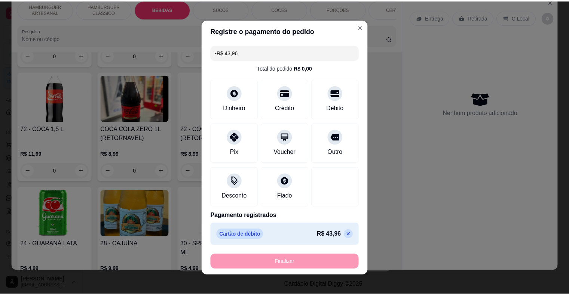
scroll to position [733, 0]
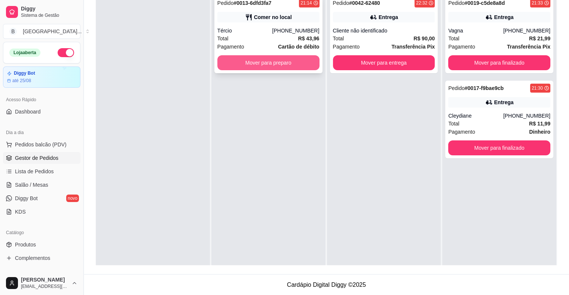
click at [276, 62] on button "Mover para preparo" at bounding box center [268, 62] width 102 height 15
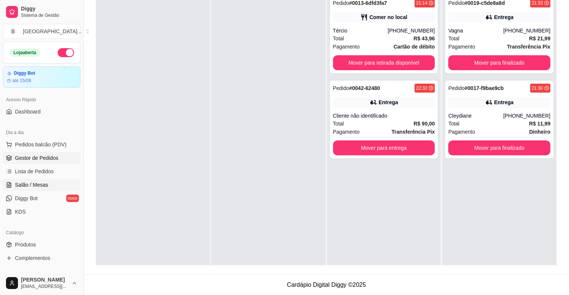
click at [44, 188] on link "Salão / Mesas" at bounding box center [41, 185] width 77 height 12
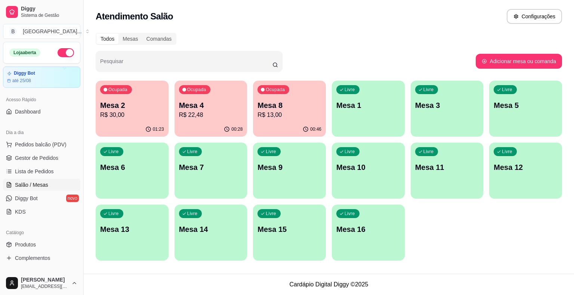
click at [203, 114] on p "R$ 22,48" at bounding box center [211, 115] width 64 height 9
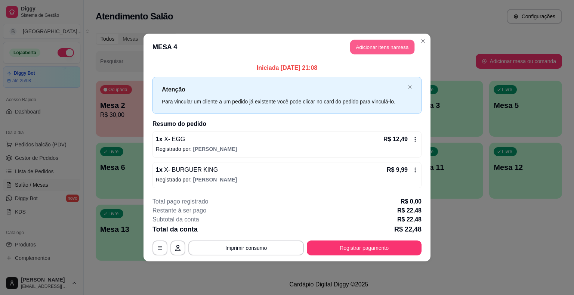
click at [354, 49] on button "Adicionar itens na mesa" at bounding box center [382, 47] width 64 height 15
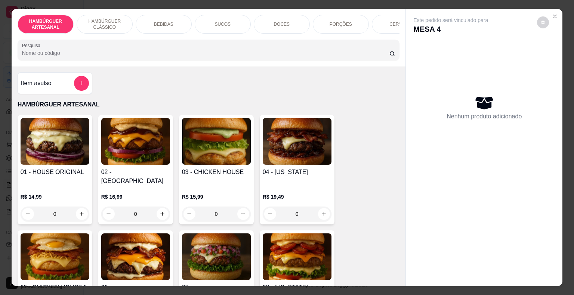
click at [173, 23] on div "BEBIDAS" at bounding box center [164, 24] width 56 height 19
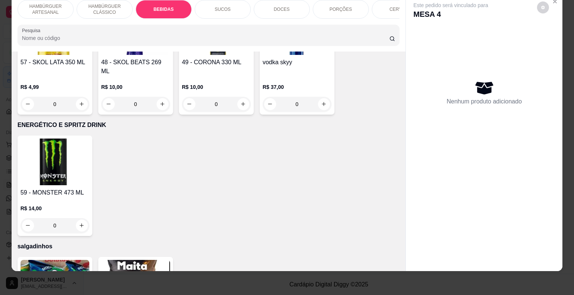
scroll to position [1904, 0]
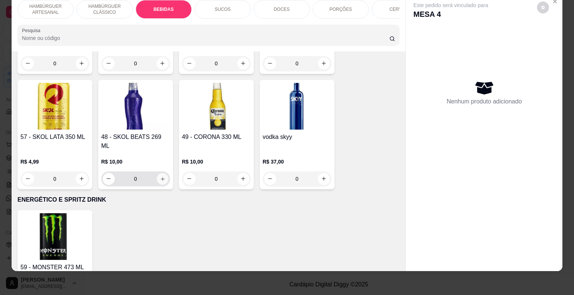
click at [161, 176] on icon "increase-product-quantity" at bounding box center [163, 179] width 6 height 6
type input "1"
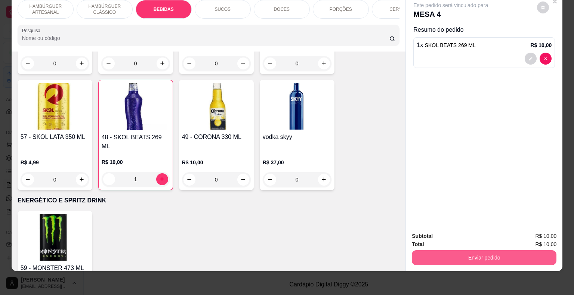
click at [416, 250] on button "Enviar pedido" at bounding box center [484, 257] width 145 height 15
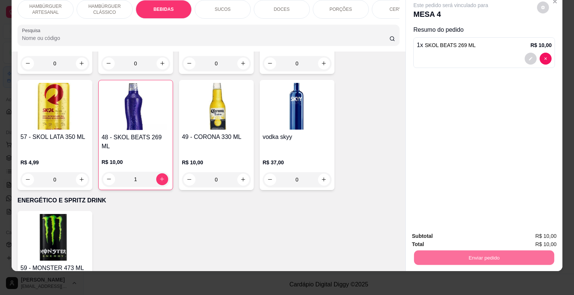
click at [421, 233] on button "Não registrar e enviar pedido" at bounding box center [460, 234] width 78 height 14
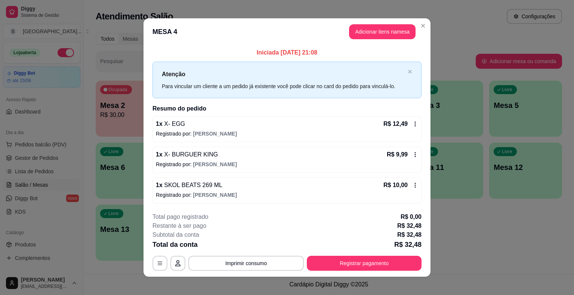
scroll to position [5, 0]
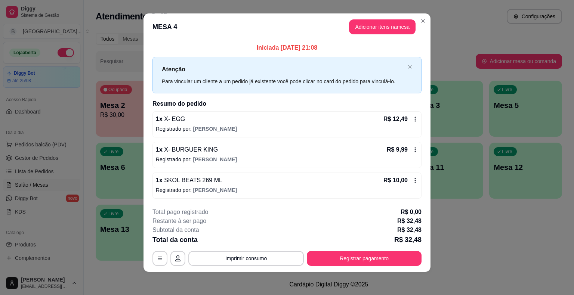
click at [353, 267] on footer "**********" at bounding box center [287, 237] width 287 height 70
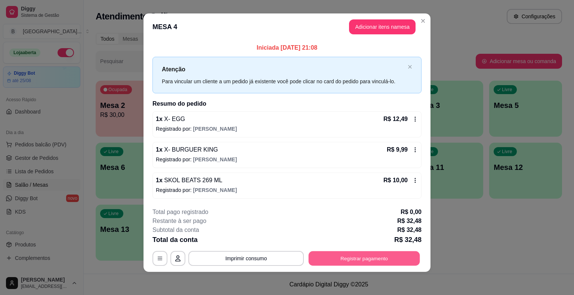
click at [353, 262] on button "Registrar pagamento" at bounding box center [364, 258] width 111 height 15
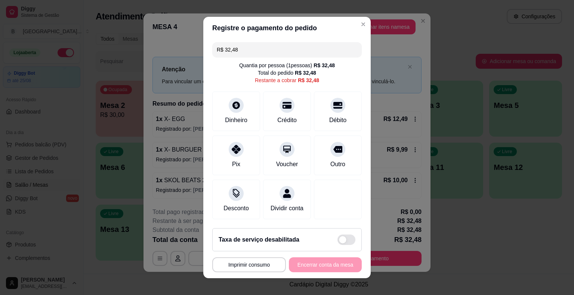
click at [274, 50] on input "R$ 32,48" at bounding box center [287, 49] width 141 height 15
click at [292, 122] on div "Crédito" at bounding box center [287, 110] width 53 height 44
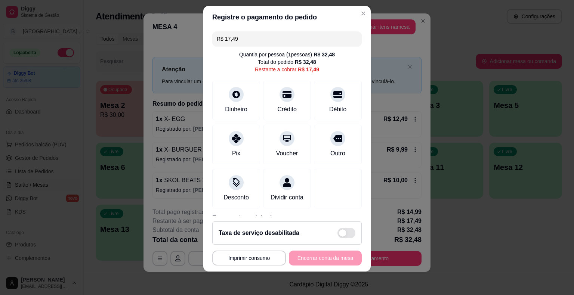
scroll to position [0, 0]
click at [245, 155] on div "Pix" at bounding box center [236, 143] width 53 height 44
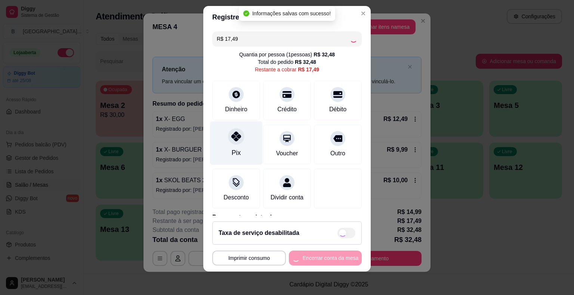
type input "R$ 0,00"
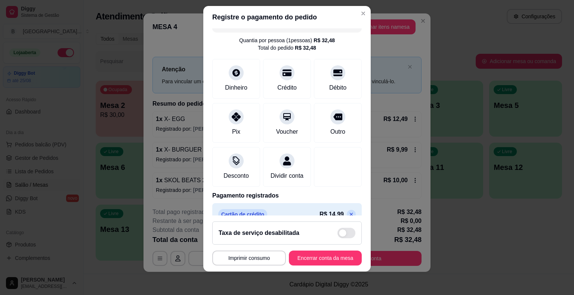
scroll to position [64, 0]
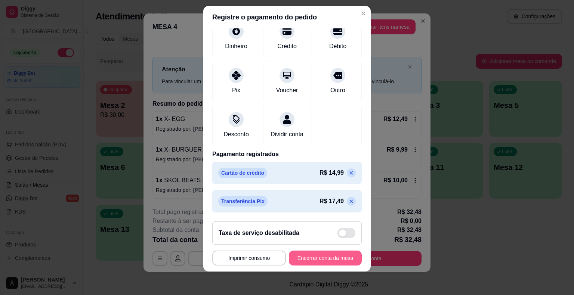
click at [314, 261] on button "Encerrar conta da mesa" at bounding box center [325, 258] width 73 height 15
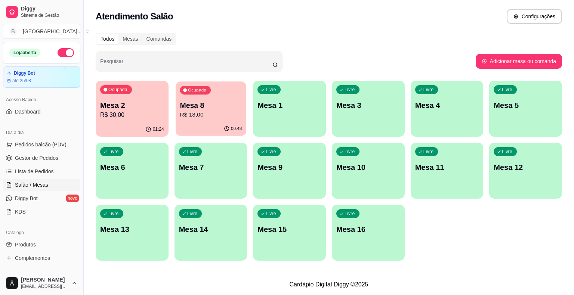
click at [174, 119] on div "Ocupada Mesa 2 R$ 30,00 01:24 Ocupada Mesa 8 R$ 13,00 00:48 Livre Mesa 1 Livre …" at bounding box center [329, 171] width 467 height 180
click at [209, 121] on div "Ocupada Mesa 8 R$ 13,00" at bounding box center [211, 101] width 71 height 40
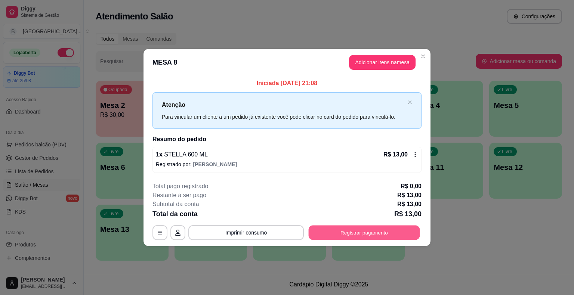
click at [344, 232] on button "Registrar pagamento" at bounding box center [364, 232] width 111 height 15
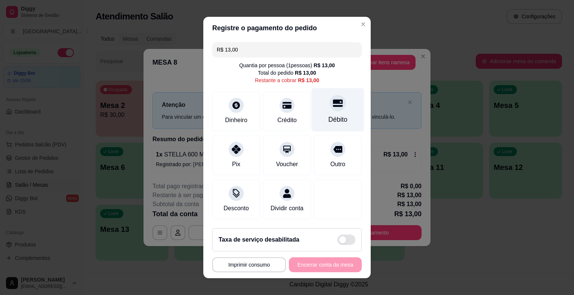
click at [336, 122] on div "Débito" at bounding box center [338, 120] width 19 height 10
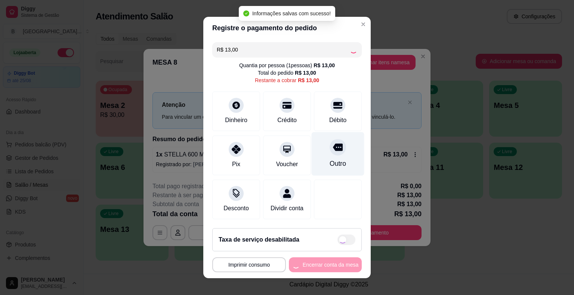
type input "R$ 0,00"
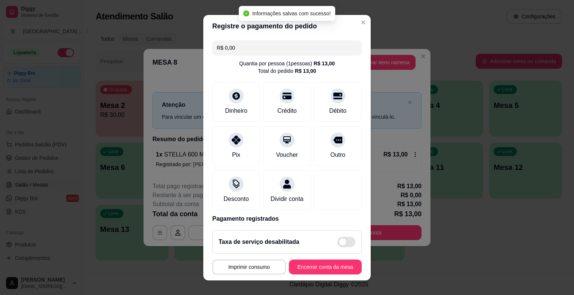
scroll to position [35, 0]
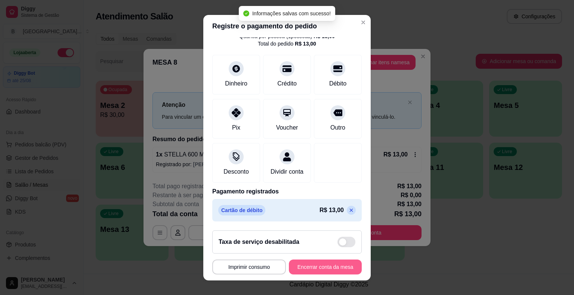
click at [308, 262] on button "Encerrar conta da mesa" at bounding box center [325, 267] width 73 height 15
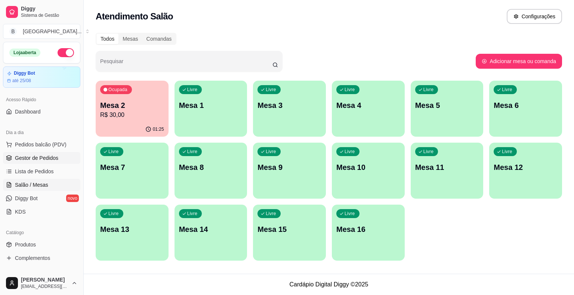
click at [48, 158] on span "Gestor de Pedidos" at bounding box center [36, 157] width 43 height 7
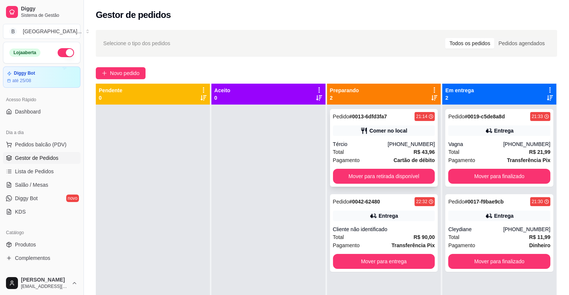
click at [364, 153] on div "Total R$ 43,96" at bounding box center [384, 152] width 102 height 8
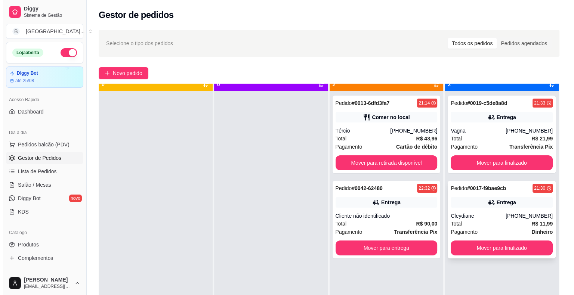
scroll to position [21, 0]
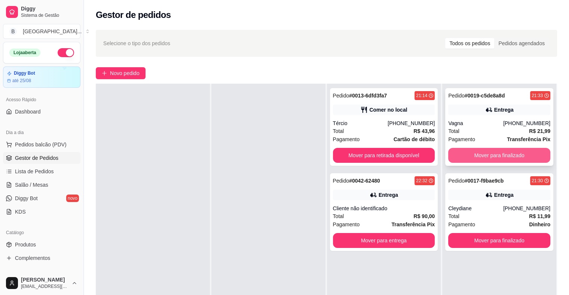
click at [499, 159] on button "Mover para finalizado" at bounding box center [499, 155] width 102 height 15
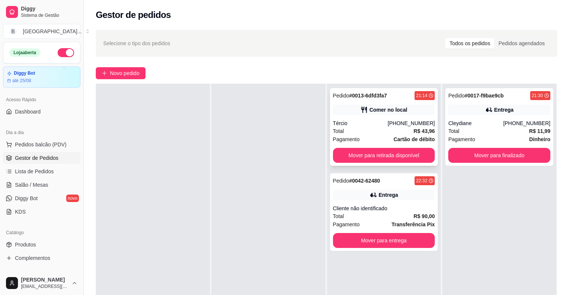
click at [387, 140] on div "Pagamento Cartão de débito" at bounding box center [384, 139] width 102 height 8
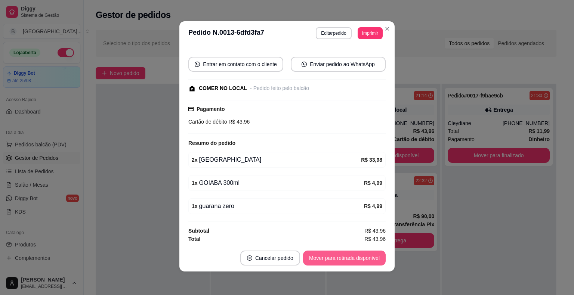
scroll to position [1, 0]
click at [350, 261] on button "Mover para retirada disponível" at bounding box center [344, 257] width 83 height 15
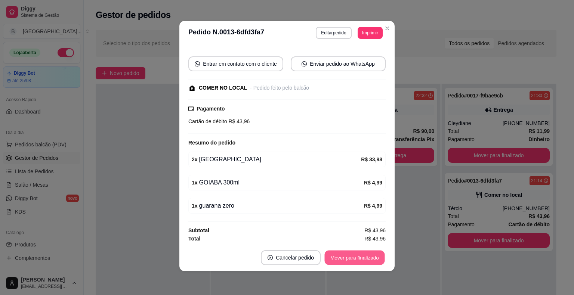
click at [372, 259] on button "Mover para finalizado" at bounding box center [355, 258] width 60 height 15
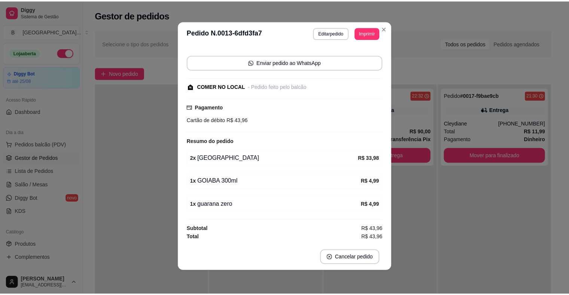
scroll to position [53, 0]
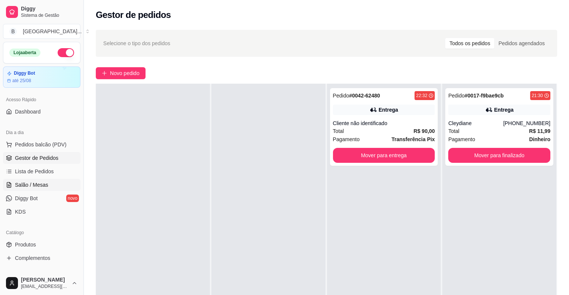
click at [35, 183] on span "Salão / Mesas" at bounding box center [31, 184] width 33 height 7
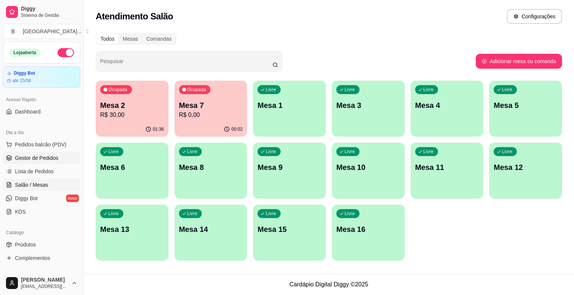
click at [46, 158] on span "Gestor de Pedidos" at bounding box center [36, 157] width 43 height 7
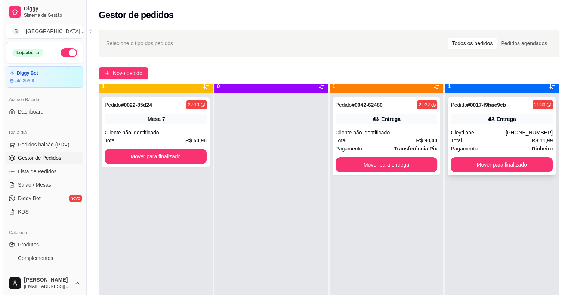
scroll to position [21, 0]
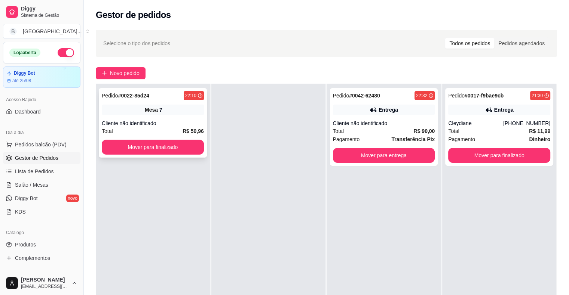
click at [169, 124] on div "Cliente não identificado" at bounding box center [153, 123] width 102 height 7
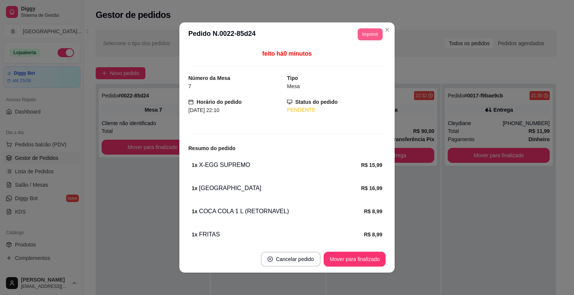
click at [378, 36] on button "Imprimir" at bounding box center [370, 34] width 25 height 12
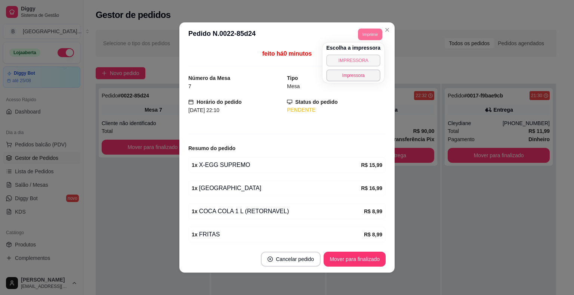
click at [369, 62] on button "IMPRESSORA" at bounding box center [353, 61] width 54 height 12
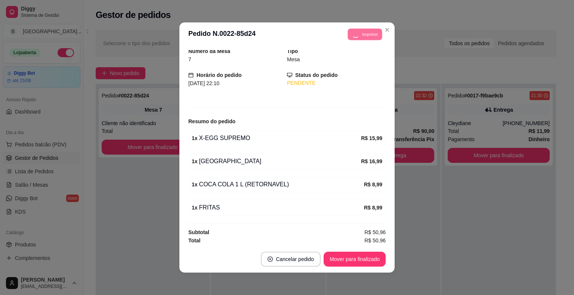
scroll to position [27, 0]
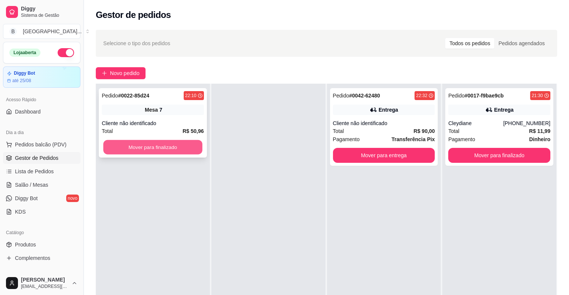
click at [147, 147] on button "Mover para finalizado" at bounding box center [152, 147] width 99 height 15
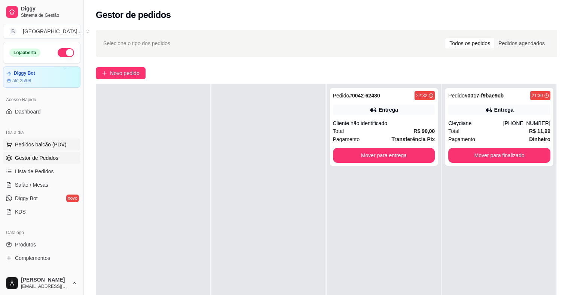
click at [28, 144] on span "Pedidos balcão (PDV)" at bounding box center [41, 144] width 52 height 7
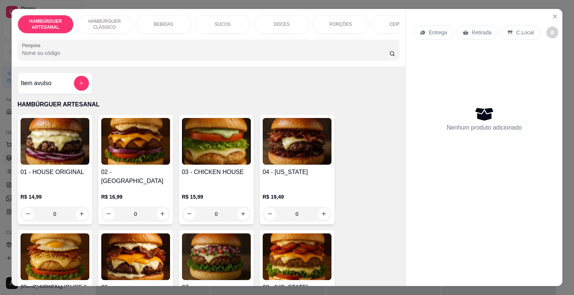
click at [324, 23] on div "PORÇÕES" at bounding box center [341, 24] width 56 height 19
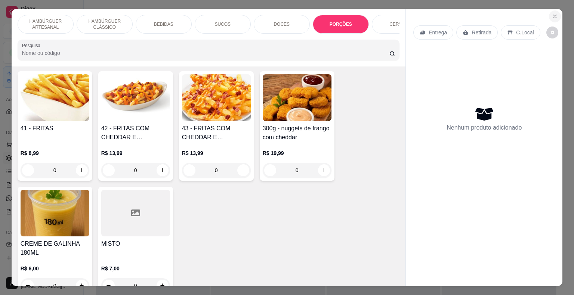
click at [552, 14] on icon "Close" at bounding box center [555, 16] width 6 height 6
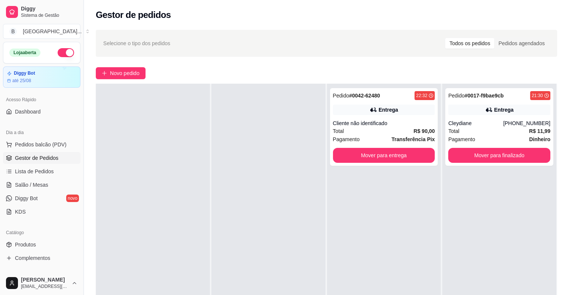
click at [45, 162] on link "Gestor de Pedidos" at bounding box center [41, 158] width 77 height 12
click at [54, 173] on link "Lista de Pedidos" at bounding box center [41, 172] width 77 height 12
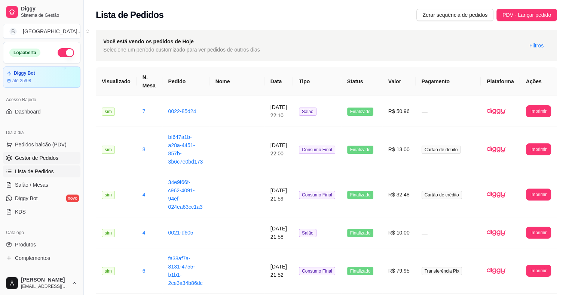
click at [41, 152] on link "Gestor de Pedidos" at bounding box center [41, 158] width 77 height 12
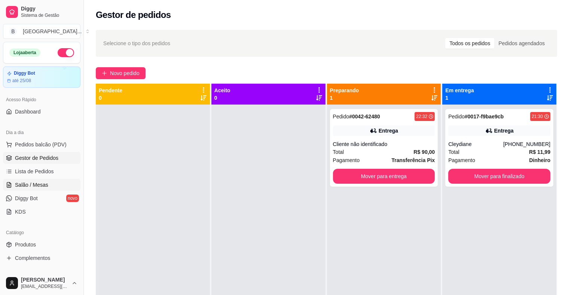
click at [44, 179] on link "Salão / Mesas" at bounding box center [41, 185] width 77 height 12
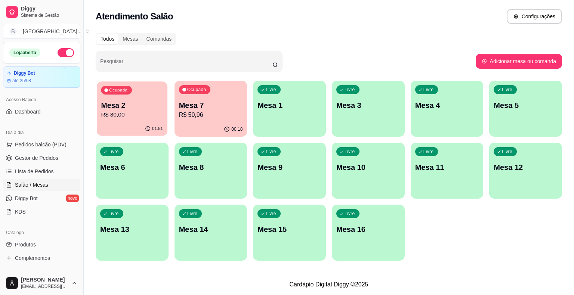
click at [137, 123] on div "01:51" at bounding box center [132, 129] width 71 height 14
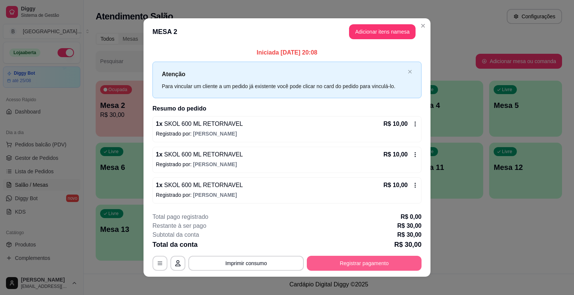
click at [404, 257] on button "Registrar pagamento" at bounding box center [364, 263] width 115 height 15
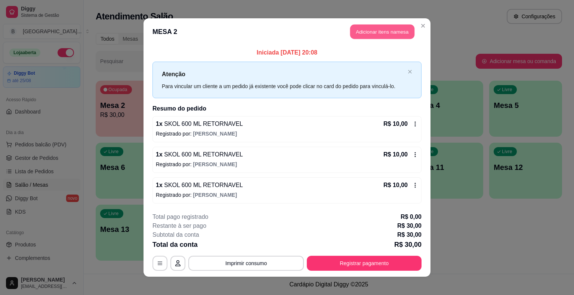
click at [386, 28] on button "Adicionar itens na mesa" at bounding box center [382, 32] width 64 height 15
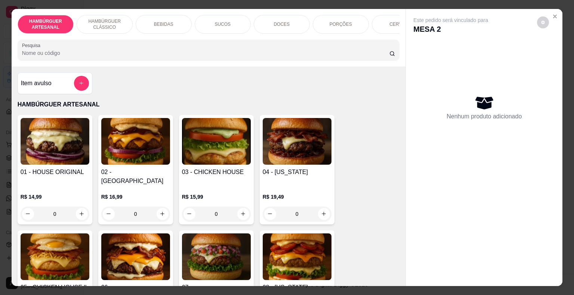
click at [341, 24] on div "PORÇÕES" at bounding box center [341, 24] width 56 height 19
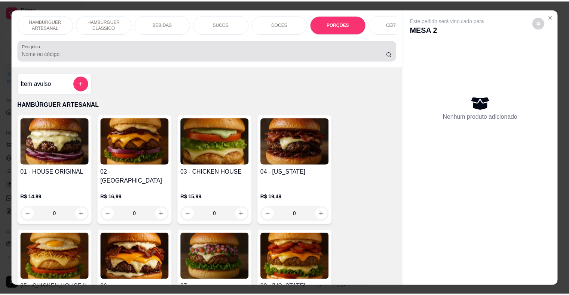
scroll to position [18, 0]
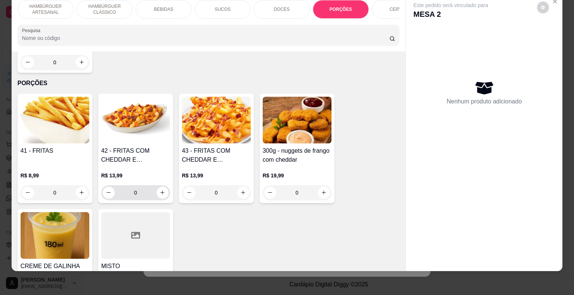
click at [167, 185] on div "0" at bounding box center [135, 192] width 69 height 15
click at [160, 190] on icon "increase-product-quantity" at bounding box center [163, 193] width 6 height 6
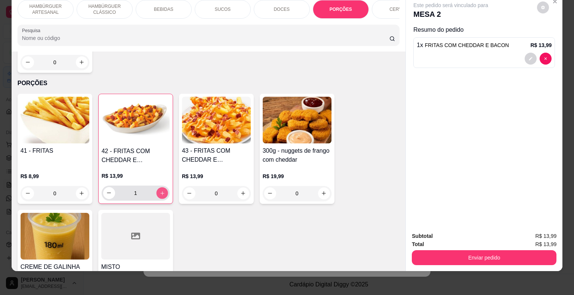
click at [159, 190] on icon "increase-product-quantity" at bounding box center [162, 193] width 6 height 6
type input "2"
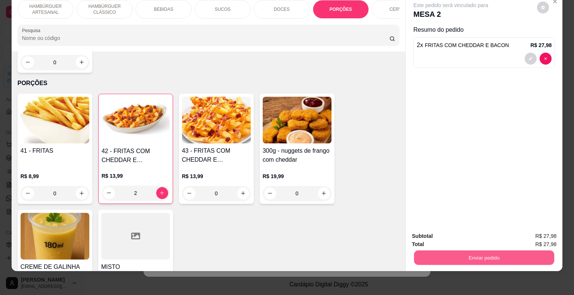
click at [478, 256] on button "Enviar pedido" at bounding box center [484, 258] width 140 height 15
click at [435, 228] on button "Não registrar e enviar pedido" at bounding box center [460, 234] width 78 height 14
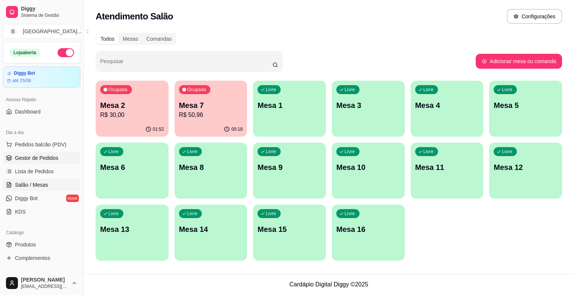
click at [27, 162] on link "Gestor de Pedidos" at bounding box center [41, 158] width 77 height 12
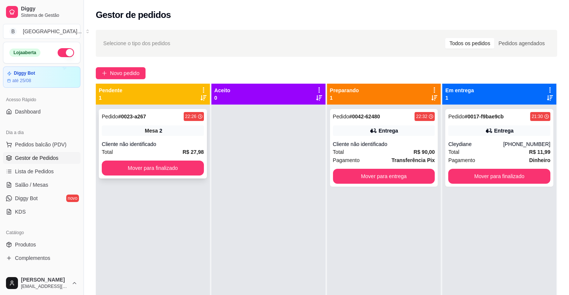
click at [175, 136] on div "Pedido # 0023-a267 22:26 Mesa 2 Cliente não identificado Total R$ 27,98 Mover p…" at bounding box center [153, 144] width 108 height 70
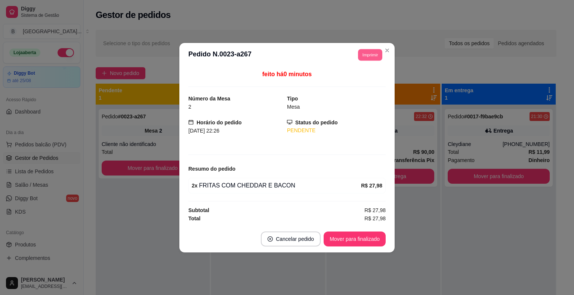
click at [369, 58] on button "Imprimir" at bounding box center [370, 55] width 24 height 12
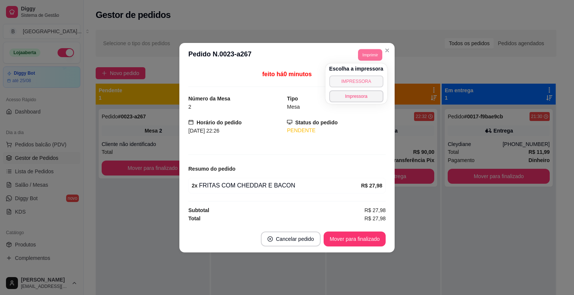
click at [362, 81] on button "IMPRESSORA" at bounding box center [356, 82] width 54 height 12
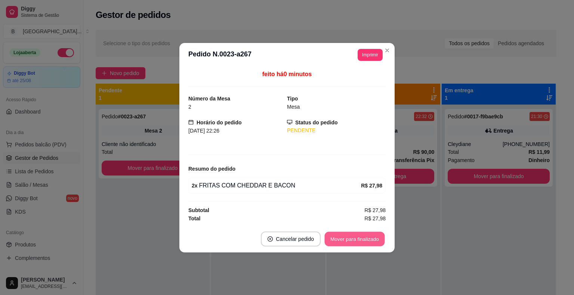
click at [350, 235] on button "Mover para finalizado" at bounding box center [355, 239] width 60 height 15
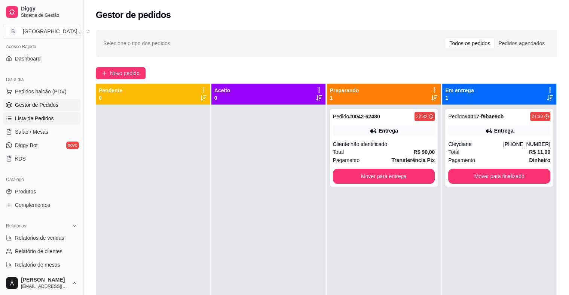
scroll to position [112, 0]
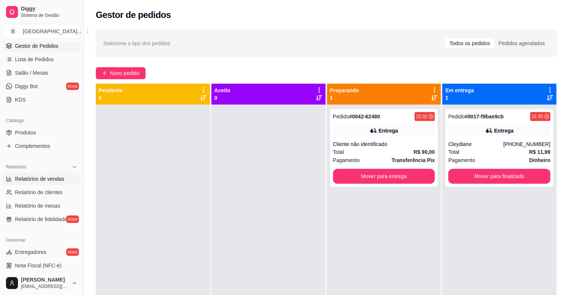
click at [43, 182] on link "Relatórios de vendas" at bounding box center [41, 179] width 77 height 12
select select "ALL"
select select "0"
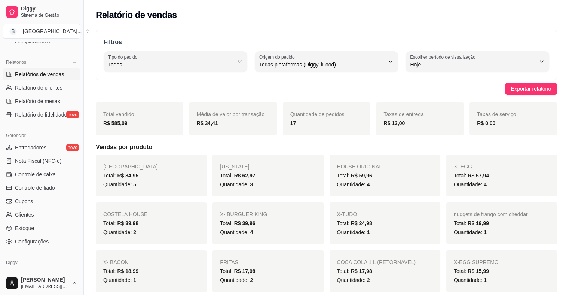
scroll to position [224, 0]
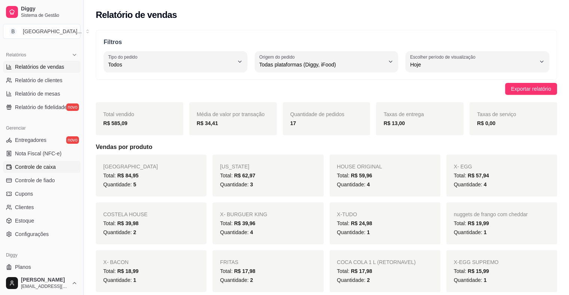
click at [44, 171] on link "Controle de caixa" at bounding box center [41, 167] width 77 height 12
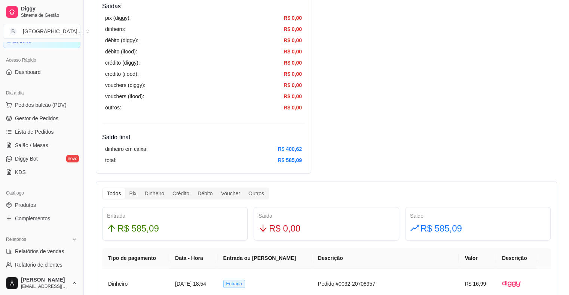
scroll to position [37, 0]
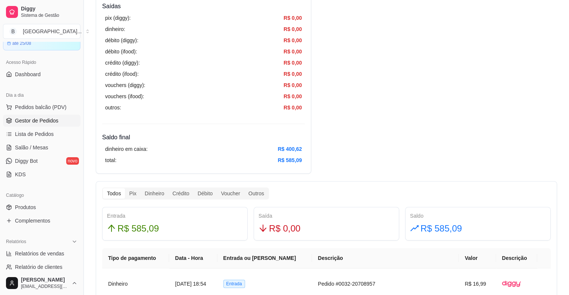
click at [46, 120] on span "Gestor de Pedidos" at bounding box center [36, 120] width 43 height 7
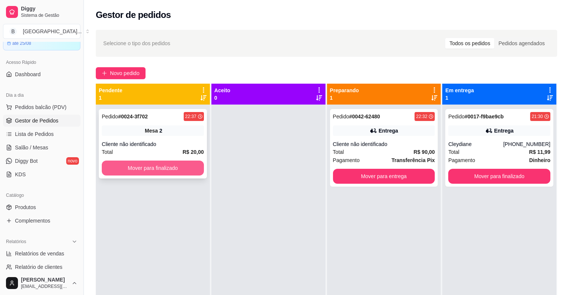
click at [193, 171] on button "Mover para finalizado" at bounding box center [153, 168] width 102 height 15
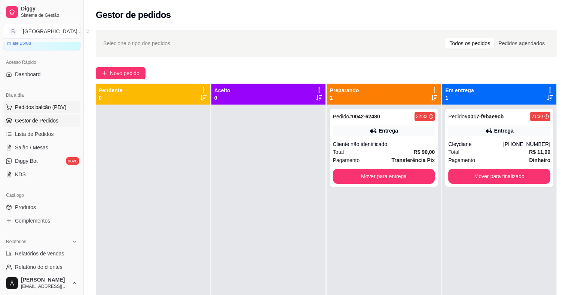
click at [38, 110] on span "Pedidos balcão (PDV)" at bounding box center [41, 107] width 52 height 7
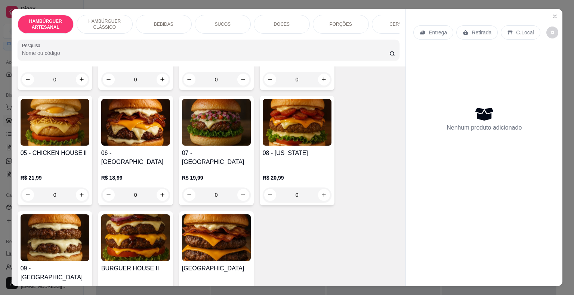
scroll to position [112, 0]
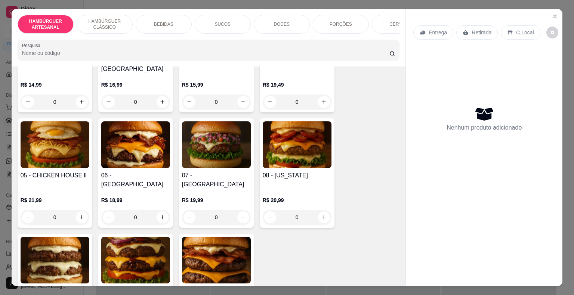
click at [319, 210] on div "0" at bounding box center [297, 217] width 69 height 15
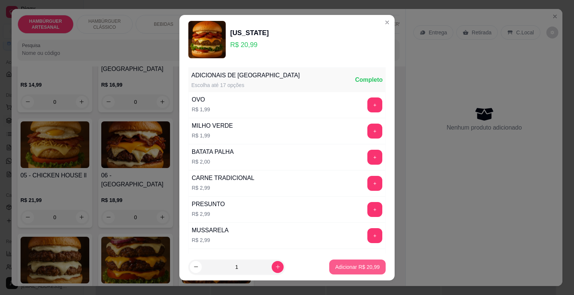
click at [352, 269] on p "Adicionar R$ 20,99" at bounding box center [357, 267] width 44 height 7
type input "1"
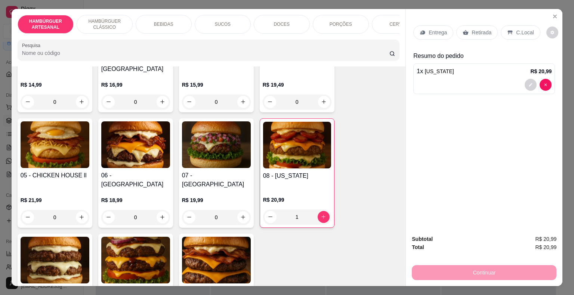
click at [429, 19] on div "Entrega Retirada C.Local" at bounding box center [484, 32] width 142 height 26
click at [424, 25] on div "Entrega" at bounding box center [433, 32] width 40 height 14
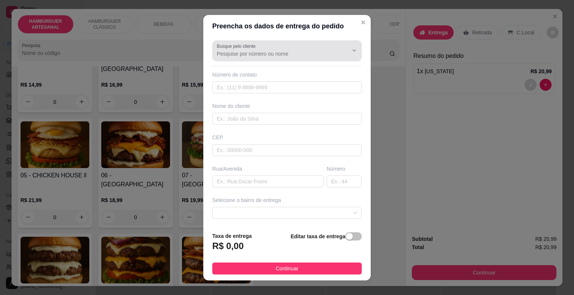
click at [304, 48] on div at bounding box center [287, 50] width 141 height 15
type input "gabi"
click at [281, 61] on div "Busque pelo cliente" at bounding box center [287, 50] width 150 height 21
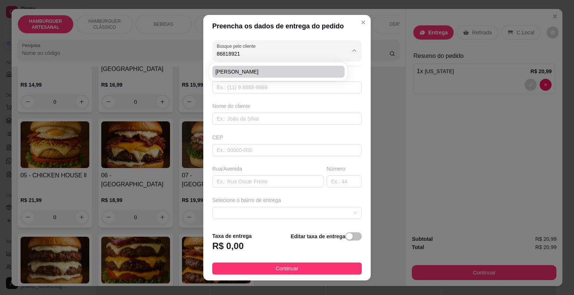
click at [275, 71] on span "[PERSON_NAME]" at bounding box center [274, 71] width 119 height 7
type input "[PERSON_NAME]"
type input "8681892194"
type input "[PERSON_NAME]"
type input "64330000"
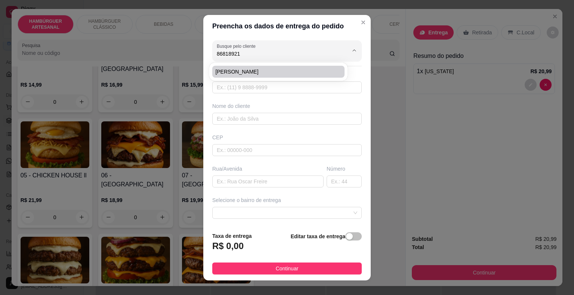
type input "[PERSON_NAME]"
type input "São Miguel do Tapuio"
type input "ultima casa da rua do lado direito"
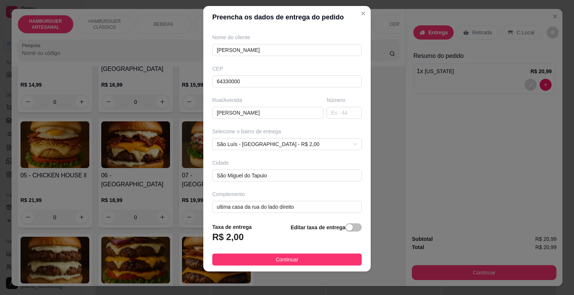
scroll to position [62, 0]
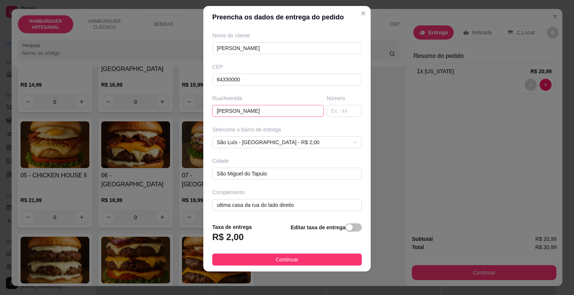
type input "[PERSON_NAME]"
click at [258, 110] on input "[PERSON_NAME]" at bounding box center [267, 111] width 111 height 12
click at [327, 109] on input "text" at bounding box center [344, 111] width 35 height 12
type input "3"
type input "109"
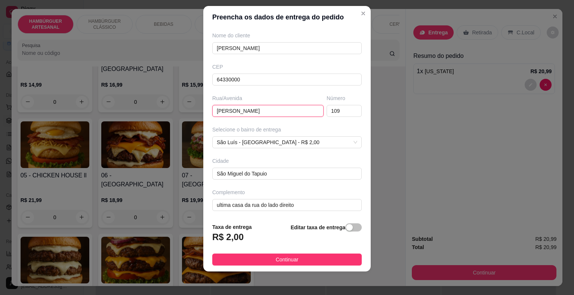
click at [260, 109] on input "[PERSON_NAME]" at bounding box center [267, 111] width 111 height 12
click at [231, 110] on input "[PERSON_NAME]" at bounding box center [267, 111] width 111 height 12
click at [247, 112] on input "[PERSON_NAME]" at bounding box center [267, 111] width 111 height 12
type input "[PERSON_NAME]"
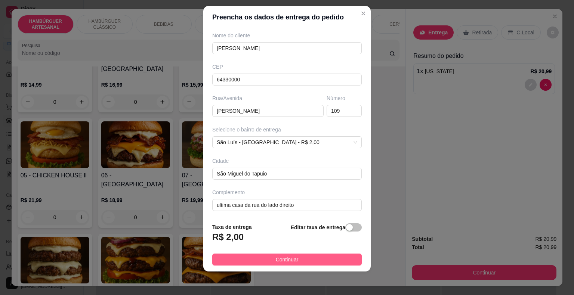
click at [314, 258] on button "Continuar" at bounding box center [287, 260] width 150 height 12
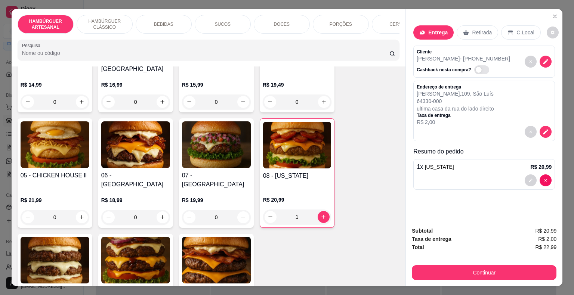
click at [434, 264] on div "Continuar" at bounding box center [484, 272] width 145 height 17
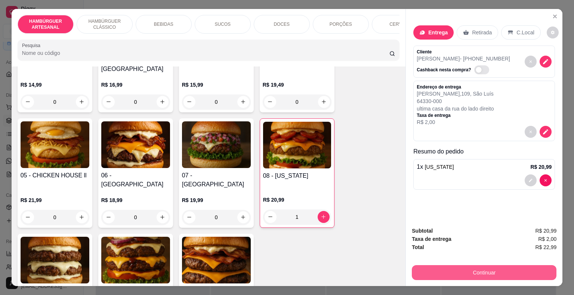
click at [432, 271] on button "Continuar" at bounding box center [484, 272] width 145 height 15
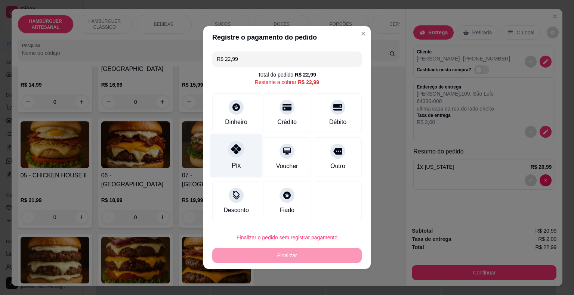
click at [250, 161] on div "Pix" at bounding box center [236, 156] width 53 height 44
type input "R$ 0,00"
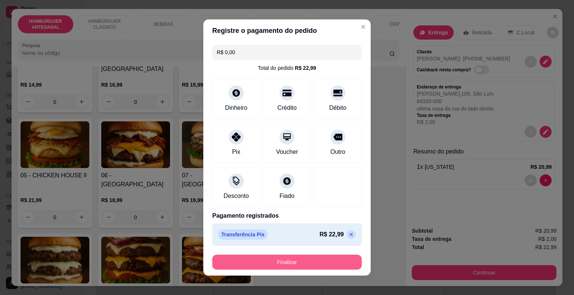
click at [275, 260] on button "Finalizar" at bounding box center [287, 262] width 150 height 15
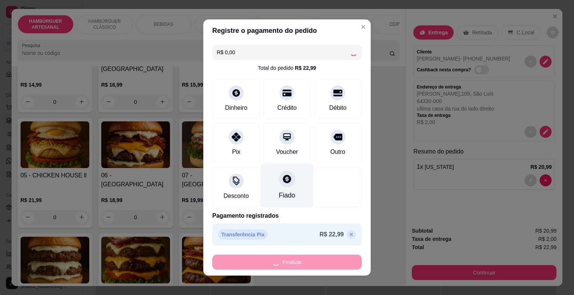
type input "0"
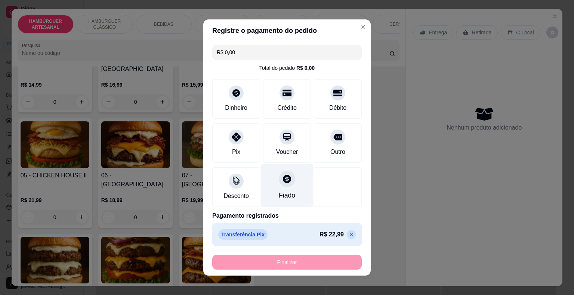
type input "-R$ 22,99"
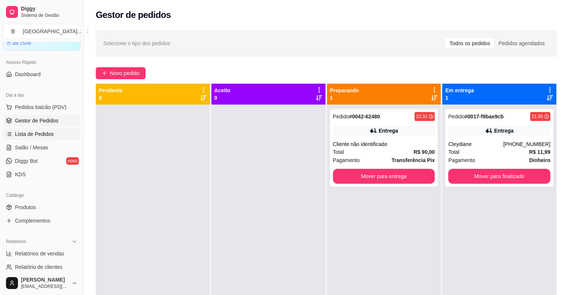
click at [47, 137] on span "Lista de Pedidos" at bounding box center [34, 133] width 39 height 7
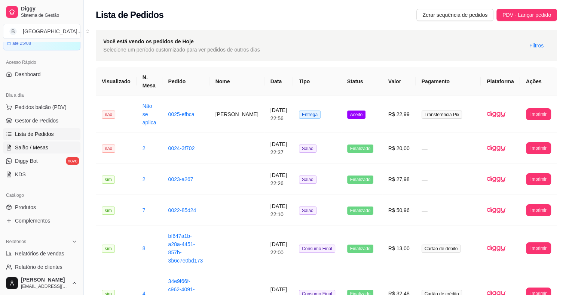
click at [55, 153] on link "Salão / Mesas" at bounding box center [41, 148] width 77 height 12
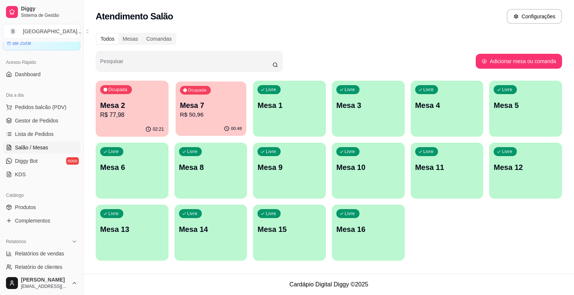
click at [217, 113] on p "R$ 50,96" at bounding box center [211, 115] width 62 height 9
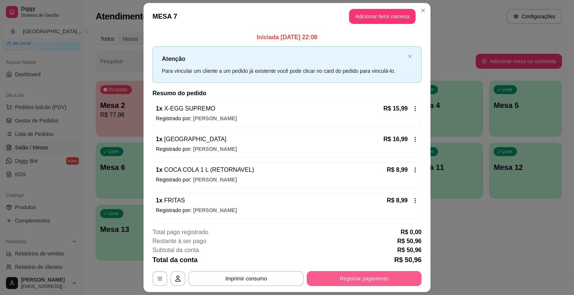
click at [350, 272] on button "Registrar pagamento" at bounding box center [364, 278] width 115 height 15
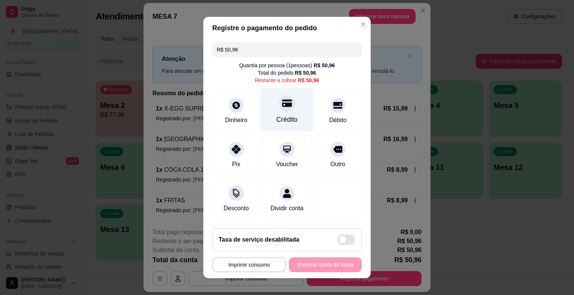
click at [277, 121] on div "Crédito" at bounding box center [287, 120] width 21 height 10
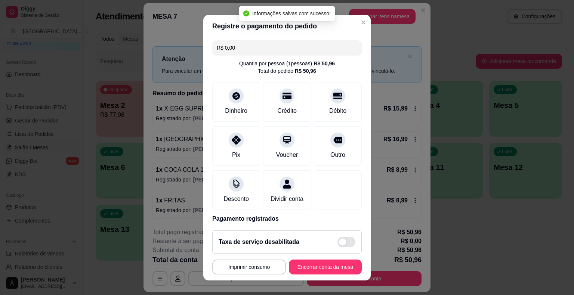
type input "R$ 0,00"
click at [322, 262] on button "Encerrar conta da mesa" at bounding box center [325, 267] width 73 height 15
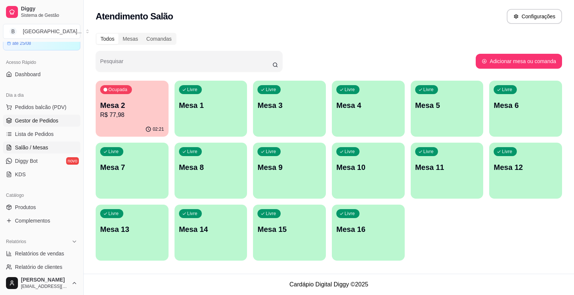
click at [34, 119] on span "Gestor de Pedidos" at bounding box center [36, 120] width 43 height 7
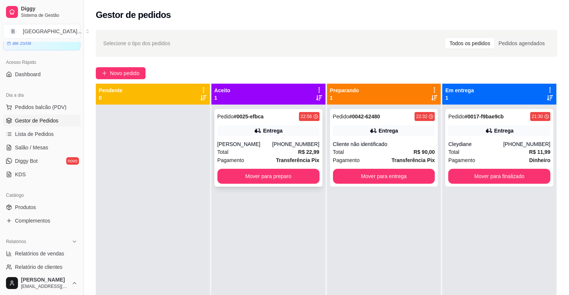
click at [289, 147] on div "[PHONE_NUMBER]" at bounding box center [295, 144] width 47 height 7
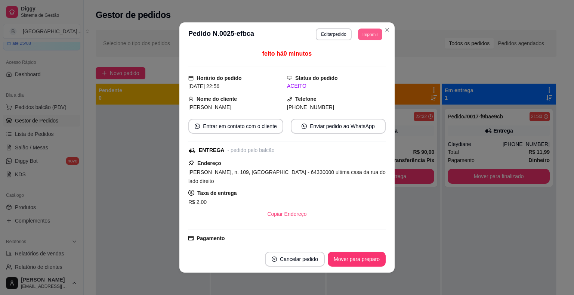
click at [372, 32] on button "Imprimir" at bounding box center [370, 34] width 24 height 12
click at [368, 60] on button "IMPRESSORA" at bounding box center [353, 61] width 52 height 12
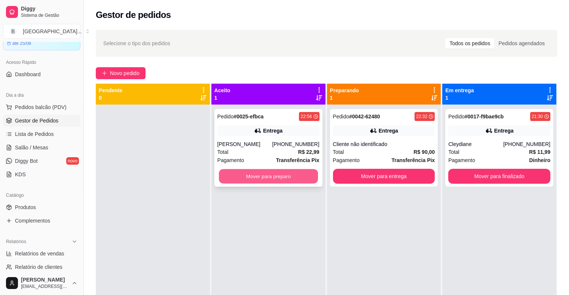
click at [302, 179] on button "Mover para preparo" at bounding box center [268, 176] width 99 height 15
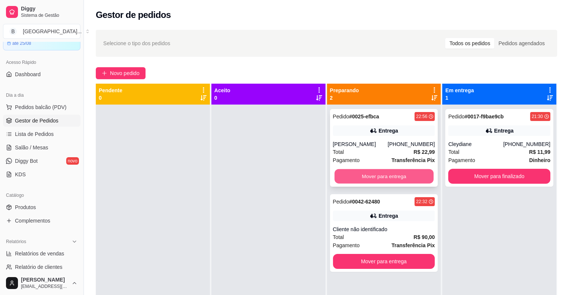
click at [383, 174] on button "Mover para entrega" at bounding box center [383, 176] width 99 height 15
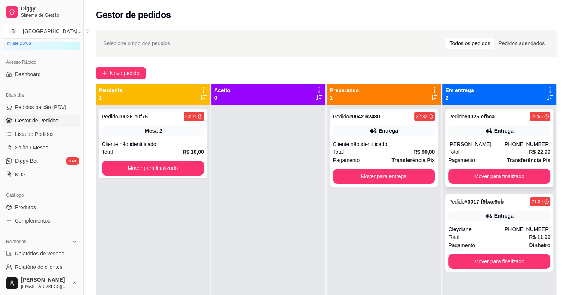
click at [477, 147] on div "[PERSON_NAME]" at bounding box center [475, 144] width 55 height 7
click at [117, 169] on button "Mover para finalizado" at bounding box center [152, 168] width 99 height 15
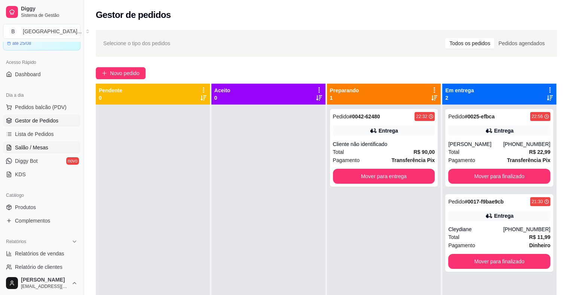
click at [45, 150] on span "Salão / Mesas" at bounding box center [31, 147] width 33 height 7
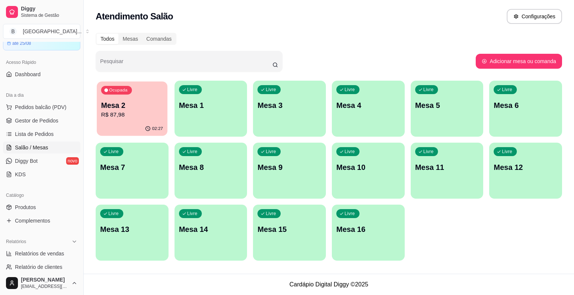
click at [126, 113] on p "R$ 87,98" at bounding box center [132, 115] width 62 height 9
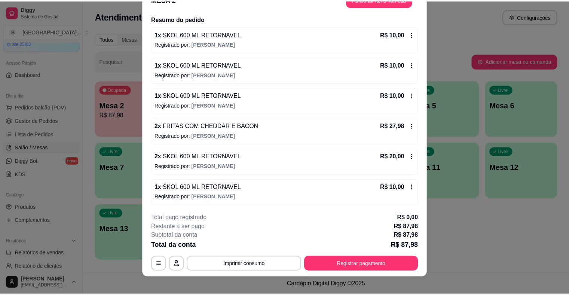
scroll to position [22, 0]
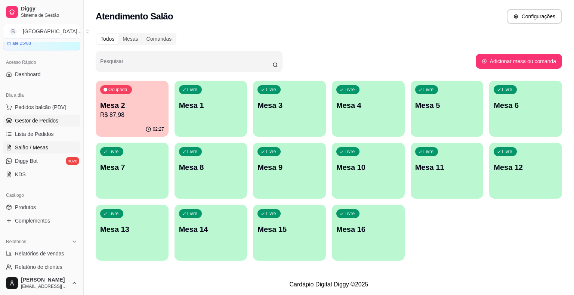
click at [53, 120] on span "Gestor de Pedidos" at bounding box center [36, 120] width 43 height 7
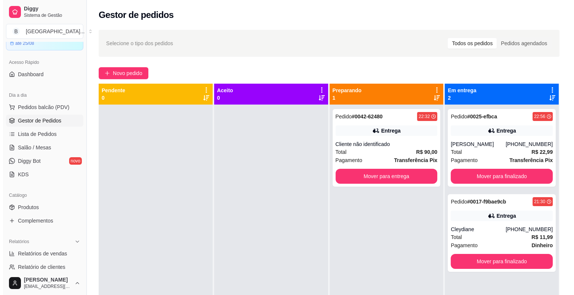
scroll to position [21, 0]
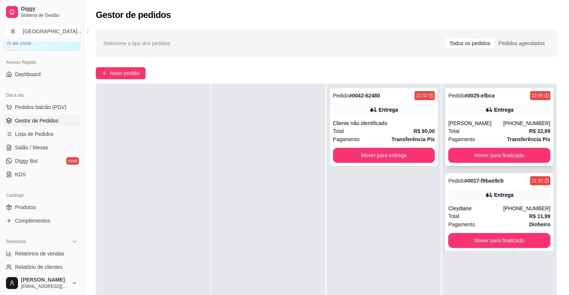
click at [470, 129] on div "Total R$ 22,99" at bounding box center [499, 131] width 102 height 8
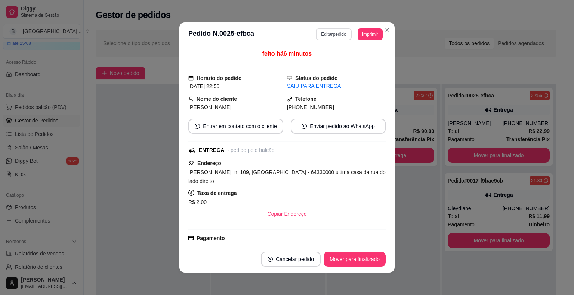
click at [319, 33] on button "Editar pedido" at bounding box center [334, 34] width 36 height 12
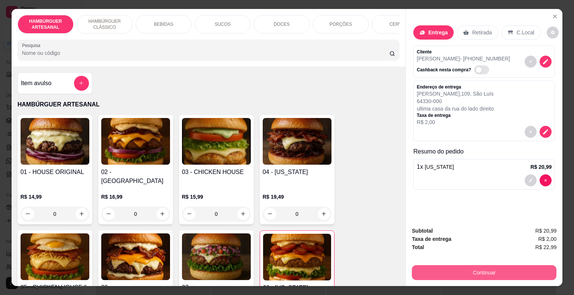
click at [451, 265] on button "Continuar" at bounding box center [484, 272] width 145 height 15
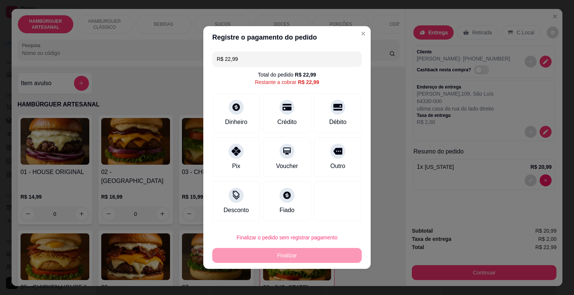
click at [349, 53] on input "R$ 22,99" at bounding box center [287, 59] width 141 height 15
click at [224, 153] on div "Pix" at bounding box center [236, 156] width 53 height 44
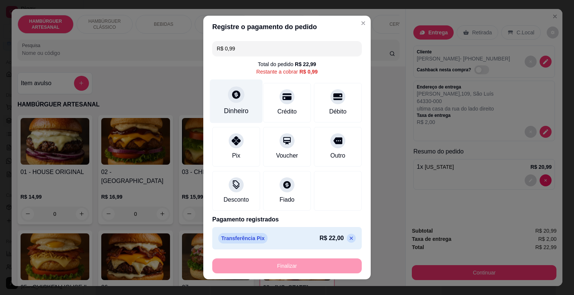
click at [237, 114] on div "Dinheiro" at bounding box center [236, 111] width 25 height 10
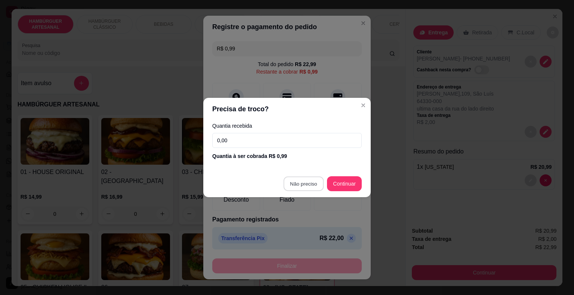
type input "R$ 0,00"
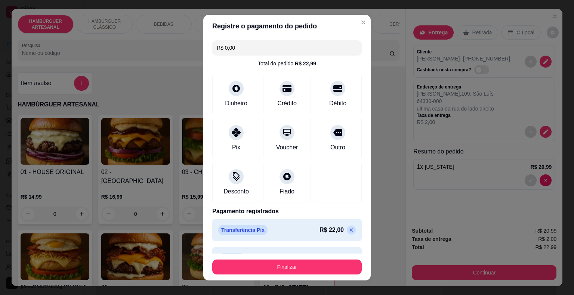
scroll to position [18, 0]
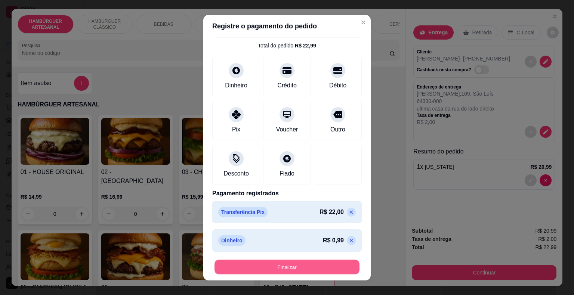
click at [258, 268] on button "Finalizar" at bounding box center [287, 267] width 145 height 15
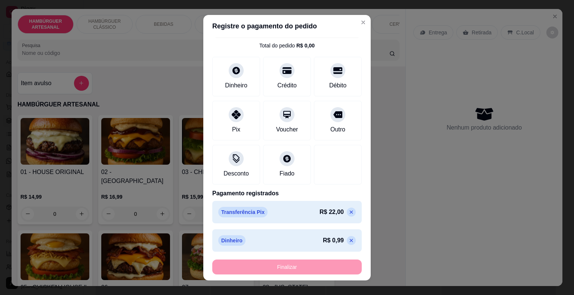
type input "0"
type input "-R$ 22,99"
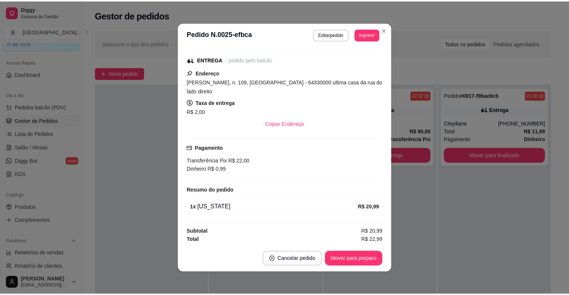
scroll to position [1, 0]
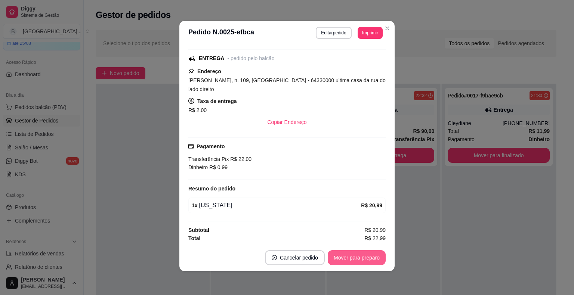
click at [344, 257] on button "Mover para preparo" at bounding box center [357, 257] width 58 height 15
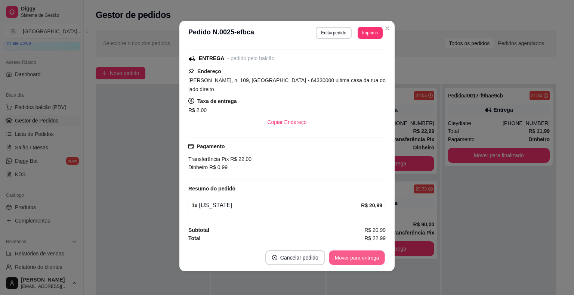
click at [344, 257] on button "Mover para entrega" at bounding box center [357, 258] width 56 height 15
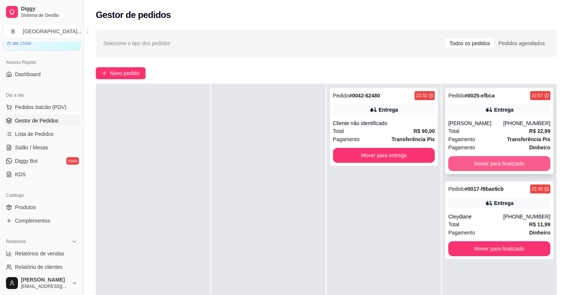
click at [516, 170] on button "Mover para finalizado" at bounding box center [499, 163] width 102 height 15
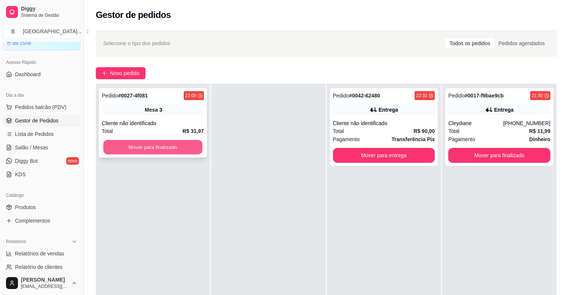
click at [181, 153] on button "Mover para finalizado" at bounding box center [152, 147] width 99 height 15
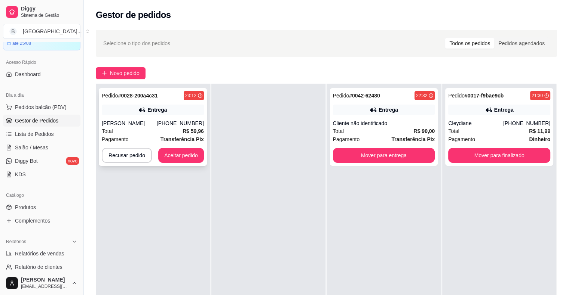
click at [154, 116] on div "Pedido # 0028-200a4c31 23:12 Entrega Maria [PHONE_NUMBER] Total R$ 59,96 Pagame…" at bounding box center [153, 127] width 108 height 78
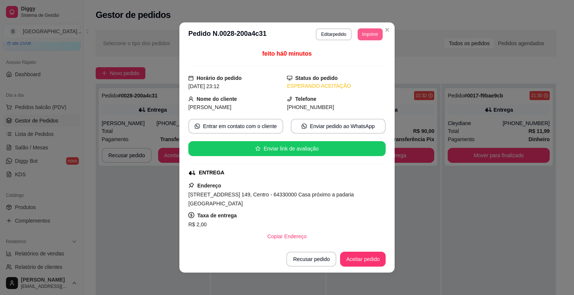
click at [366, 34] on button "Imprimir" at bounding box center [370, 34] width 25 height 12
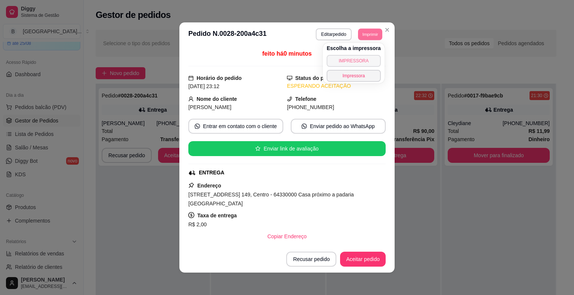
click at [364, 59] on button "IMPRESSORA" at bounding box center [354, 61] width 54 height 12
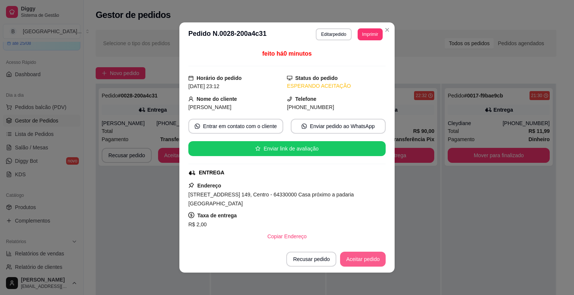
click at [368, 261] on button "Aceitar pedido" at bounding box center [363, 259] width 46 height 15
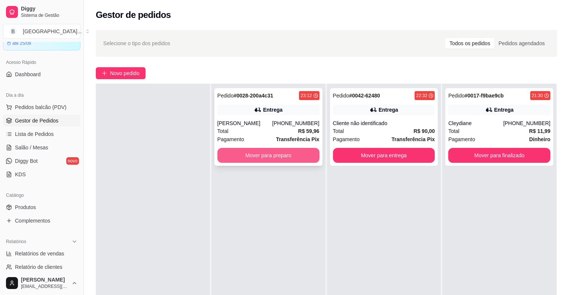
click at [239, 151] on button "Mover para preparo" at bounding box center [268, 155] width 102 height 15
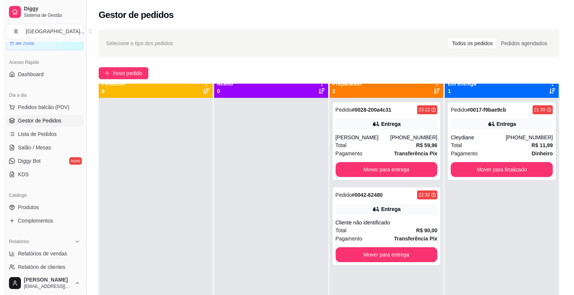
scroll to position [0, 0]
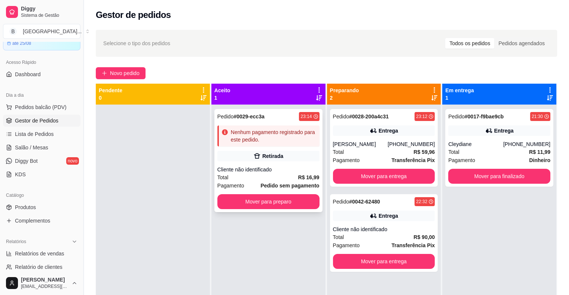
click at [274, 158] on div "Retirada" at bounding box center [272, 156] width 21 height 7
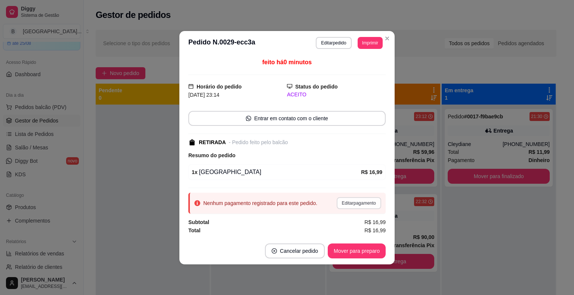
click at [364, 201] on button "Editar pagamento" at bounding box center [359, 203] width 44 height 12
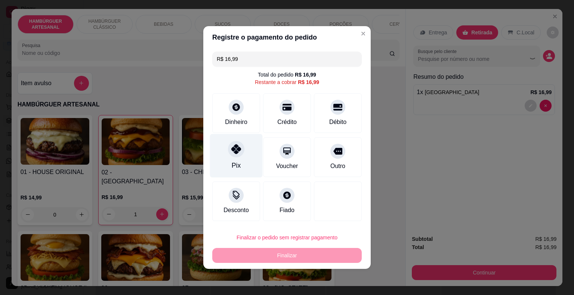
click at [250, 151] on div "Pix" at bounding box center [236, 156] width 53 height 44
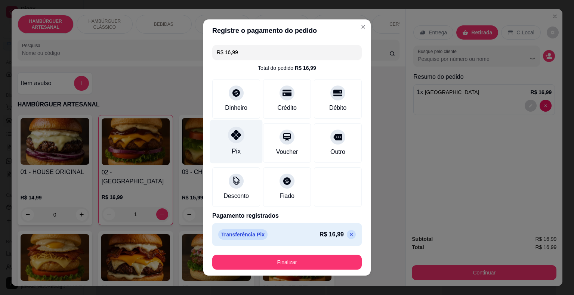
type input "R$ 0,00"
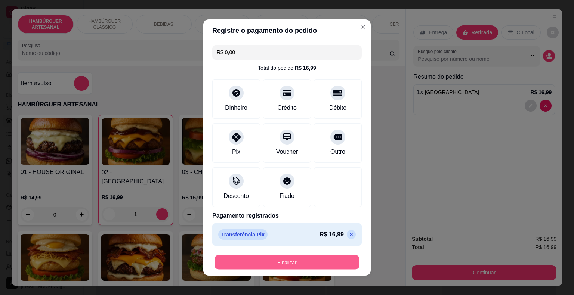
click at [286, 259] on button "Finalizar" at bounding box center [287, 262] width 145 height 15
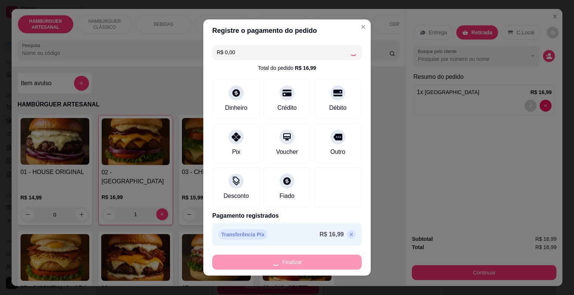
type input "0"
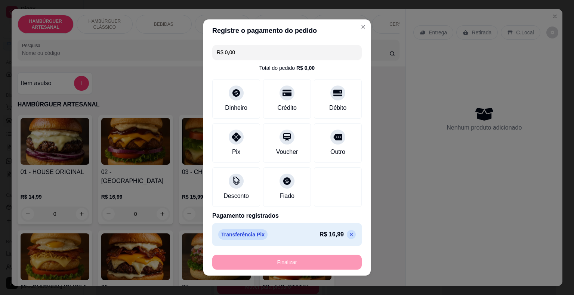
type input "-R$ 16,99"
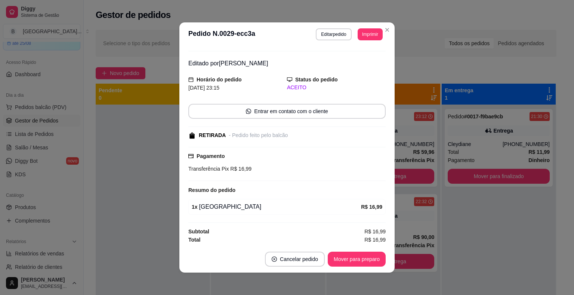
scroll to position [1, 0]
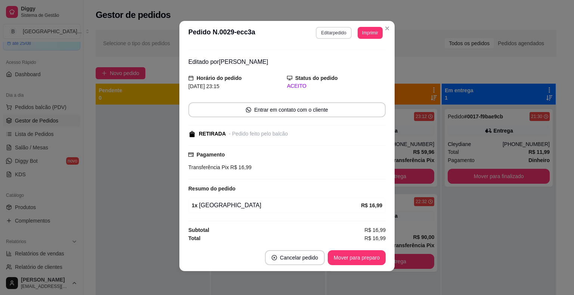
click at [321, 34] on button "Editar pedido" at bounding box center [334, 33] width 36 height 12
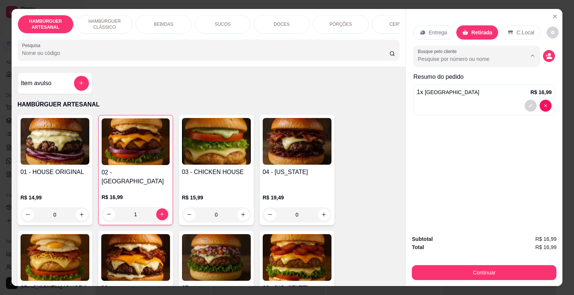
click at [446, 58] on input "Busque pelo cliente" at bounding box center [466, 58] width 97 height 7
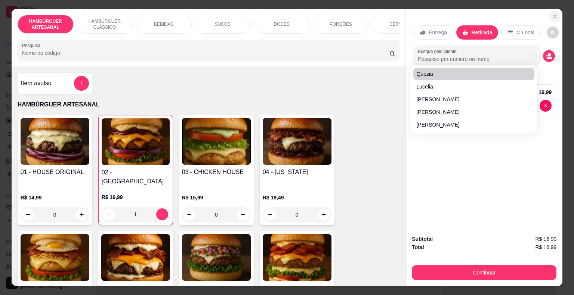
click at [554, 15] on icon "Close" at bounding box center [555, 16] width 3 height 3
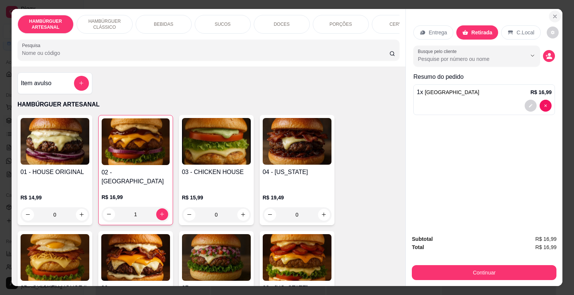
click at [552, 13] on icon "Close" at bounding box center [555, 16] width 6 height 6
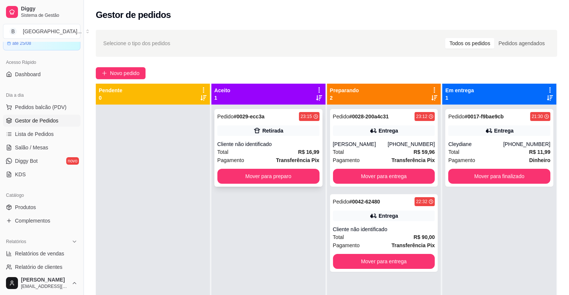
click at [307, 139] on div "Pedido # 0029-ecc3a 23:15 Retirada Cliente não identificado Total R$ 16,99 Paga…" at bounding box center [268, 148] width 108 height 78
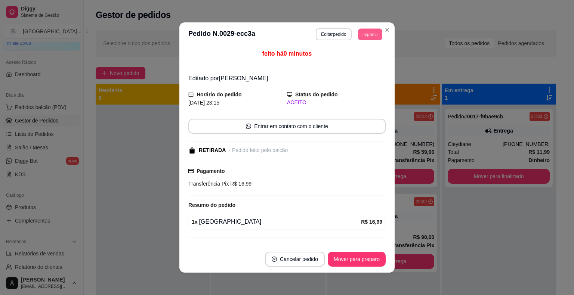
click at [369, 35] on button "Imprimir" at bounding box center [370, 34] width 24 height 12
click at [360, 61] on button "IMPRESSORA" at bounding box center [353, 61] width 54 height 12
click at [331, 34] on button "Editar pedido" at bounding box center [334, 34] width 35 height 12
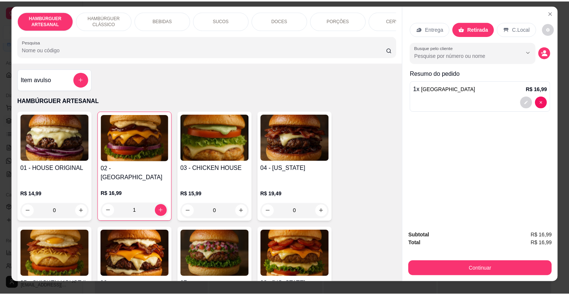
scroll to position [0, 0]
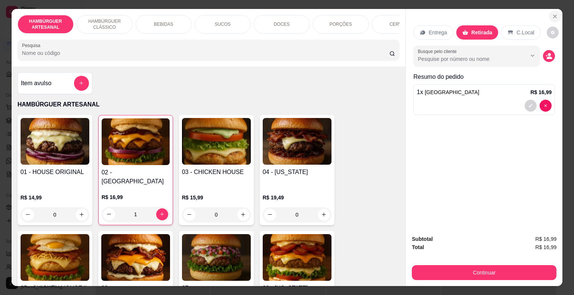
click at [549, 15] on button "Close" at bounding box center [555, 16] width 12 height 12
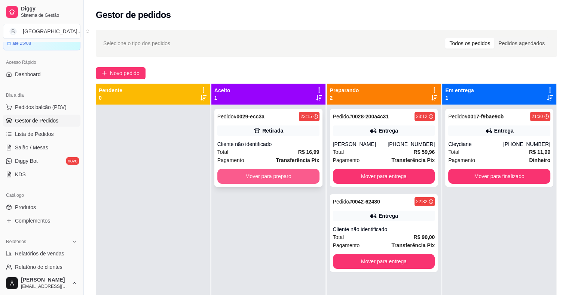
click at [311, 174] on button "Mover para preparo" at bounding box center [268, 176] width 102 height 15
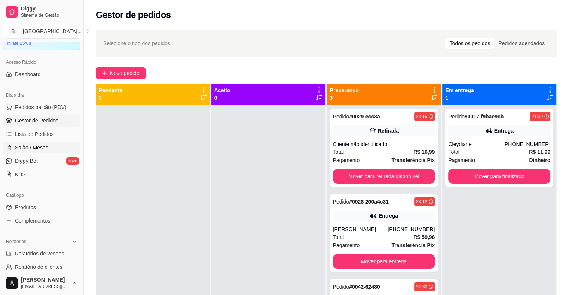
click at [39, 150] on span "Salão / Mesas" at bounding box center [31, 147] width 33 height 7
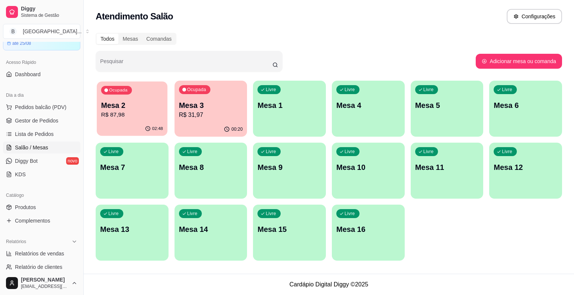
click at [144, 101] on p "Mesa 2" at bounding box center [132, 106] width 62 height 10
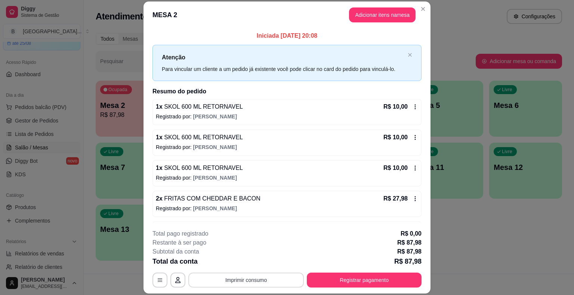
click at [260, 280] on button "Imprimir consumo" at bounding box center [246, 280] width 116 height 15
click at [250, 251] on button "IMPRESSORA" at bounding box center [245, 248] width 52 height 12
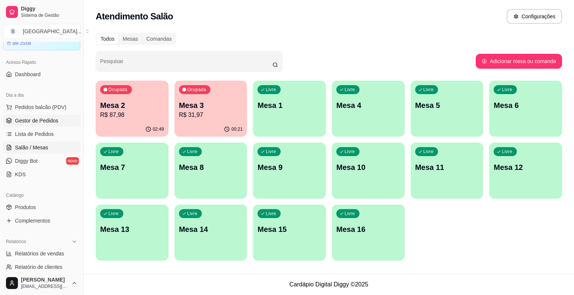
click at [14, 124] on link "Gestor de Pedidos" at bounding box center [41, 121] width 77 height 12
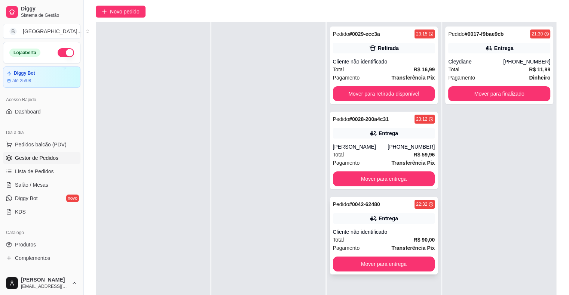
scroll to position [112, 0]
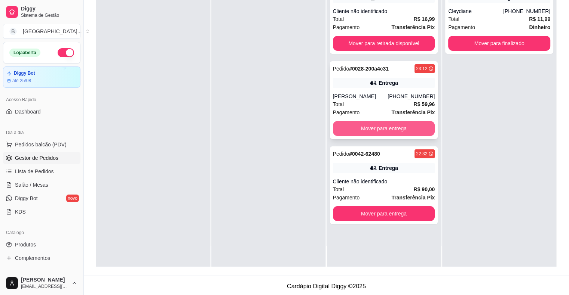
click at [391, 135] on button "Mover para entrega" at bounding box center [384, 128] width 102 height 15
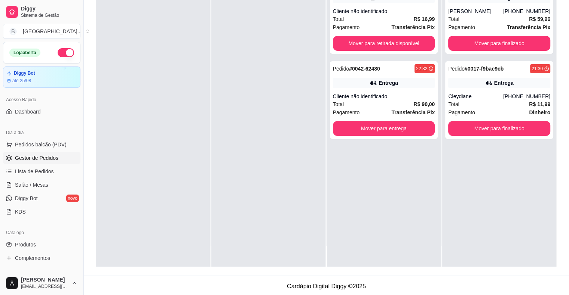
scroll to position [0, 0]
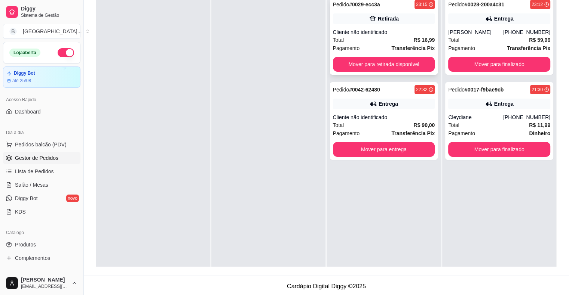
click at [382, 47] on div "Pagamento Transferência Pix" at bounding box center [384, 48] width 102 height 8
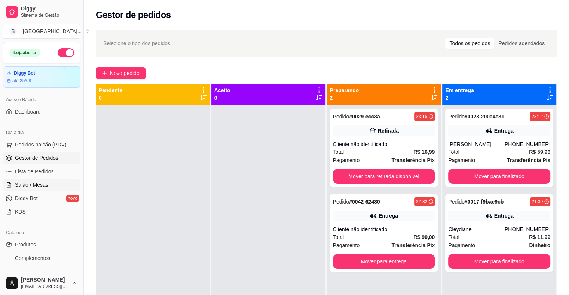
click at [23, 184] on span "Salão / Mesas" at bounding box center [31, 184] width 33 height 7
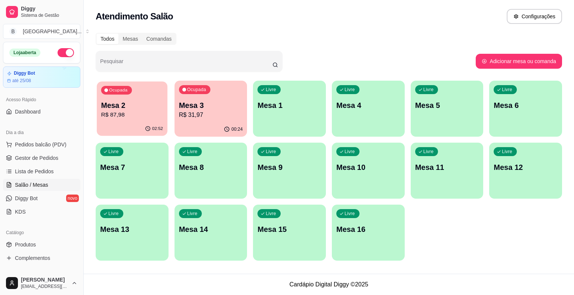
click at [145, 116] on p "R$ 87,98" at bounding box center [132, 115] width 62 height 9
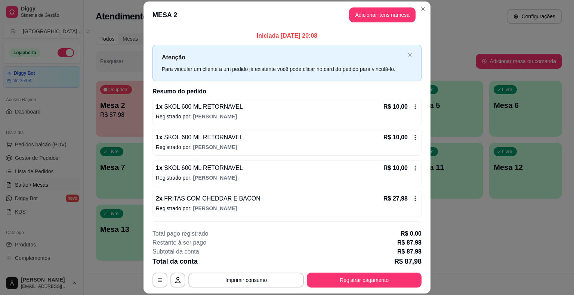
click at [362, 271] on div "**********" at bounding box center [287, 259] width 269 height 58
click at [360, 280] on button "Registrar pagamento" at bounding box center [364, 280] width 111 height 15
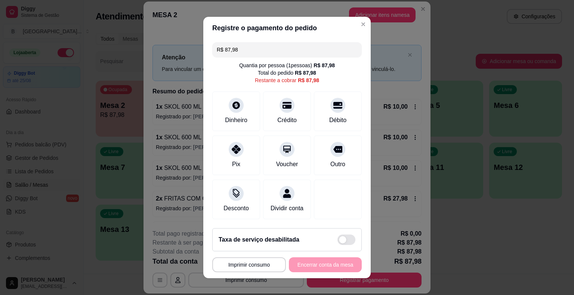
click at [286, 44] on input "R$ 87,98" at bounding box center [287, 49] width 141 height 15
click at [342, 117] on div "Débito" at bounding box center [338, 110] width 53 height 44
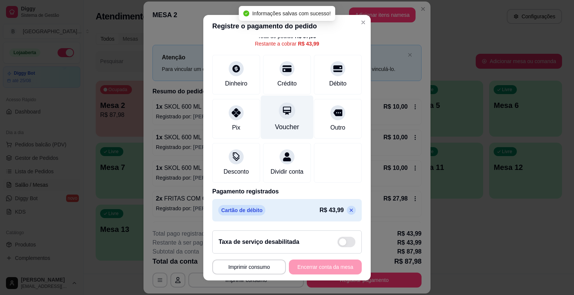
scroll to position [43, 0]
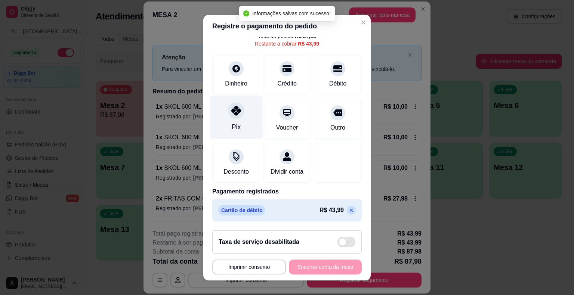
click at [244, 110] on div "Pix" at bounding box center [236, 117] width 53 height 44
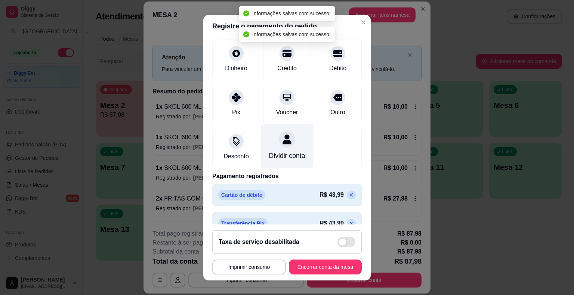
type input "R$ 0,00"
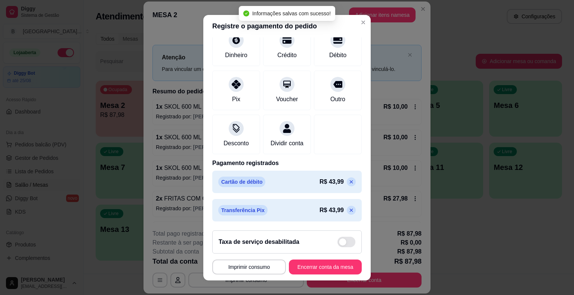
scroll to position [64, 0]
click at [316, 266] on button "Encerrar conta da mesa" at bounding box center [325, 267] width 73 height 15
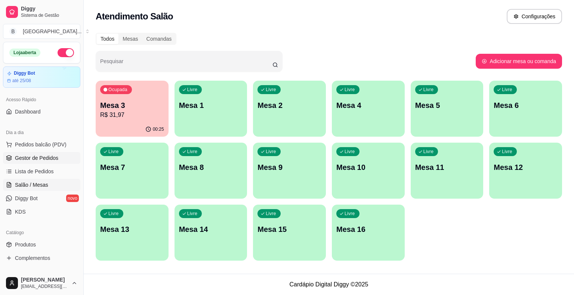
click at [58, 156] on link "Gestor de Pedidos" at bounding box center [41, 158] width 77 height 12
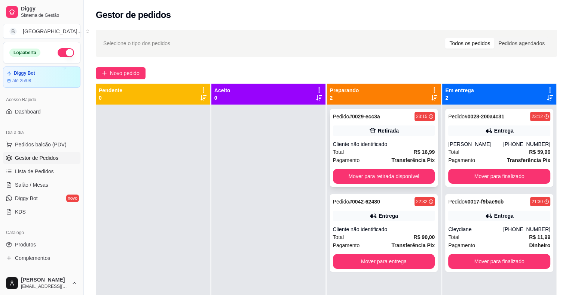
click at [394, 153] on div "Total R$ 16,99" at bounding box center [384, 152] width 102 height 8
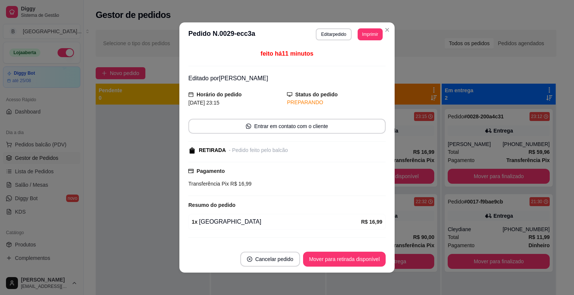
scroll to position [15, 0]
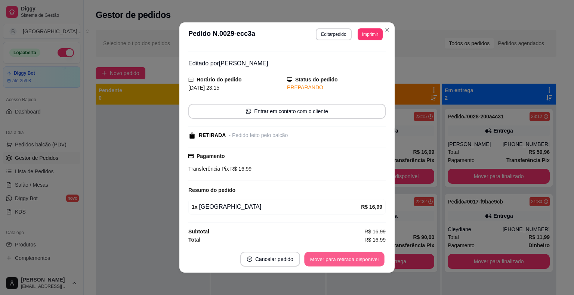
click at [332, 252] on button "Mover para retirada disponível" at bounding box center [344, 259] width 80 height 15
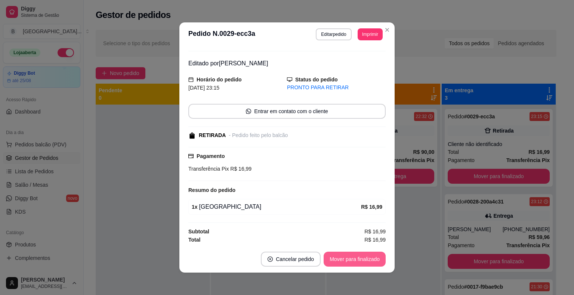
click at [336, 260] on button "Mover para finalizado" at bounding box center [355, 259] width 62 height 15
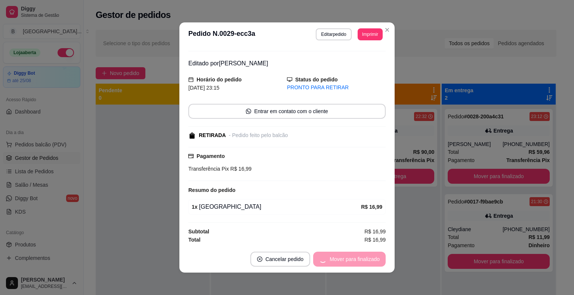
scroll to position [0, 0]
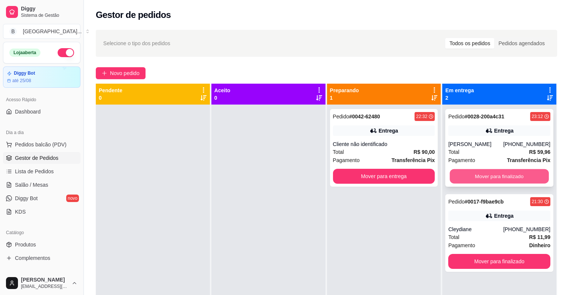
click at [481, 177] on button "Mover para finalizado" at bounding box center [498, 176] width 99 height 15
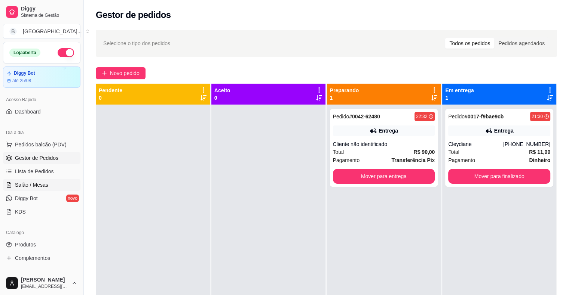
click at [47, 184] on link "Salão / Mesas" at bounding box center [41, 185] width 77 height 12
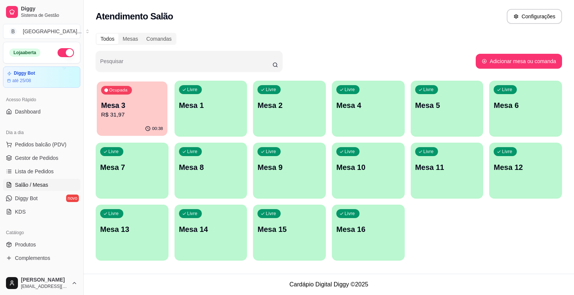
click at [106, 123] on div "00:38" at bounding box center [132, 129] width 71 height 14
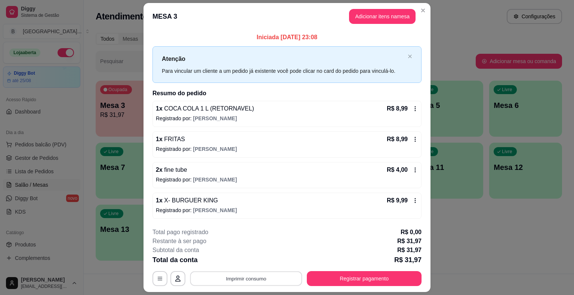
click at [223, 280] on button "Imprimir consumo" at bounding box center [246, 278] width 112 height 15
click at [232, 248] on button "IMPRESSORA" at bounding box center [246, 246] width 54 height 12
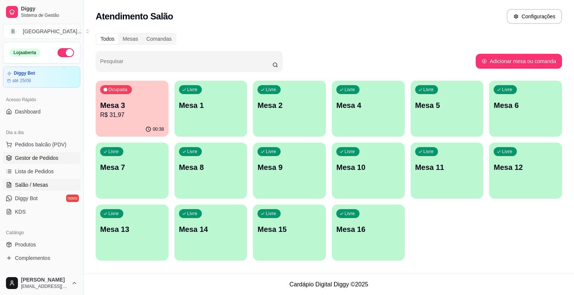
click at [49, 160] on span "Gestor de Pedidos" at bounding box center [36, 157] width 43 height 7
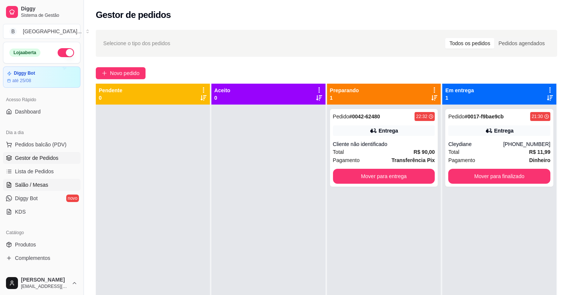
click at [47, 185] on link "Salão / Mesas" at bounding box center [41, 185] width 77 height 12
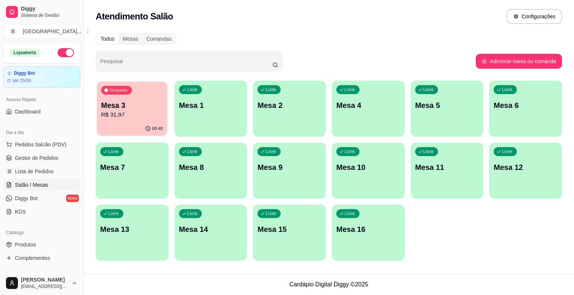
click at [140, 118] on p "R$ 31,97" at bounding box center [132, 115] width 62 height 9
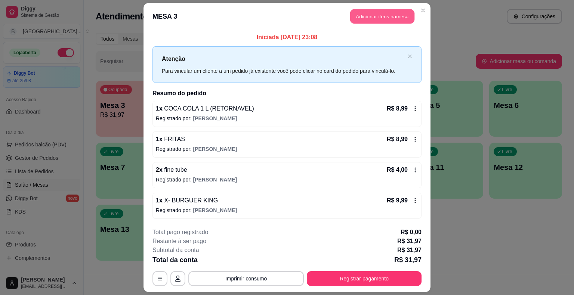
click at [346, 20] on header "MESA 3 Adicionar itens na mesa" at bounding box center [287, 16] width 287 height 27
click at [350, 19] on button "Adicionar itens na mesa" at bounding box center [382, 16] width 67 height 15
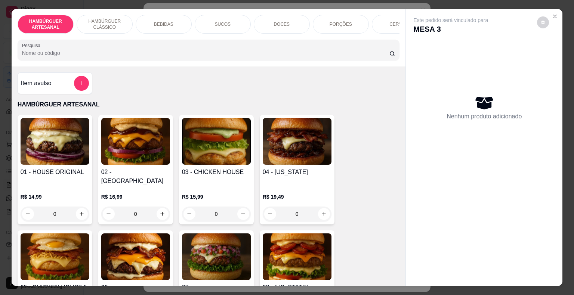
click at [281, 22] on p "DOCES" at bounding box center [282, 24] width 16 height 6
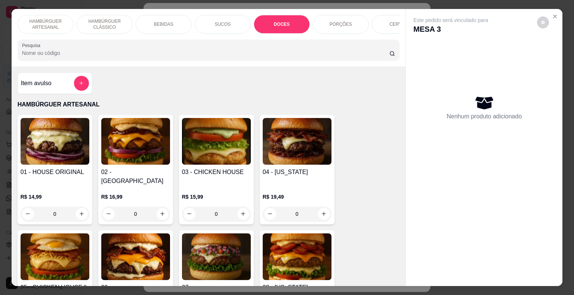
scroll to position [18, 0]
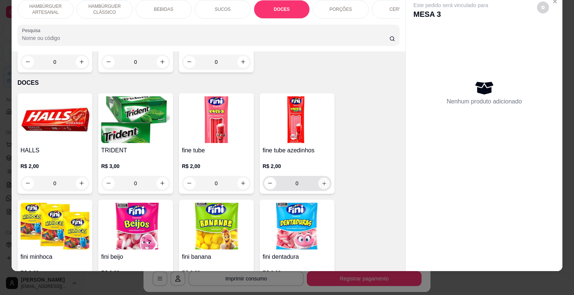
click at [320, 178] on button "increase-product-quantity" at bounding box center [324, 184] width 12 height 12
type input "1"
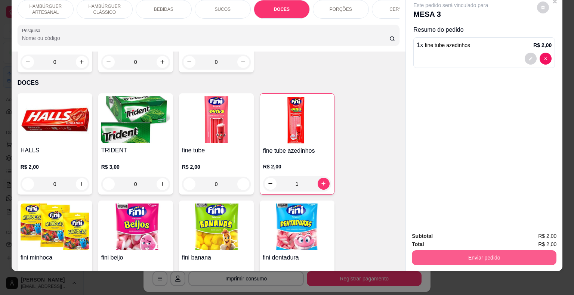
click at [432, 255] on button "Enviar pedido" at bounding box center [484, 257] width 145 height 15
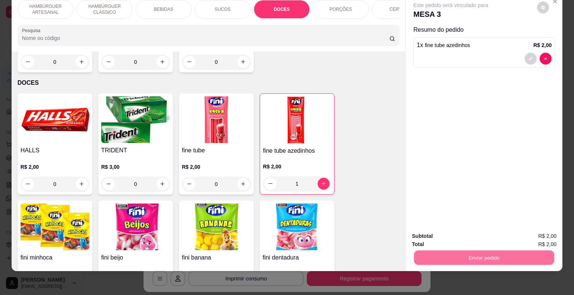
click at [421, 232] on button "Não registrar e enviar pedido" at bounding box center [460, 234] width 78 height 14
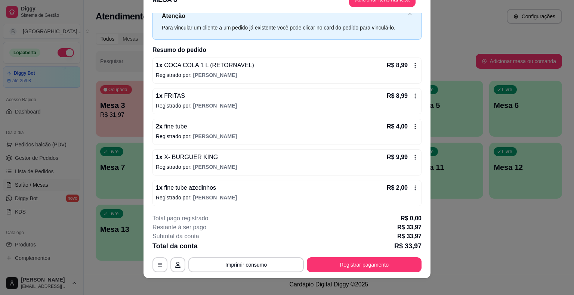
scroll to position [22, 0]
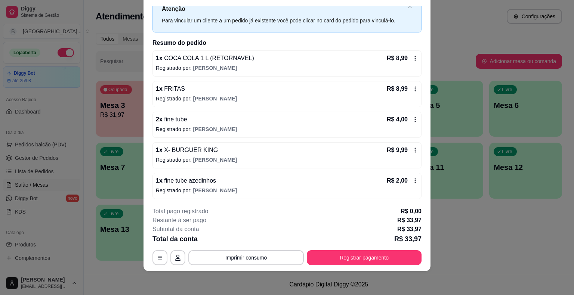
click at [402, 181] on div "R$ 2,00" at bounding box center [402, 180] width 31 height 9
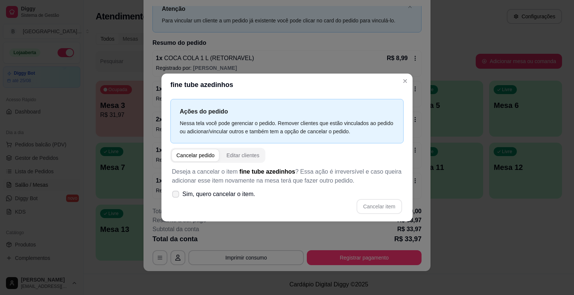
click at [214, 193] on span "Sim, quero cancelar o item." at bounding box center [218, 194] width 73 height 9
click at [176, 196] on input "Sim, quero cancelar o item." at bounding box center [174, 198] width 5 height 5
checkbox input "true"
click at [399, 206] on button "Cancelar item" at bounding box center [379, 207] width 44 height 15
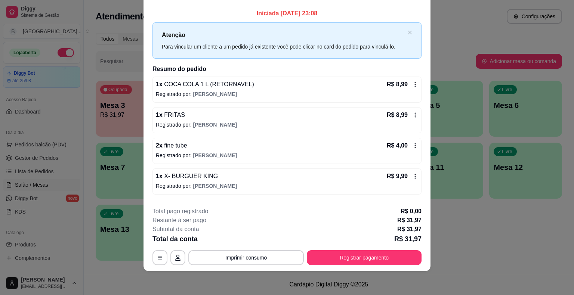
scroll to position [0, 0]
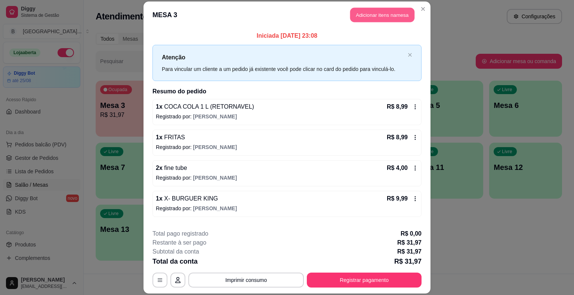
click at [380, 11] on button "Adicionar itens na mesa" at bounding box center [382, 15] width 64 height 15
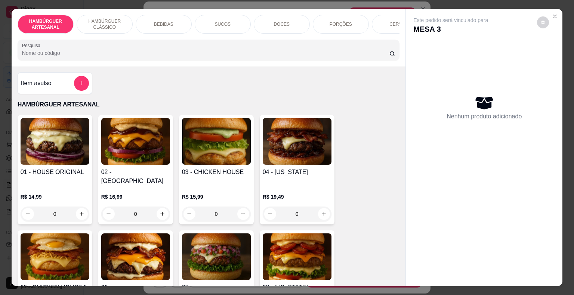
click at [271, 19] on div "DOCES" at bounding box center [282, 24] width 56 height 19
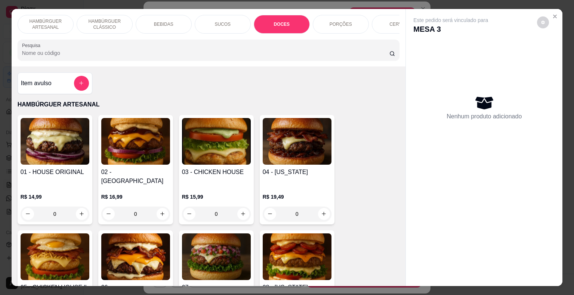
scroll to position [18, 0]
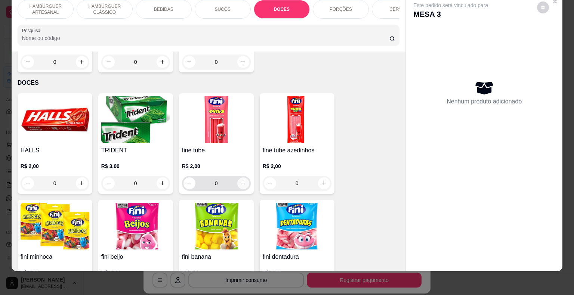
click at [243, 181] on icon "increase-product-quantity" at bounding box center [243, 184] width 6 height 6
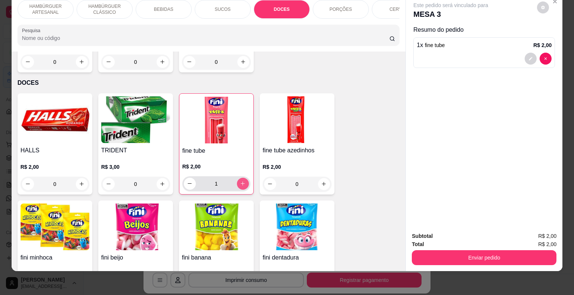
type input "1"
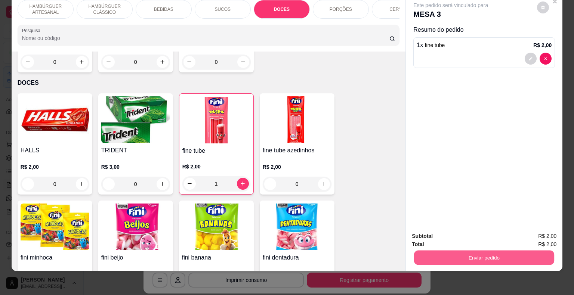
click at [446, 251] on button "Enviar pedido" at bounding box center [484, 258] width 140 height 15
click at [433, 237] on button "Não registrar e enviar pedido" at bounding box center [460, 234] width 76 height 14
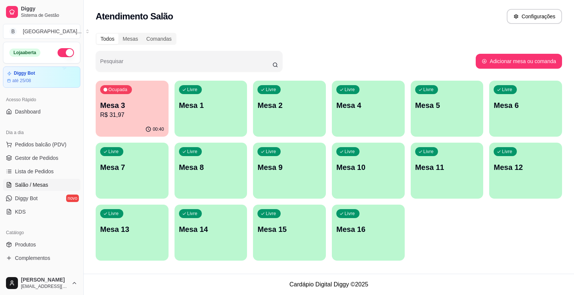
click at [133, 111] on p "R$ 31,97" at bounding box center [132, 115] width 64 height 9
click at [33, 151] on ul "Pedidos balcão (PDV) Gestor de Pedidos Lista de Pedidos Salão / Mesas Diggy Bot…" at bounding box center [41, 178] width 77 height 79
click at [33, 153] on link "Gestor de Pedidos" at bounding box center [41, 158] width 77 height 12
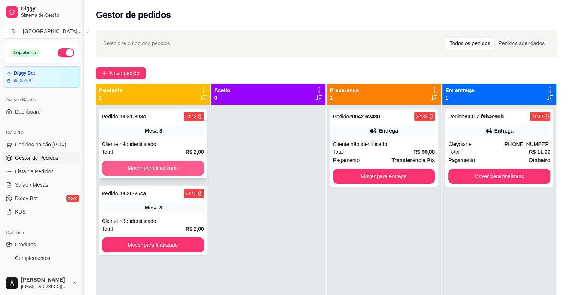
click at [157, 169] on button "Mover para finalizado" at bounding box center [153, 168] width 102 height 15
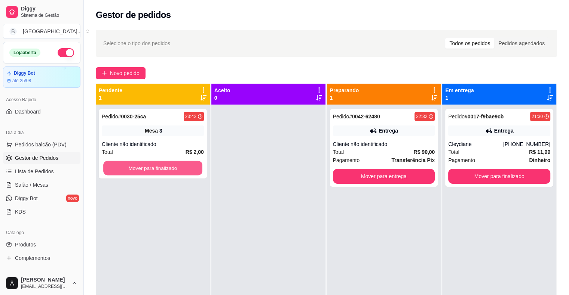
click at [157, 169] on button "Mover para finalizado" at bounding box center [152, 168] width 99 height 15
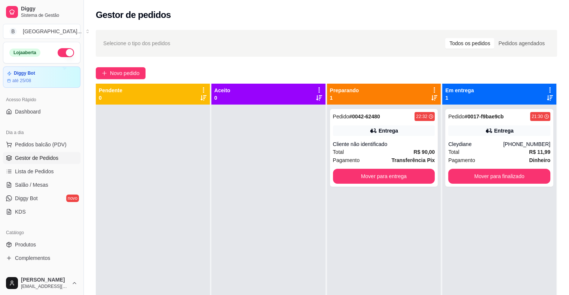
click at [25, 178] on ul "Pedidos balcão (PDV) Gestor de Pedidos Lista de Pedidos Salão / Mesas Diggy Bot…" at bounding box center [41, 178] width 77 height 79
click at [24, 189] on link "Salão / Mesas" at bounding box center [41, 185] width 77 height 12
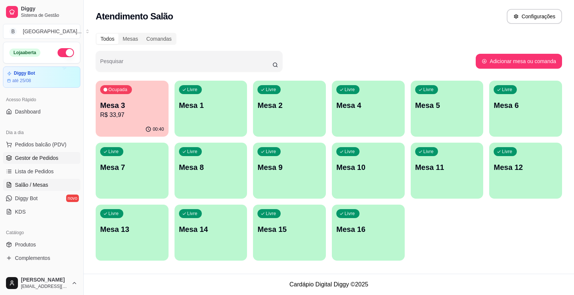
click at [47, 156] on span "Gestor de Pedidos" at bounding box center [36, 157] width 43 height 7
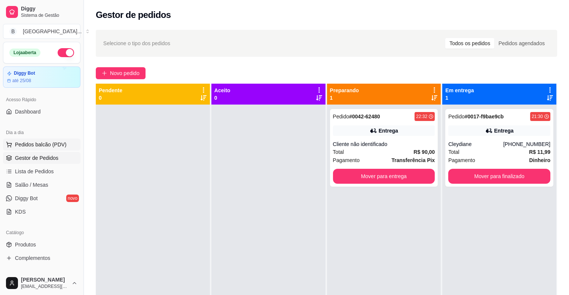
click at [46, 144] on span "Pedidos balcão (PDV)" at bounding box center [41, 144] width 52 height 7
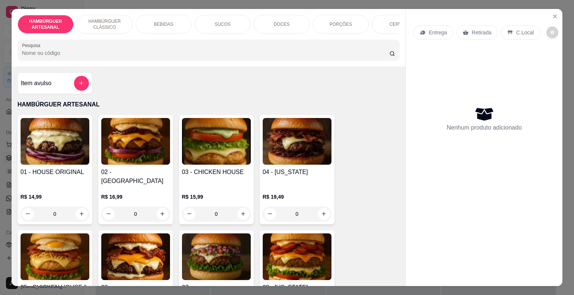
click at [80, 208] on div "0" at bounding box center [55, 214] width 69 height 15
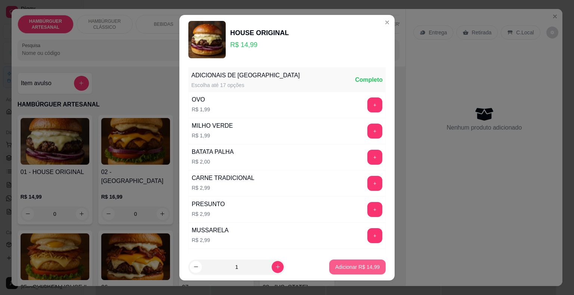
click at [356, 267] on p "Adicionar R$ 14,99" at bounding box center [357, 267] width 44 height 7
type input "1"
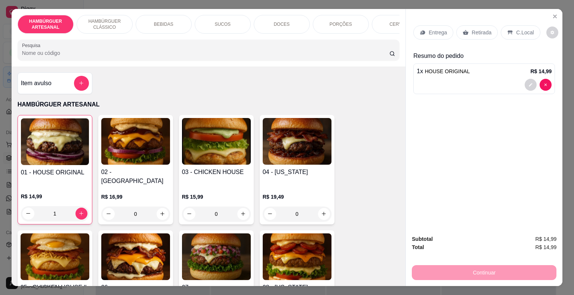
click at [85, 21] on p "HAMBÚRGUER CLÁSSICO" at bounding box center [104, 24] width 43 height 12
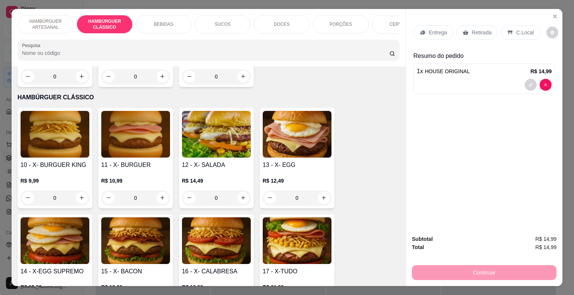
scroll to position [18, 0]
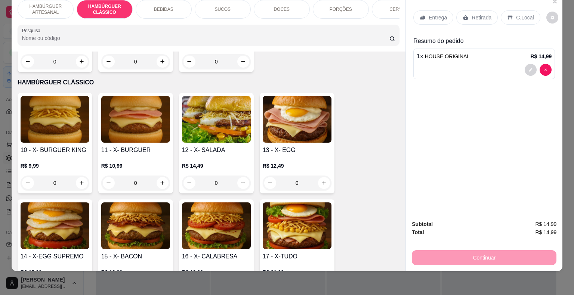
click at [323, 176] on div "0" at bounding box center [297, 183] width 69 height 15
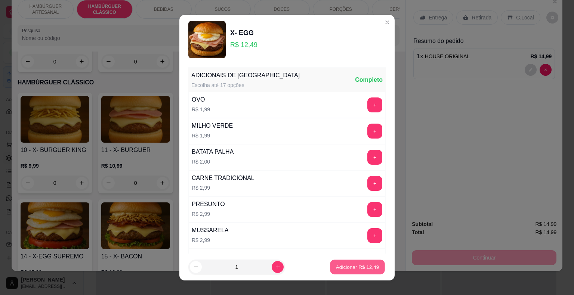
click at [356, 270] on p "Adicionar R$ 12,49" at bounding box center [357, 267] width 43 height 7
type input "1"
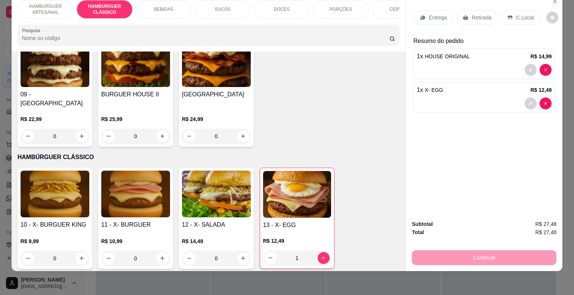
click at [166, 7] on div "BEBIDAS" at bounding box center [164, 9] width 56 height 19
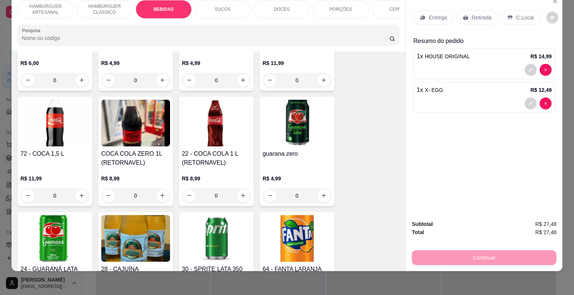
scroll to position [784, 0]
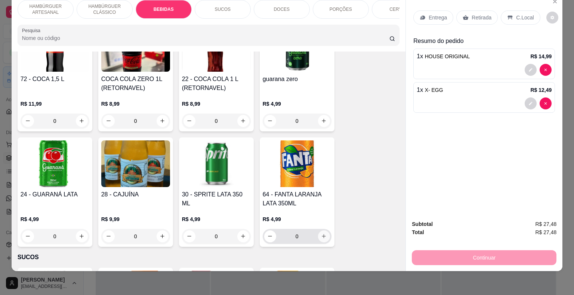
click at [322, 234] on icon "increase-product-quantity" at bounding box center [324, 237] width 6 height 6
type input "1"
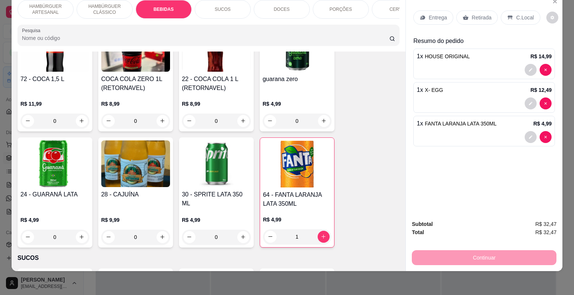
click at [423, 15] on icon at bounding box center [423, 18] width 6 height 6
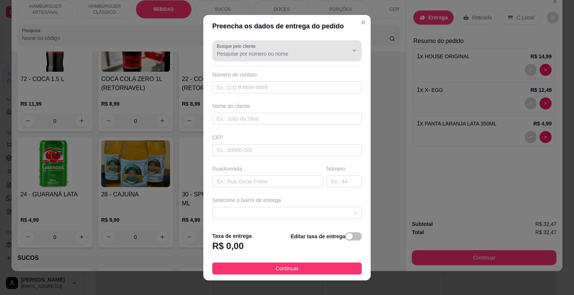
click at [255, 59] on div "Busque pelo cliente" at bounding box center [287, 50] width 150 height 21
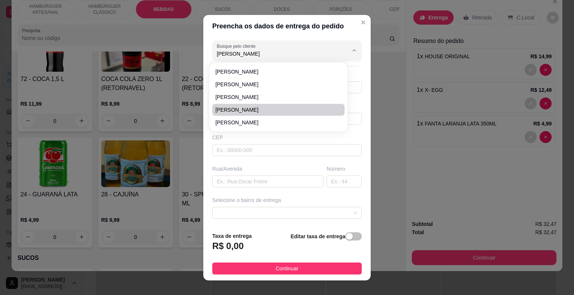
click at [251, 111] on span "[PERSON_NAME]" at bounding box center [274, 109] width 119 height 7
type input "[PERSON_NAME]"
type input "8681607827"
type input "[PERSON_NAME]"
type input "64330000"
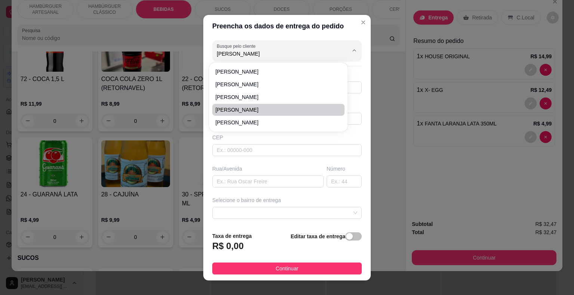
type input "marechal castelo branco"
type input "São Miguel do Tapuio"
type input "no [PERSON_NAME] do edriano,do lado do ESPETINHO DO [PERSON_NAME]"
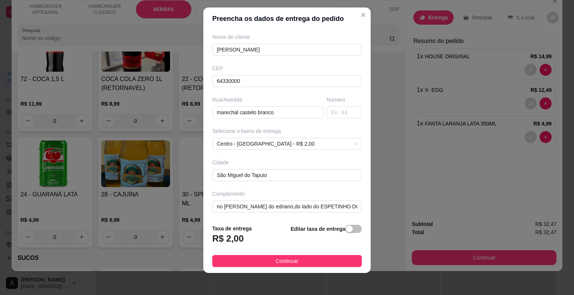
scroll to position [9, 0]
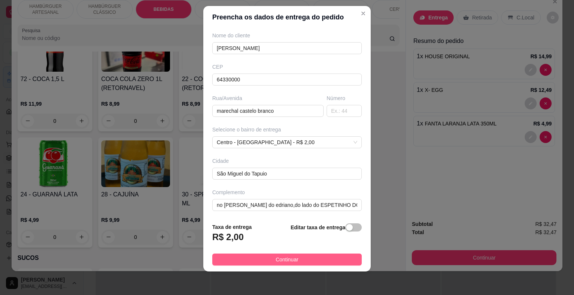
type input "[PERSON_NAME]"
click at [296, 259] on button "Continuar" at bounding box center [287, 260] width 150 height 12
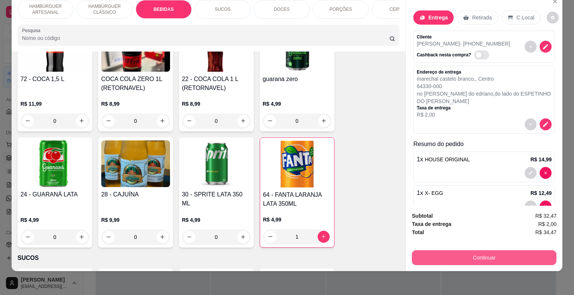
click at [465, 253] on button "Continuar" at bounding box center [484, 257] width 145 height 15
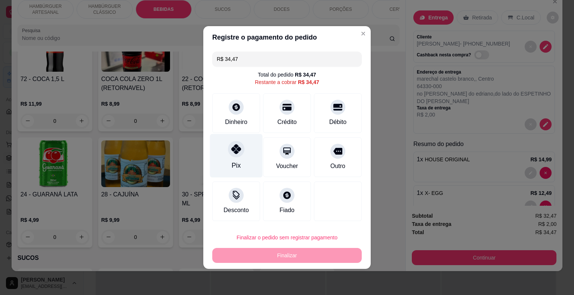
click at [249, 161] on div "Pix" at bounding box center [236, 156] width 53 height 44
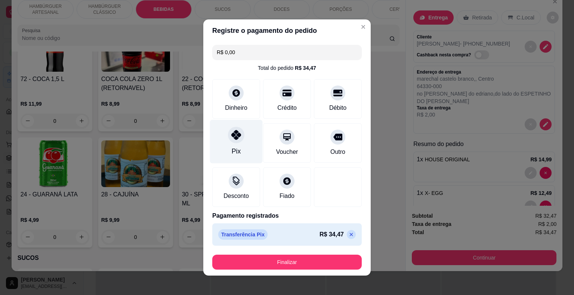
type input "R$ 0,00"
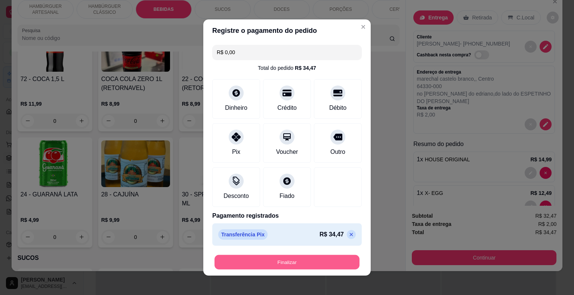
click at [282, 257] on button "Finalizar" at bounding box center [287, 262] width 145 height 15
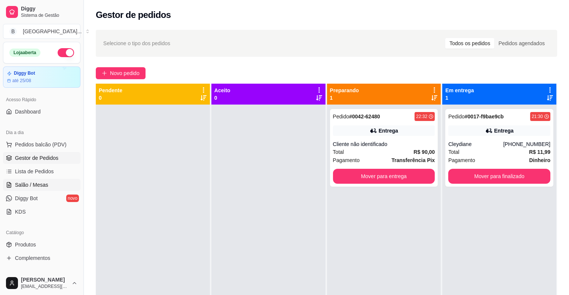
click at [53, 182] on link "Salão / Mesas" at bounding box center [41, 185] width 77 height 12
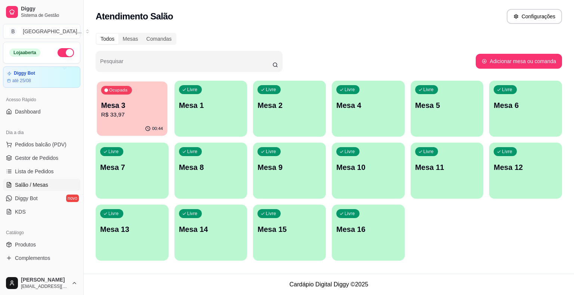
click at [117, 117] on p "R$ 33,97" at bounding box center [132, 115] width 62 height 9
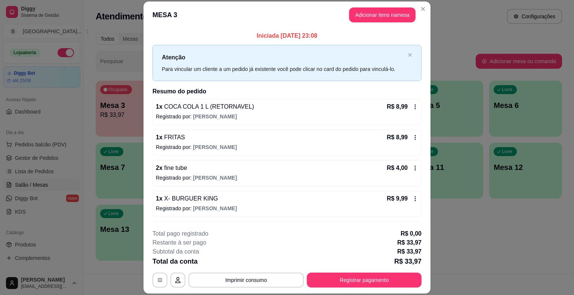
scroll to position [69, 0]
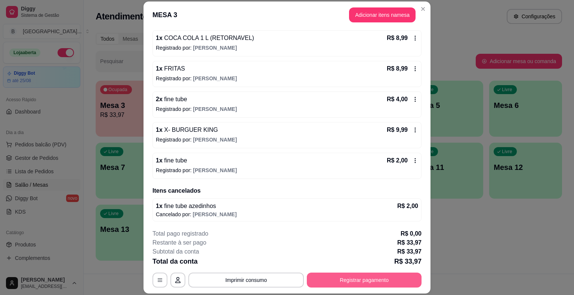
click at [367, 275] on button "Registrar pagamento" at bounding box center [364, 280] width 115 height 15
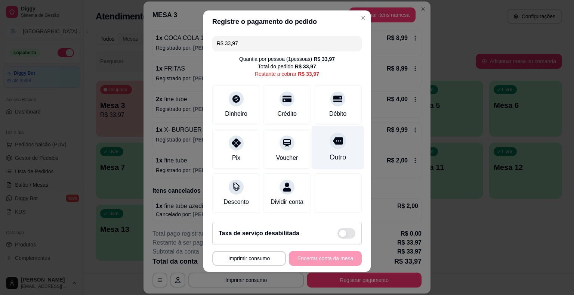
scroll to position [7, 0]
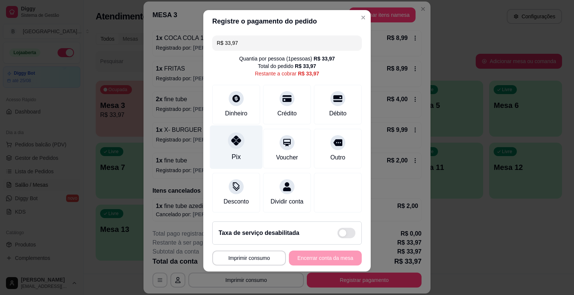
click at [239, 153] on div "Pix" at bounding box center [236, 148] width 53 height 44
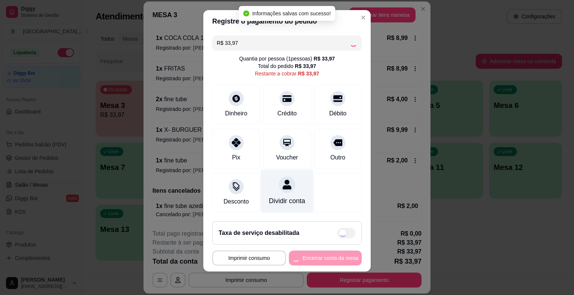
type input "R$ 0,00"
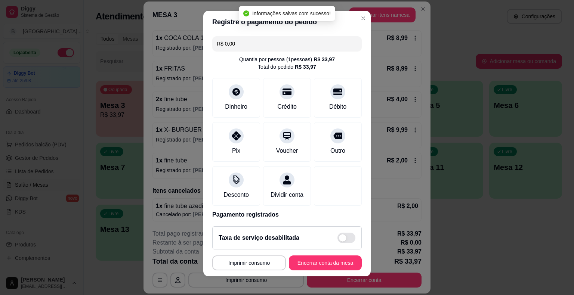
scroll to position [35, 0]
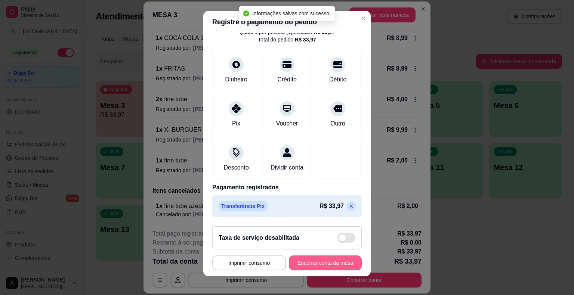
click at [319, 268] on button "Encerrar conta da mesa" at bounding box center [325, 263] width 73 height 15
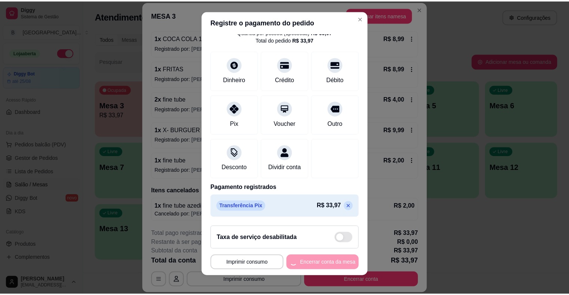
scroll to position [0, 0]
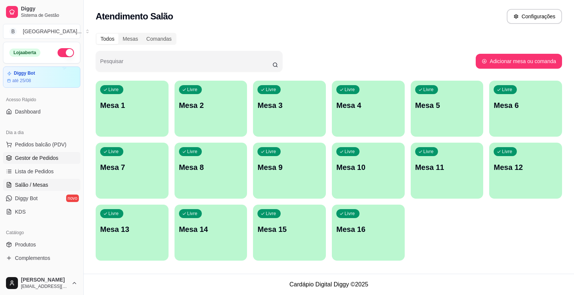
click at [15, 153] on link "Gestor de Pedidos" at bounding box center [41, 158] width 77 height 12
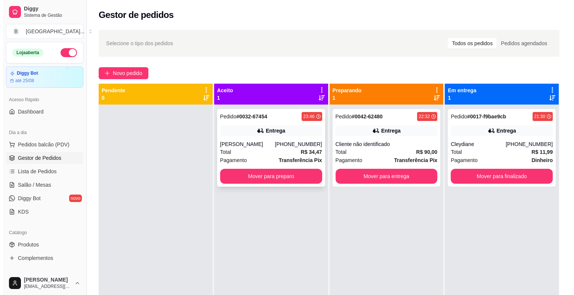
scroll to position [21, 0]
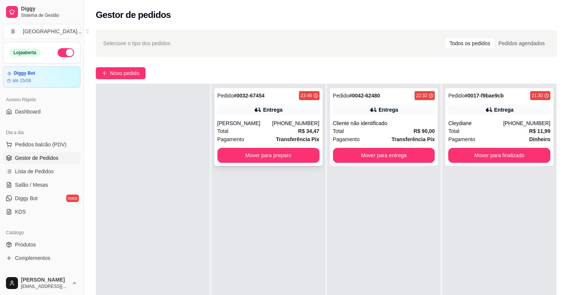
click at [277, 130] on div "Total R$ 34,47" at bounding box center [268, 131] width 102 height 8
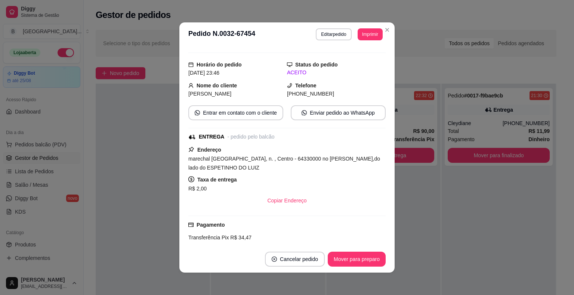
scroll to position [112, 0]
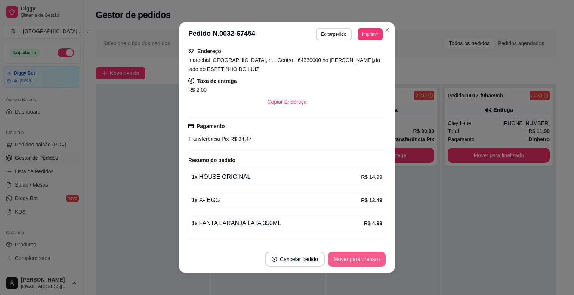
click at [358, 256] on button "Mover para preparo" at bounding box center [357, 259] width 58 height 15
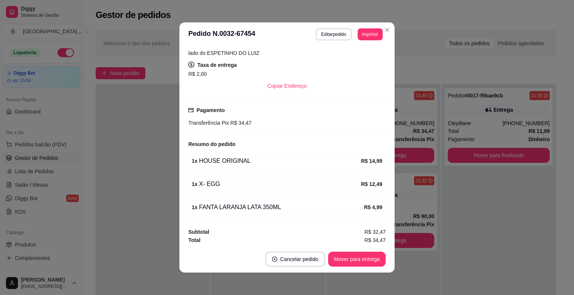
scroll to position [1, 0]
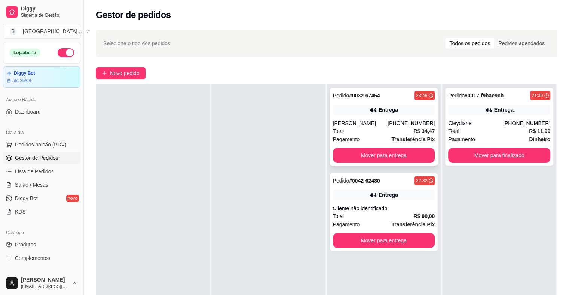
click at [359, 122] on div "[PERSON_NAME]" at bounding box center [360, 123] width 55 height 7
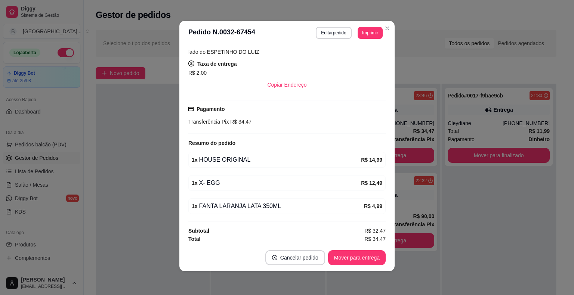
scroll to position [128, 0]
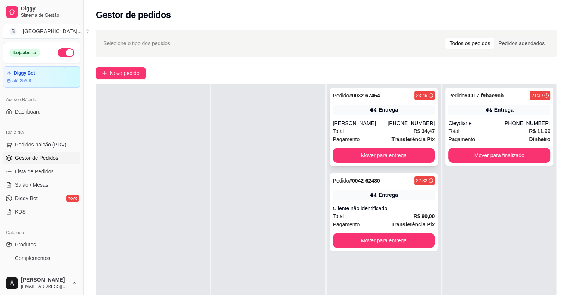
click at [383, 126] on div "[PERSON_NAME]" at bounding box center [360, 123] width 55 height 7
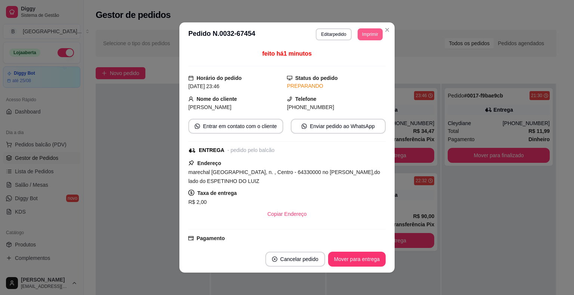
click at [365, 33] on button "Imprimir" at bounding box center [370, 34] width 25 height 12
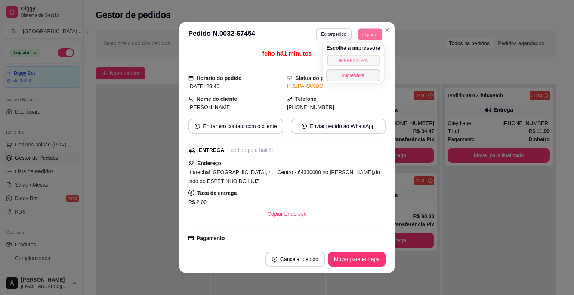
click at [361, 62] on button "IMPRESSORA" at bounding box center [353, 61] width 52 height 12
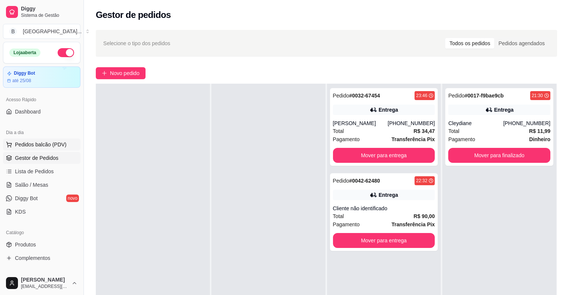
click at [20, 147] on span "Pedidos balcão (PDV)" at bounding box center [41, 144] width 52 height 7
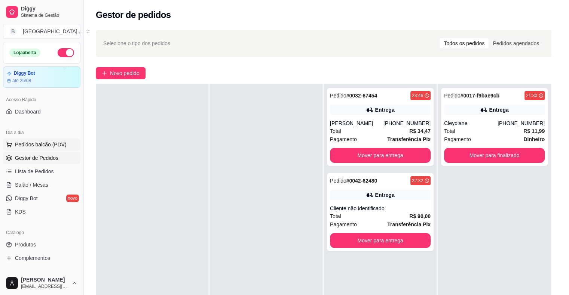
click at [30, 147] on img at bounding box center [54, 141] width 69 height 47
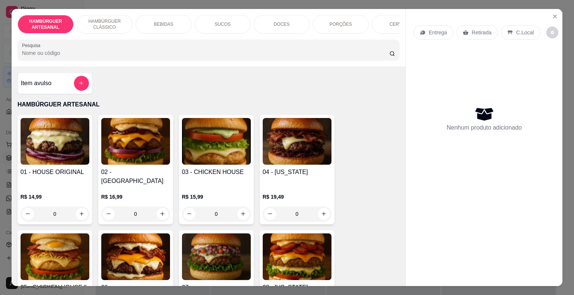
click at [277, 25] on div "DOCES" at bounding box center [282, 24] width 56 height 19
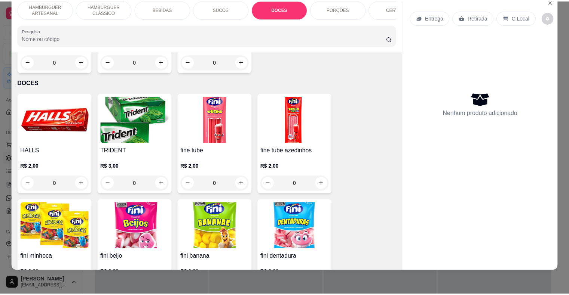
scroll to position [1270, 0]
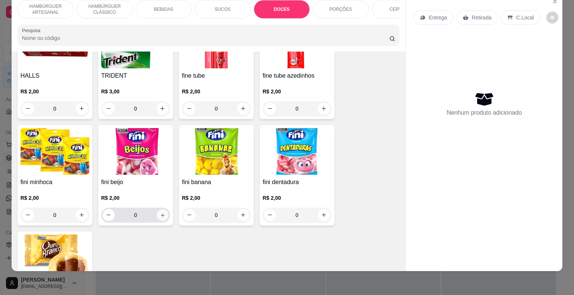
click at [161, 212] on icon "increase-product-quantity" at bounding box center [163, 215] width 6 height 6
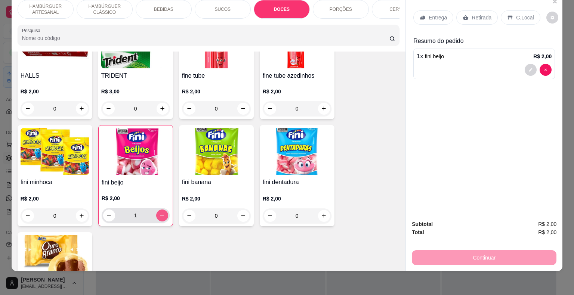
click at [161, 213] on icon "increase-product-quantity" at bounding box center [162, 216] width 6 height 6
type input "2"
click at [472, 14] on p "Retirada" at bounding box center [482, 17] width 20 height 7
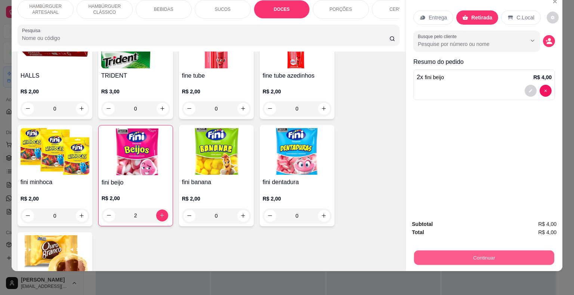
click at [489, 252] on button "Continuar" at bounding box center [484, 258] width 140 height 15
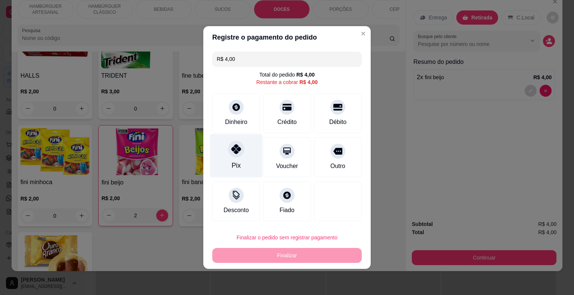
click at [244, 150] on div "Pix" at bounding box center [236, 156] width 53 height 44
type input "R$ 0,00"
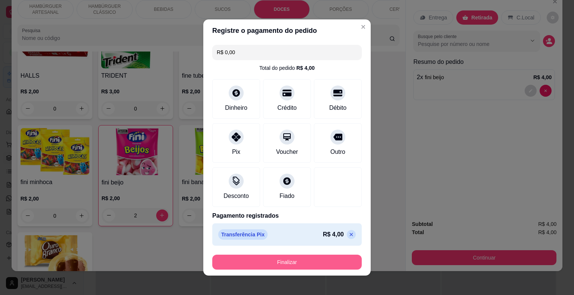
click at [318, 267] on button "Finalizar" at bounding box center [287, 262] width 150 height 15
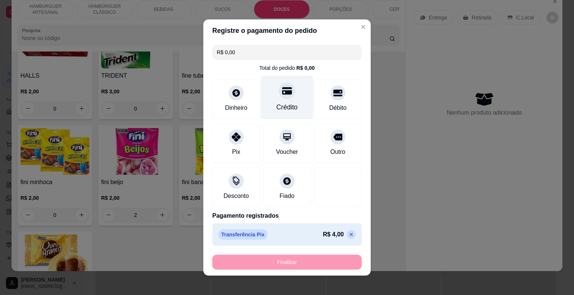
type input "0"
type input "-R$ 4,00"
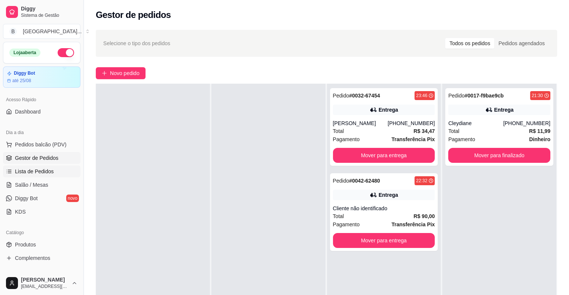
click at [21, 171] on span "Lista de Pedidos" at bounding box center [34, 171] width 39 height 7
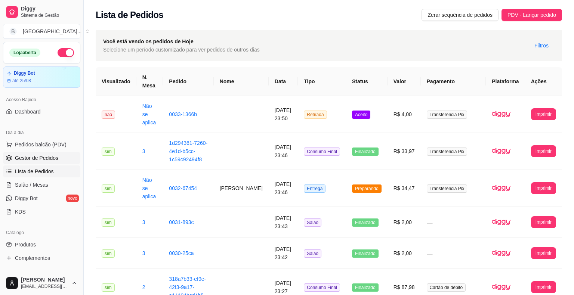
click at [38, 158] on span "Gestor de Pedidos" at bounding box center [36, 157] width 43 height 7
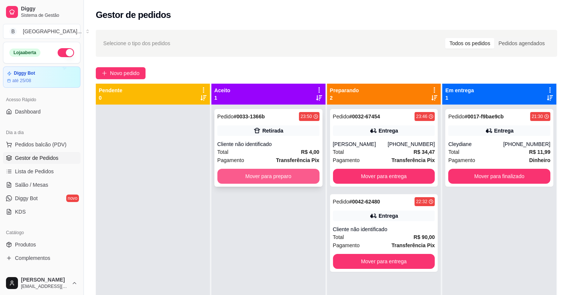
click at [239, 180] on button "Mover para preparo" at bounding box center [268, 176] width 102 height 15
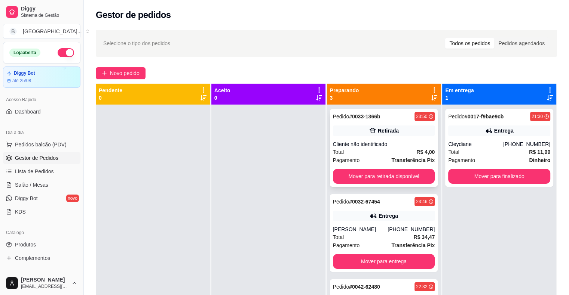
scroll to position [21, 0]
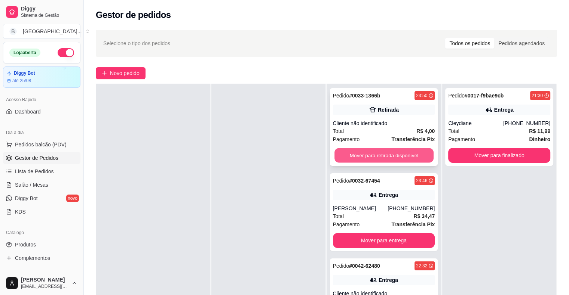
click at [366, 159] on button "Mover para retirada disponível" at bounding box center [383, 155] width 99 height 15
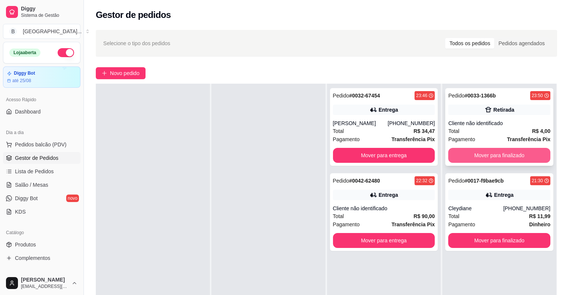
click at [456, 150] on button "Mover para finalizado" at bounding box center [499, 155] width 102 height 15
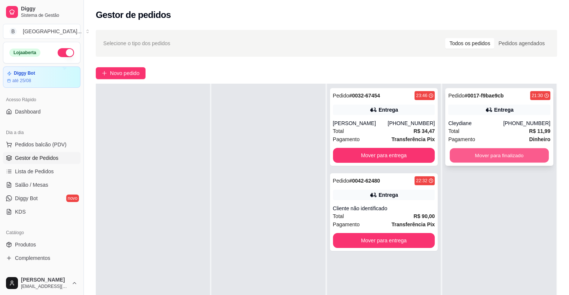
click at [454, 155] on button "Mover para finalizado" at bounding box center [498, 155] width 99 height 15
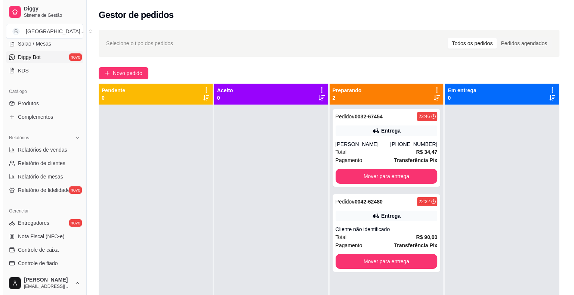
scroll to position [150, 0]
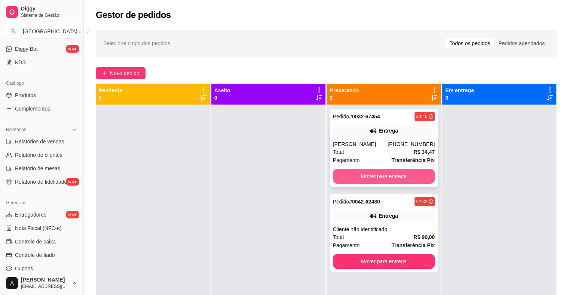
click at [342, 171] on button "Mover para entrega" at bounding box center [384, 176] width 102 height 15
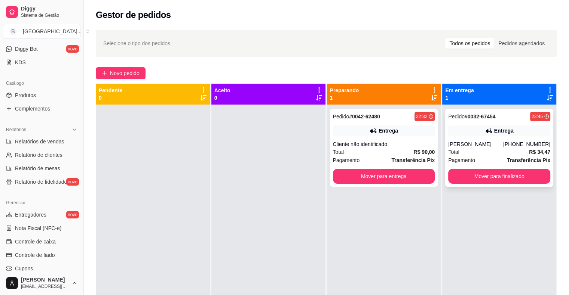
click at [501, 144] on div "[PERSON_NAME]" at bounding box center [475, 144] width 55 height 7
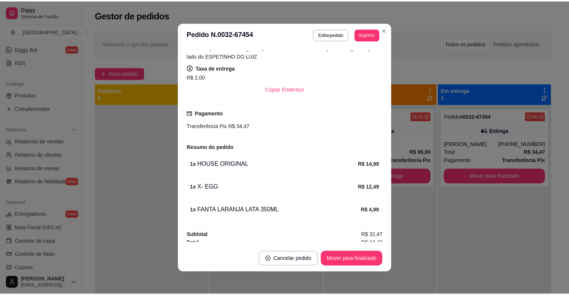
scroll to position [128, 0]
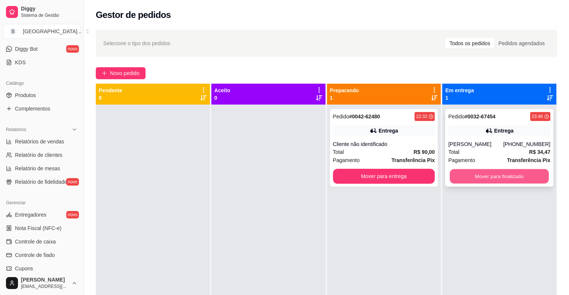
click at [470, 181] on button "Mover para finalizado" at bounding box center [498, 176] width 99 height 15
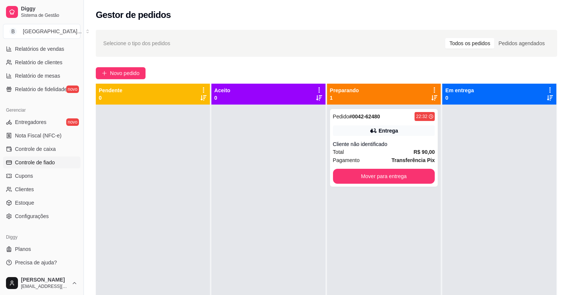
scroll to position [37, 0]
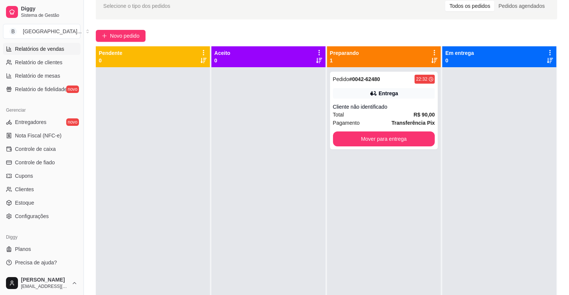
click at [43, 52] on link "Relatórios de vendas" at bounding box center [41, 49] width 77 height 12
select select "ALL"
select select "0"
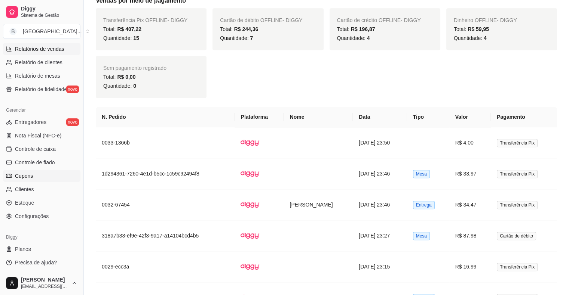
scroll to position [561, 0]
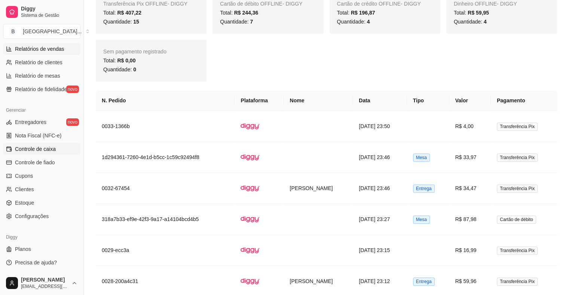
click at [37, 147] on span "Controle de caixa" at bounding box center [35, 148] width 41 height 7
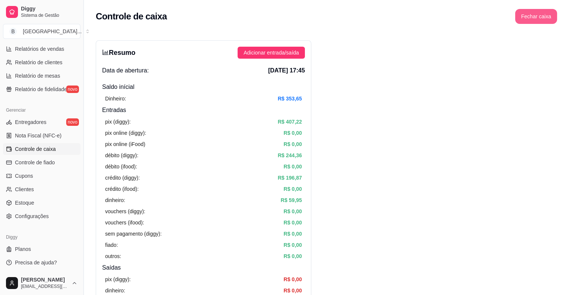
click at [527, 14] on button "Fechar caixa" at bounding box center [536, 16] width 42 height 15
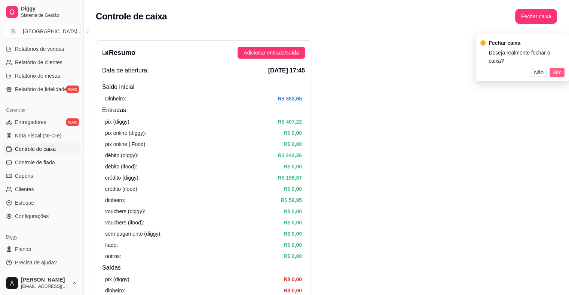
click at [559, 68] on span "Sim" at bounding box center [556, 72] width 9 height 8
